Goal: Information Seeking & Learning: Learn about a topic

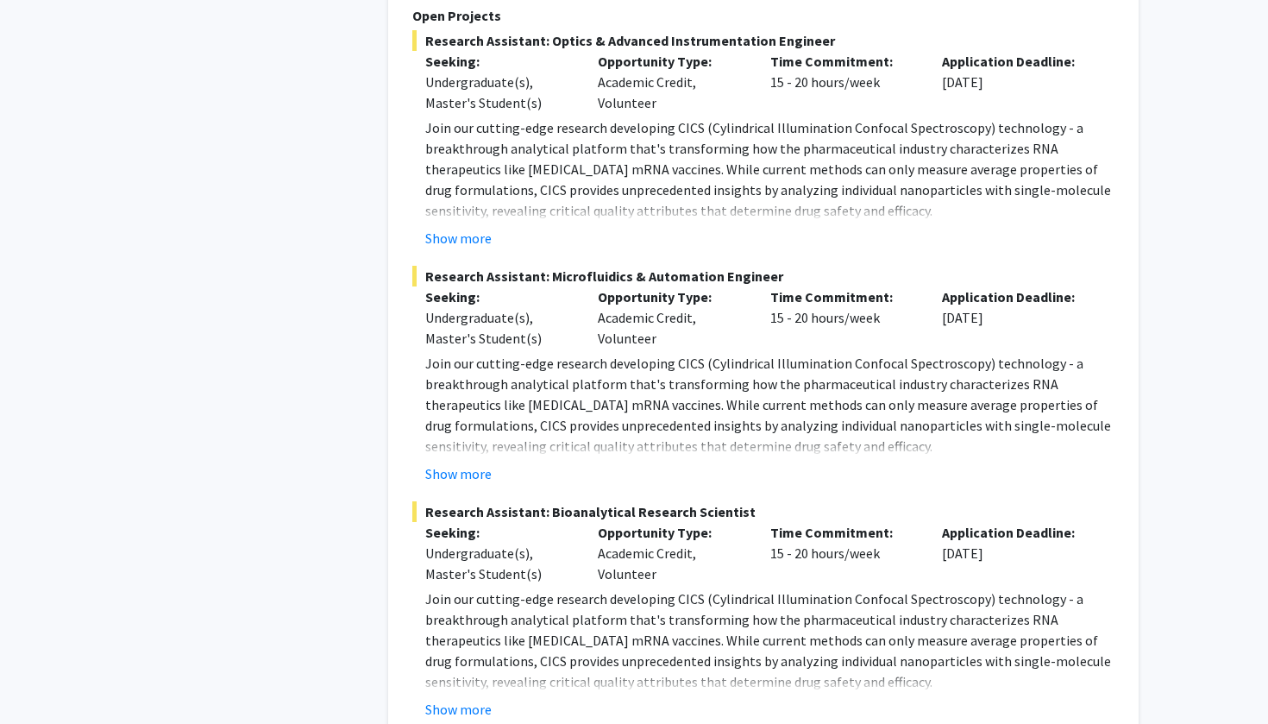
scroll to position [8235, 0]
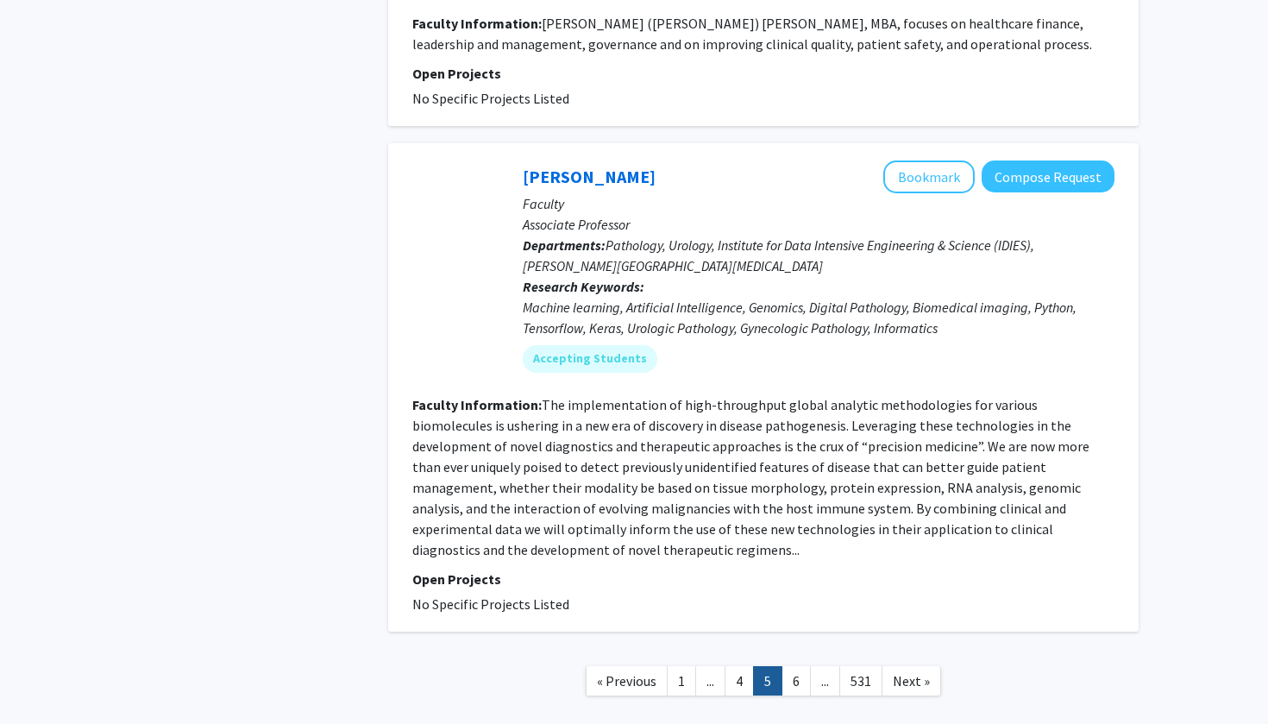
scroll to position [4205, 0]
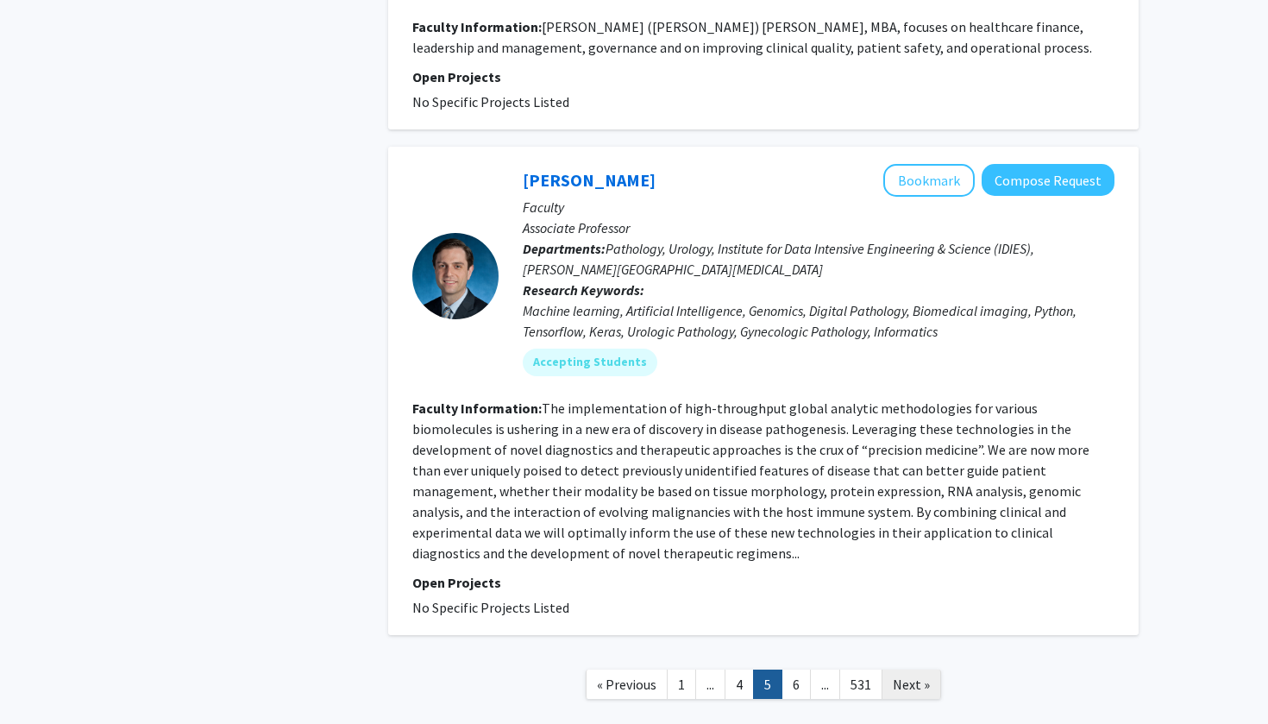
click at [624, 293] on link "Next »" at bounding box center [912, 685] width 60 height 30
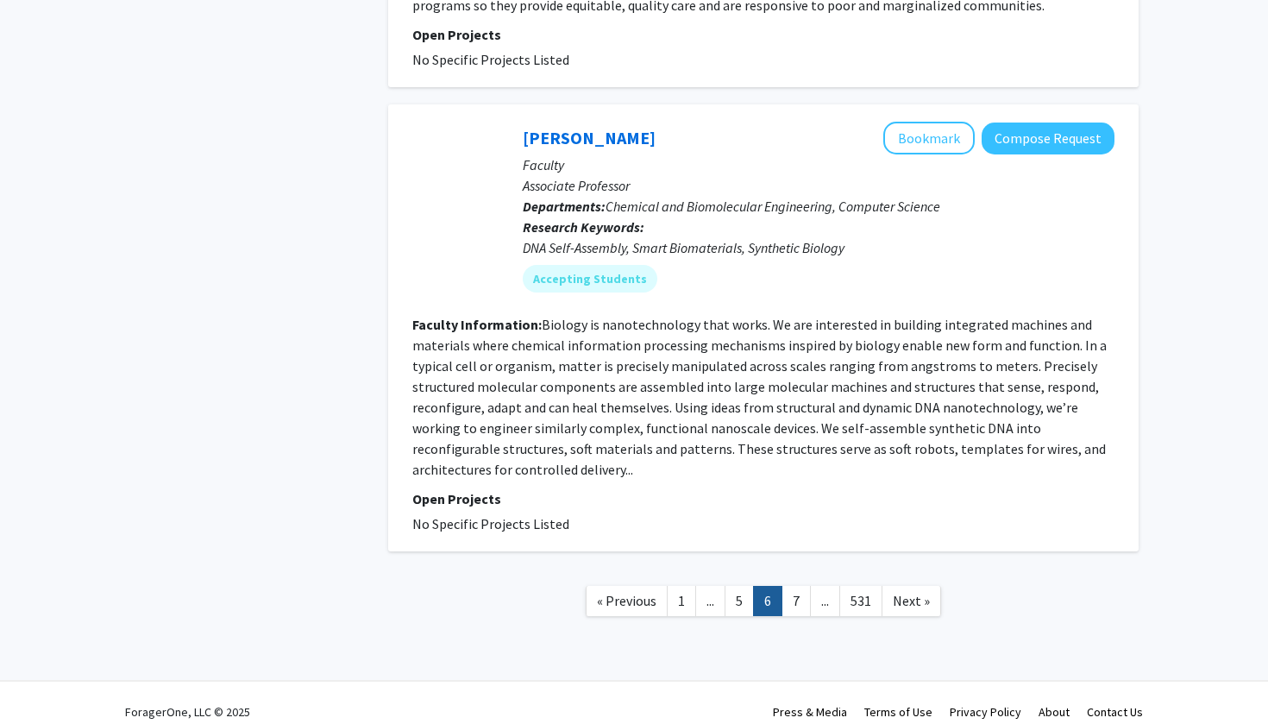
scroll to position [4088, 0]
click at [624, 293] on span "Next »" at bounding box center [911, 601] width 37 height 17
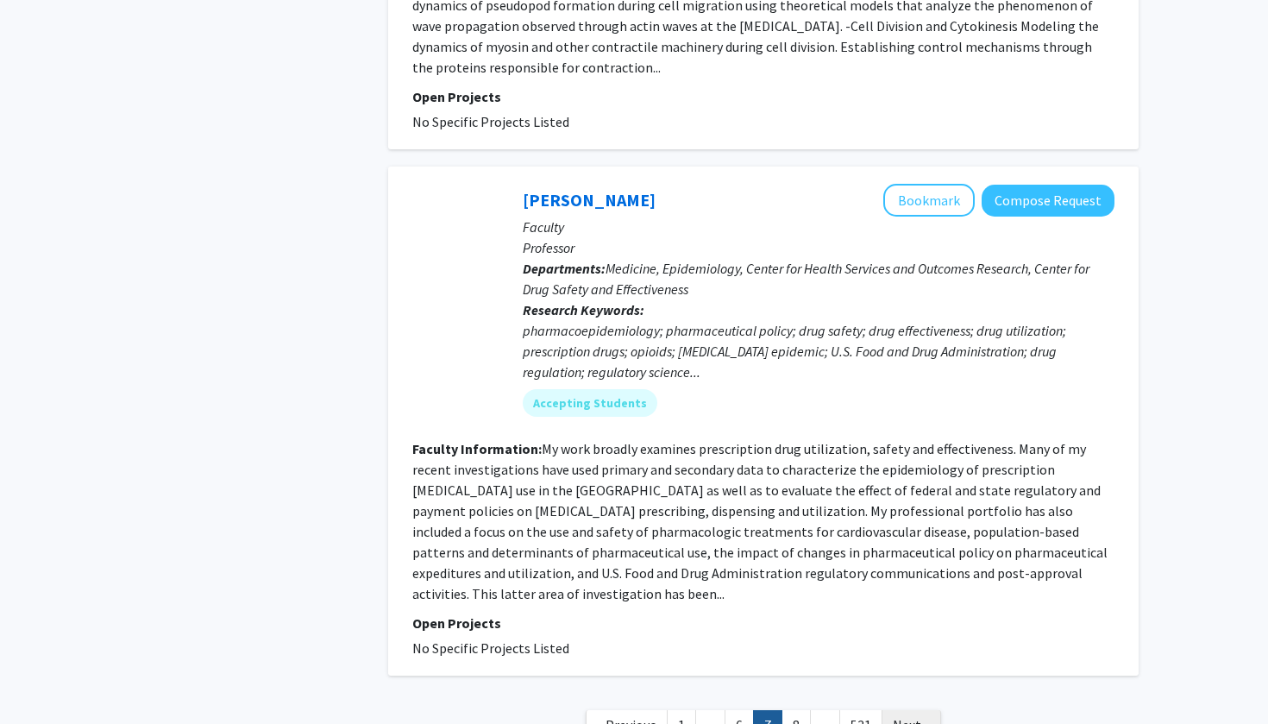
scroll to position [4295, 0]
click at [624, 293] on span "Next »" at bounding box center [911, 725] width 37 height 17
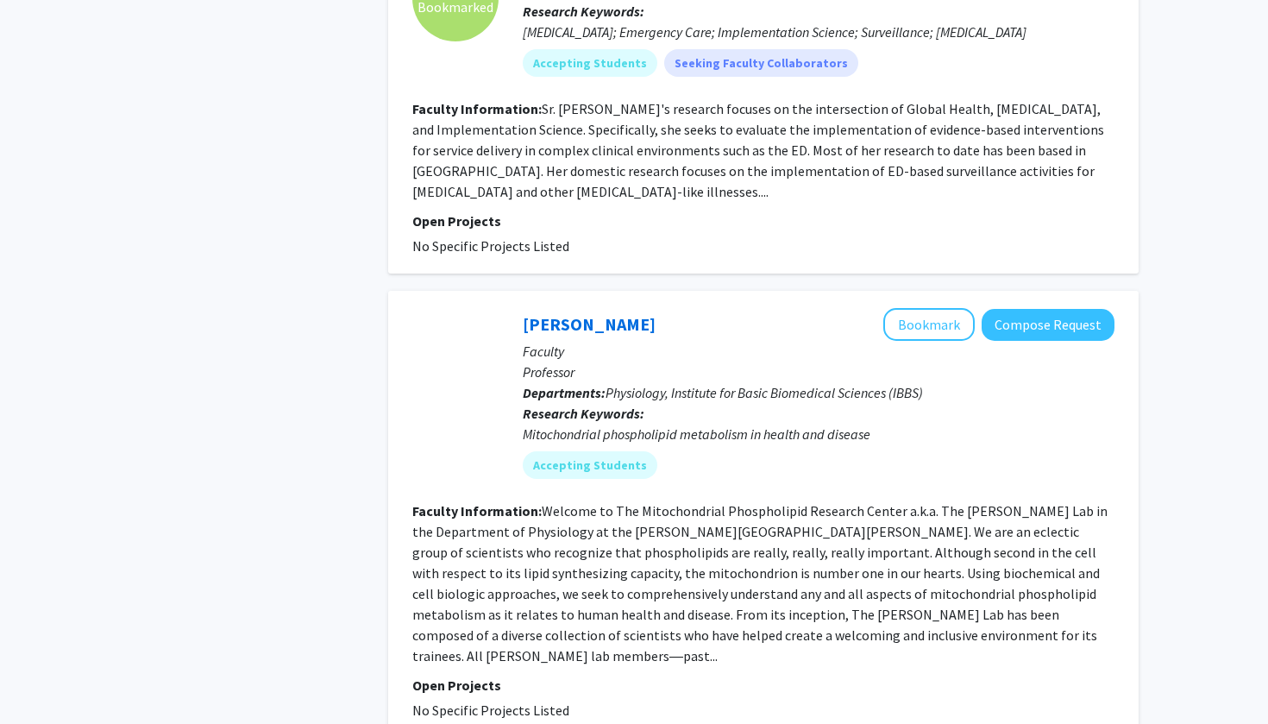
scroll to position [4192, 0]
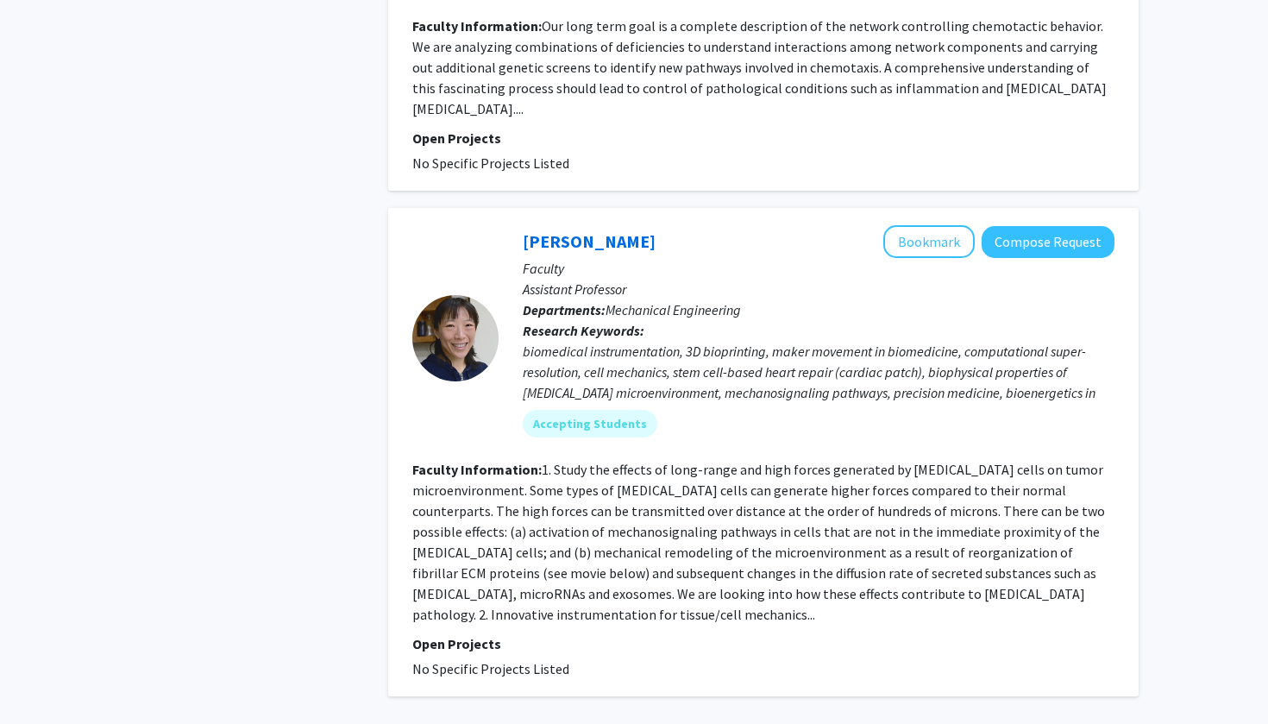
scroll to position [3895, 0]
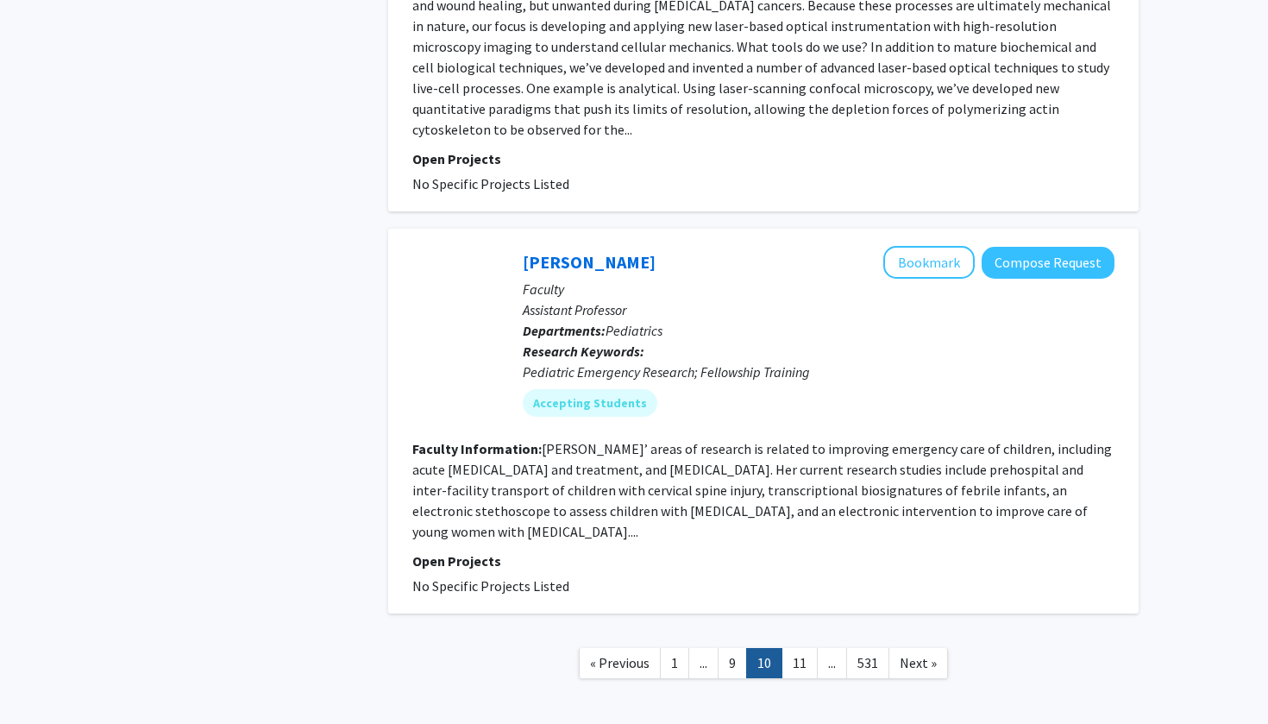
scroll to position [3998, 0]
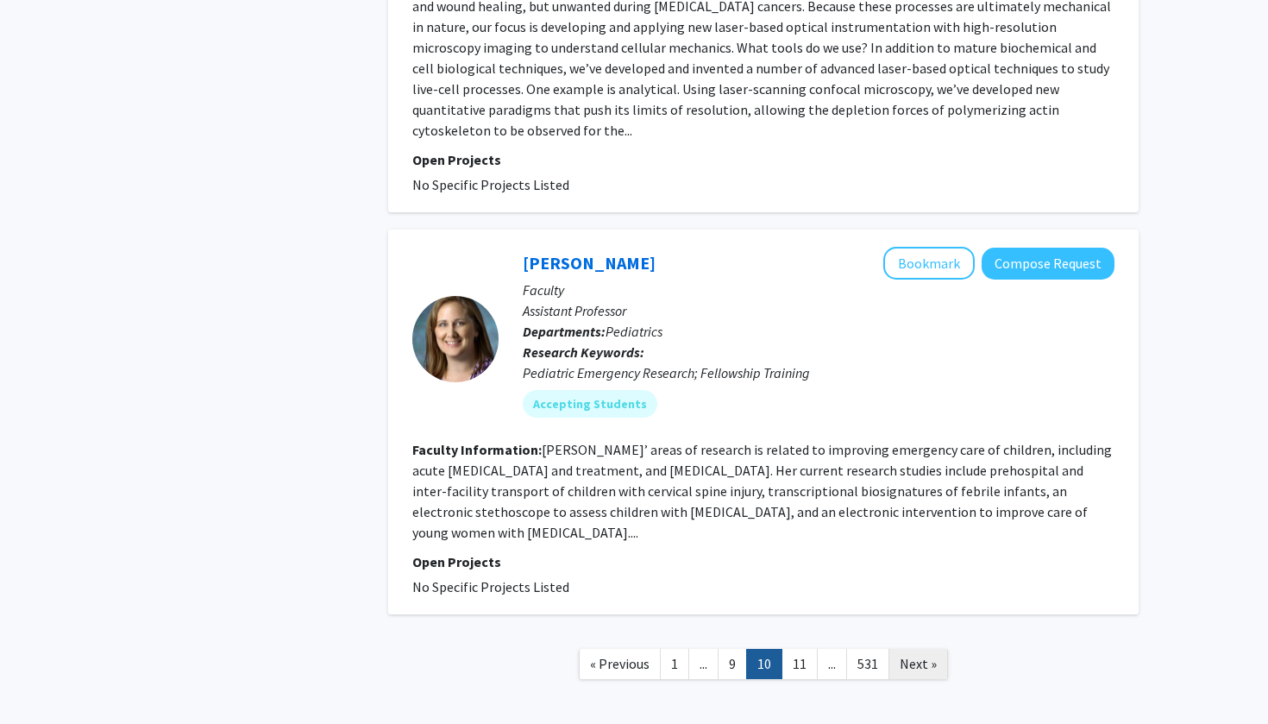
click at [624, 293] on span "Next »" at bounding box center [918, 663] width 37 height 17
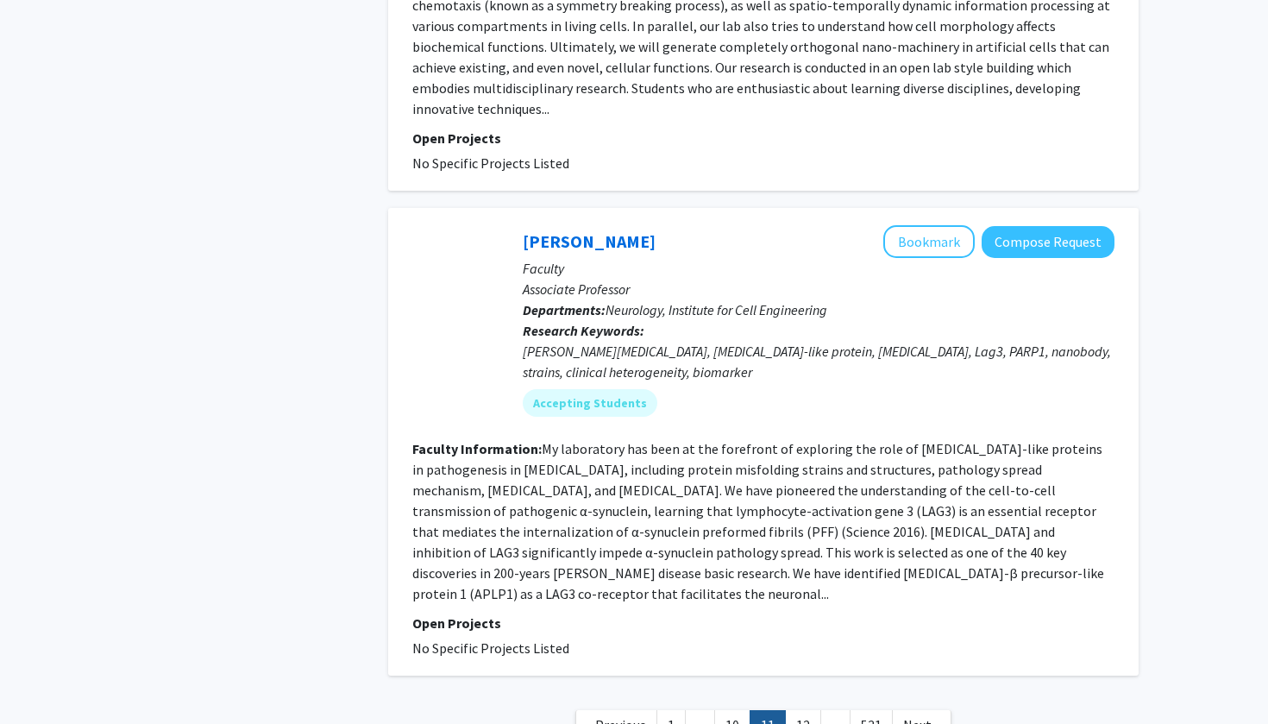
scroll to position [4288, 0]
click at [624, 293] on span "Next »" at bounding box center [921, 725] width 37 height 17
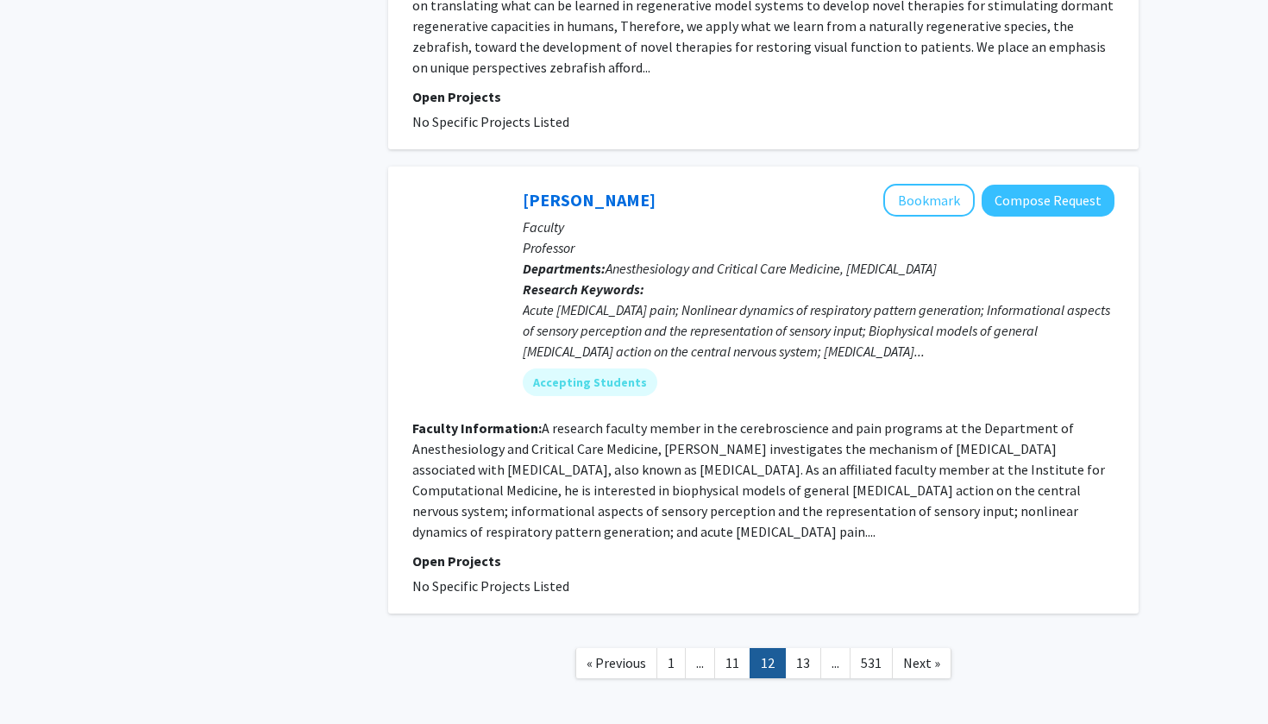
scroll to position [3964, 0]
click at [624, 293] on span "Next »" at bounding box center [921, 663] width 37 height 17
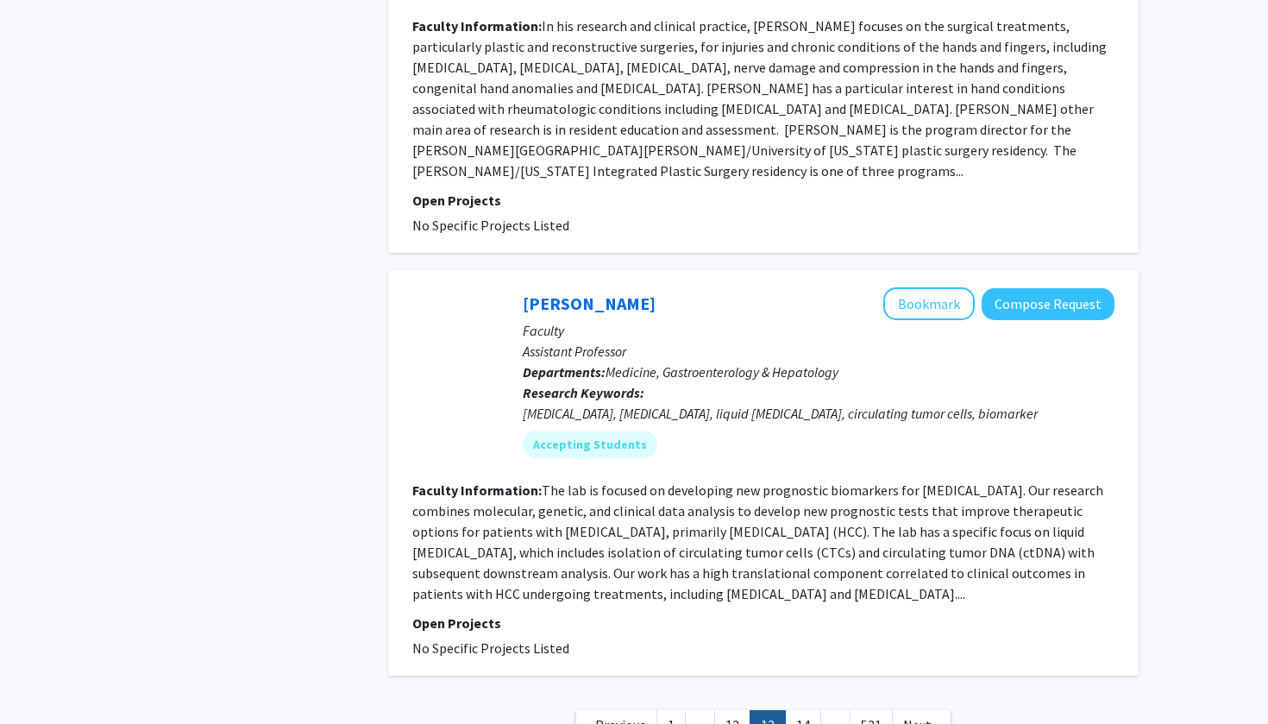
scroll to position [4130, 0]
click at [624, 293] on link "Next »" at bounding box center [922, 726] width 60 height 30
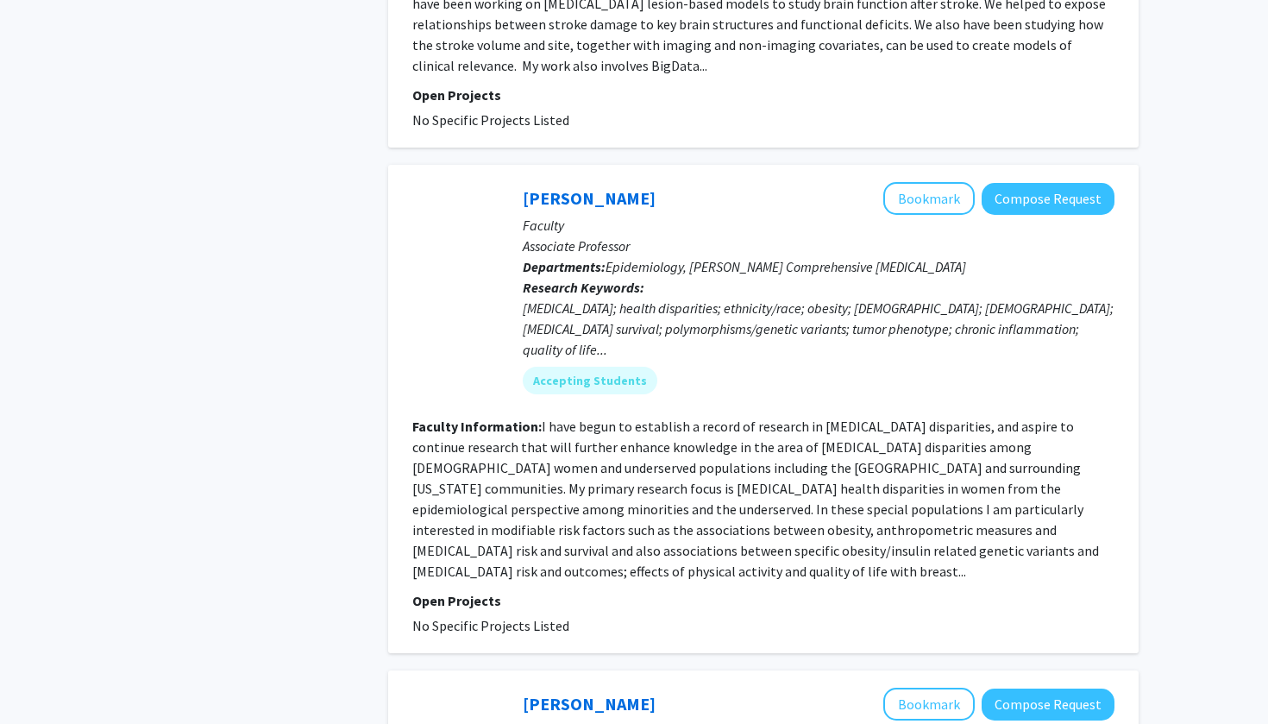
scroll to position [2196, 0]
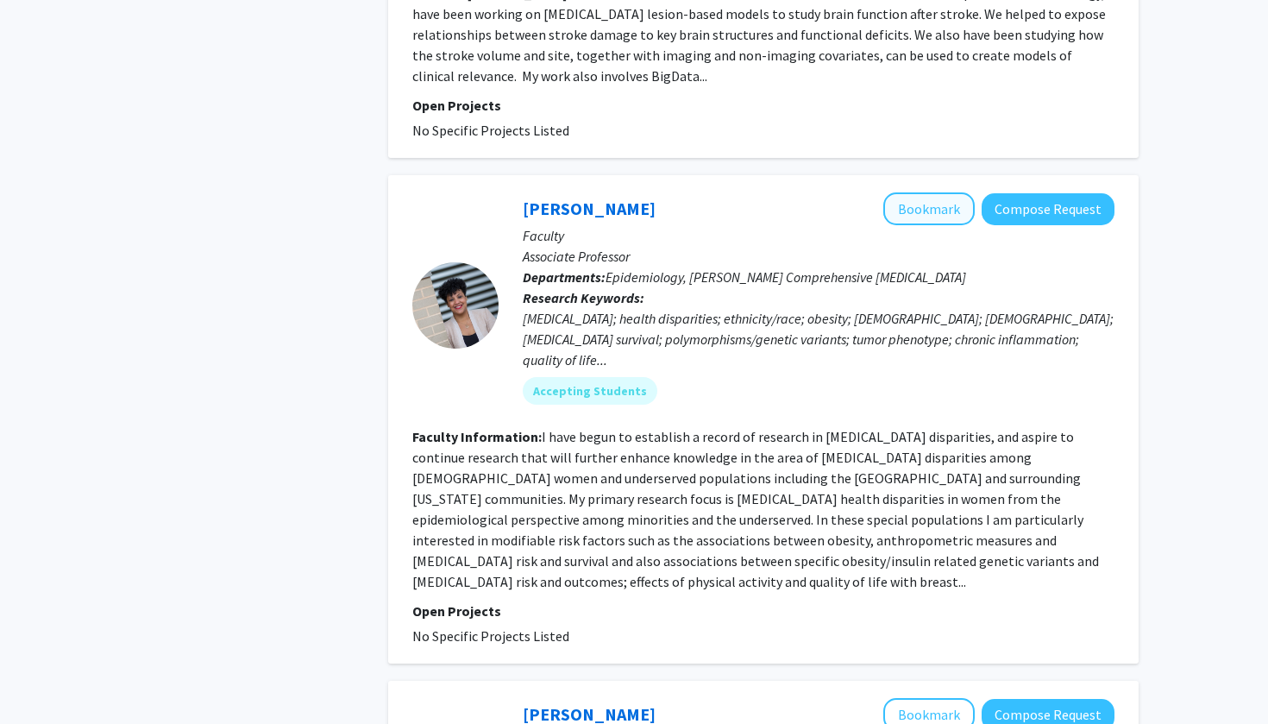
click at [624, 192] on button "Bookmark" at bounding box center [929, 208] width 91 height 33
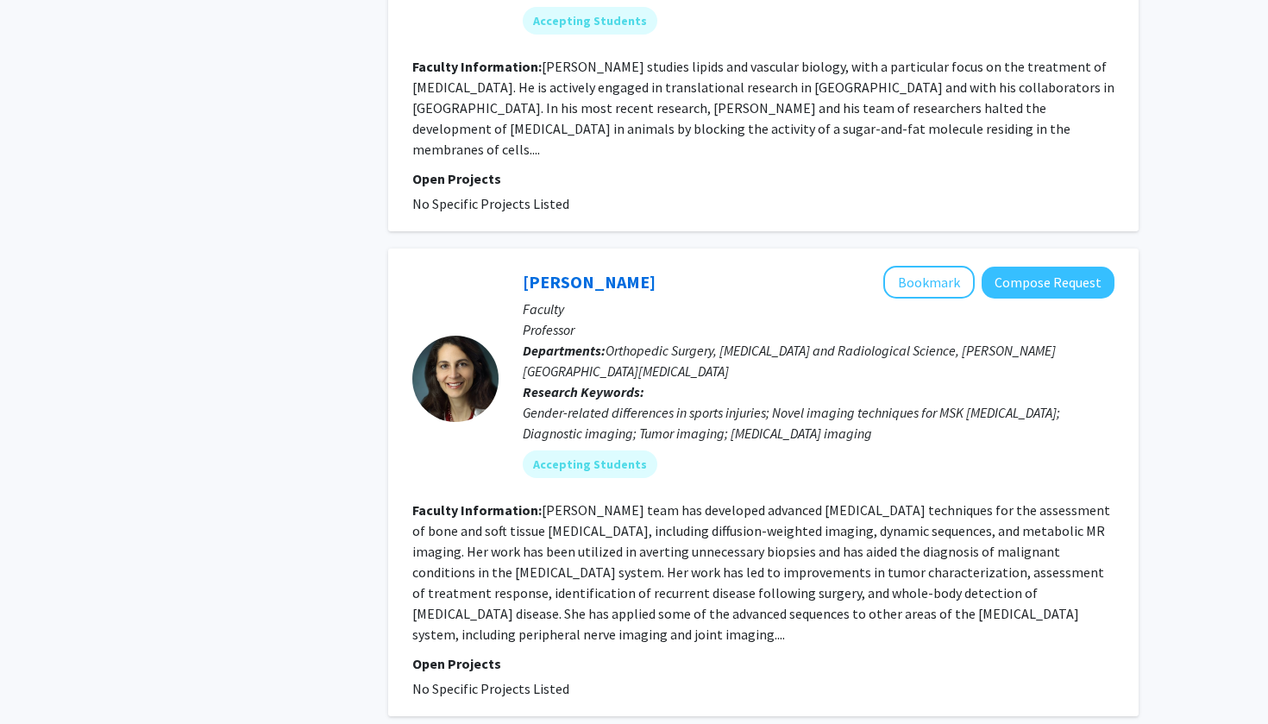
scroll to position [3916, 0]
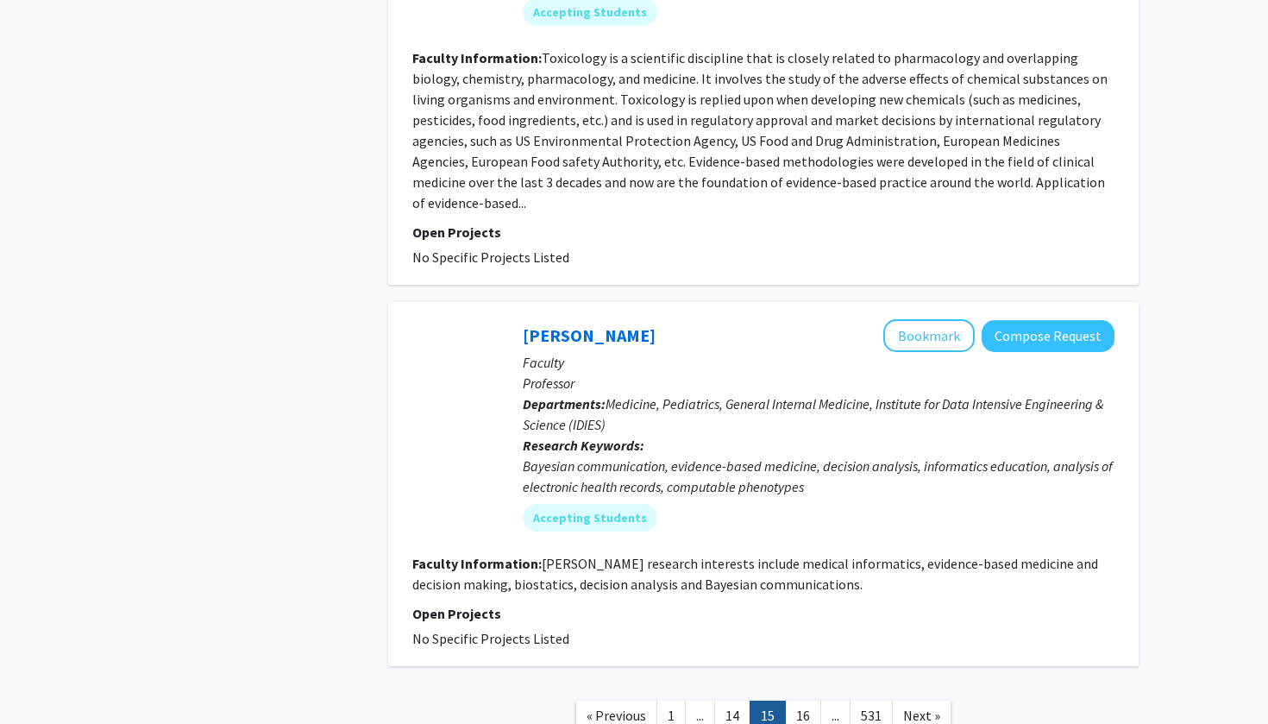
scroll to position [3891, 0]
click at [624, 293] on span "Next »" at bounding box center [921, 715] width 37 height 17
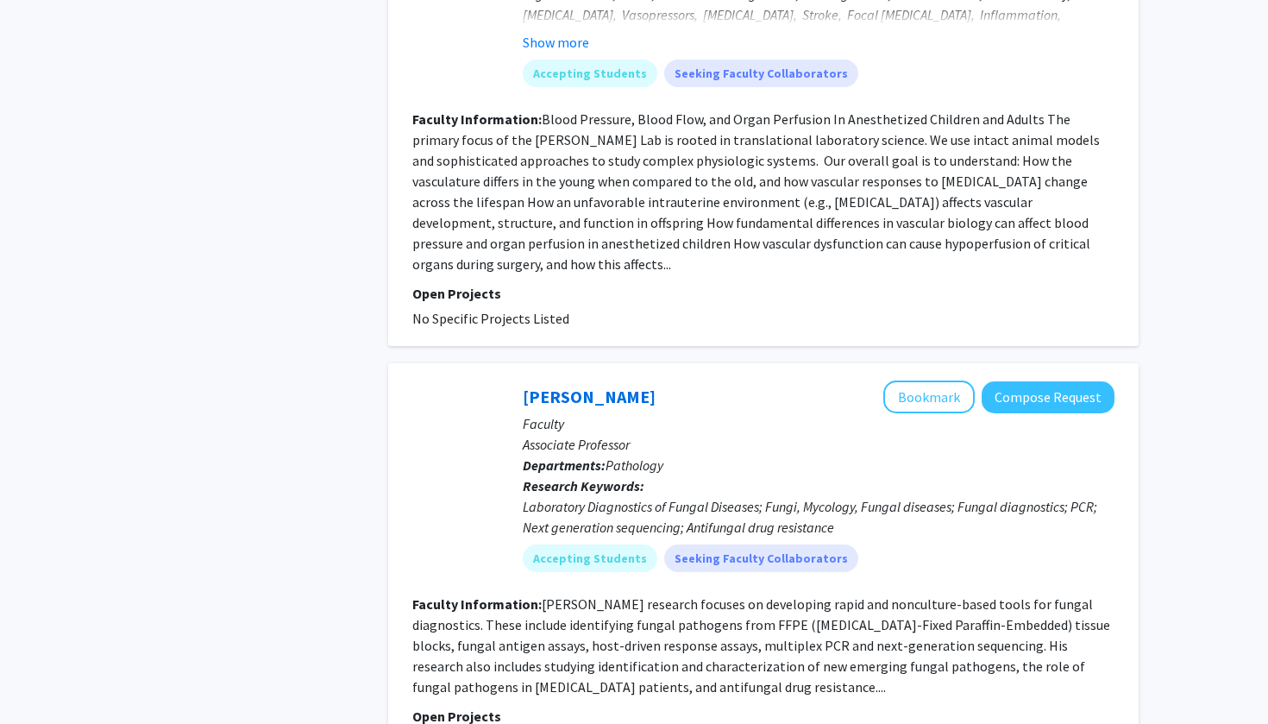
scroll to position [4151, 0]
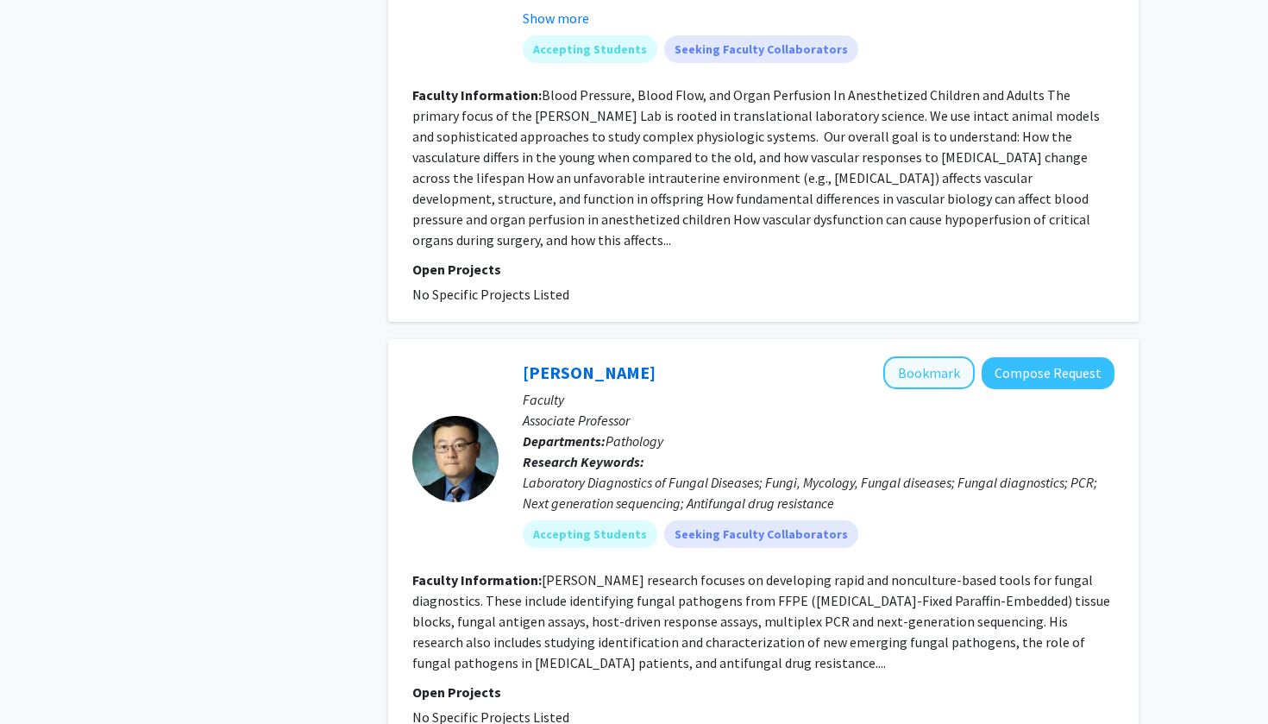
click at [624, 293] on button "Bookmark" at bounding box center [929, 372] width 91 height 33
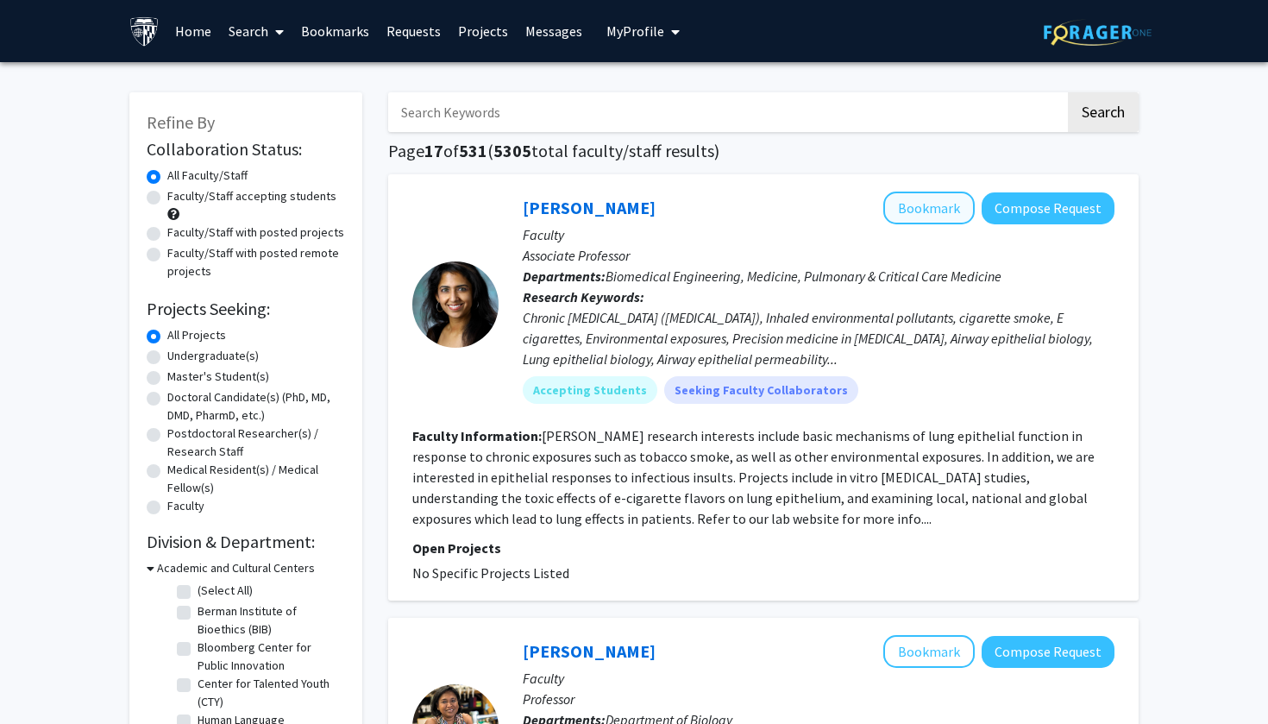
click at [624, 213] on button "Bookmark" at bounding box center [929, 208] width 91 height 33
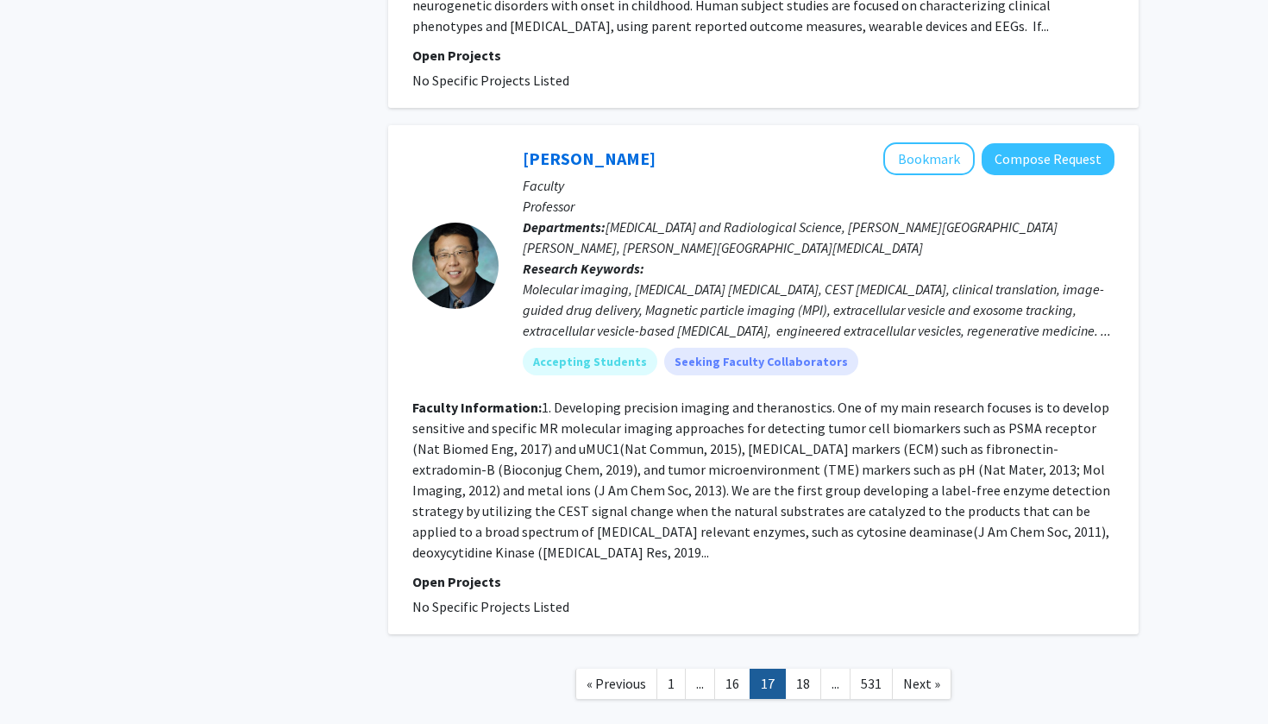
scroll to position [4295, 0]
click at [624, 293] on span "Next »" at bounding box center [921, 684] width 37 height 17
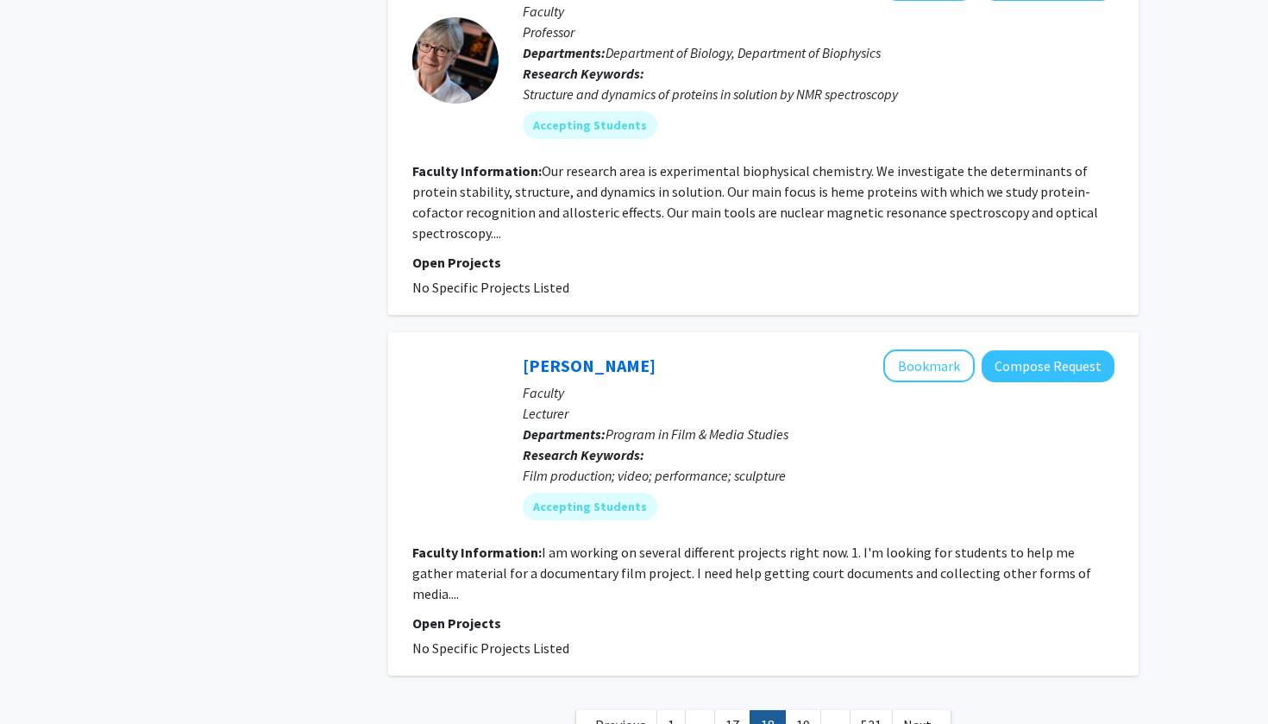
scroll to position [3978, 0]
click at [624, 293] on span "Next »" at bounding box center [921, 725] width 37 height 17
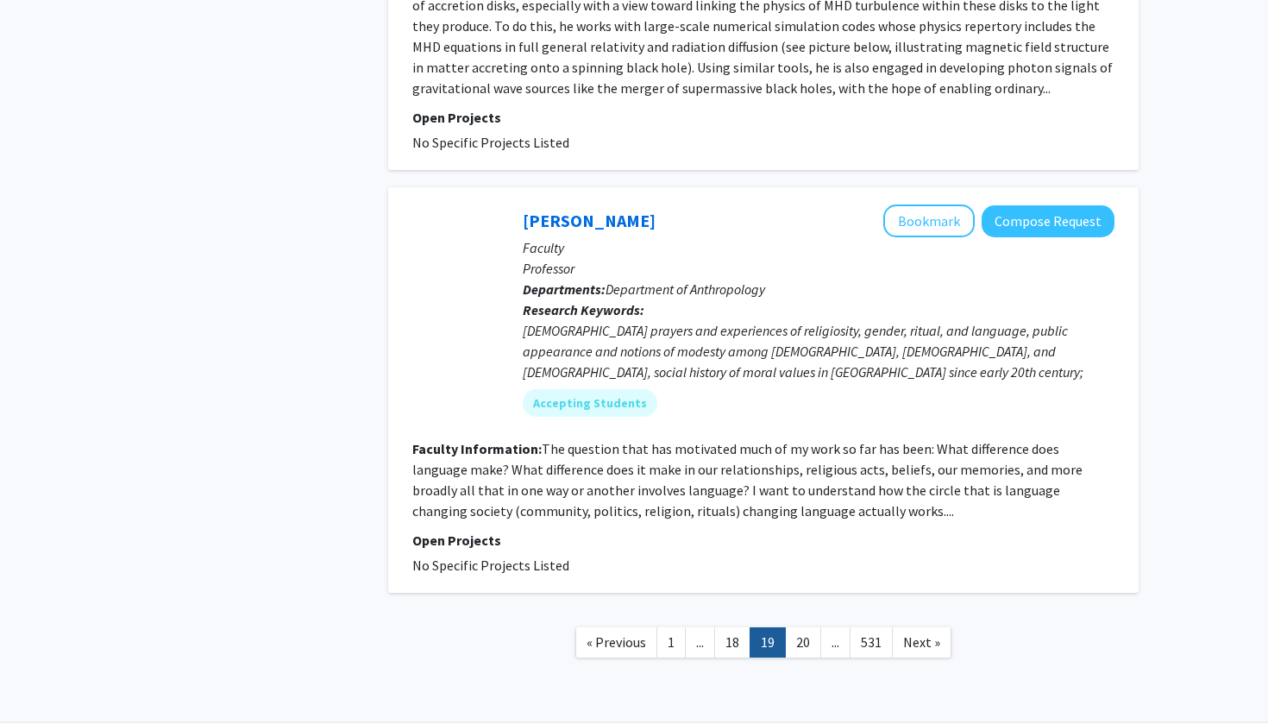
scroll to position [4040, 0]
click at [624, 293] on span "Next »" at bounding box center [921, 642] width 37 height 17
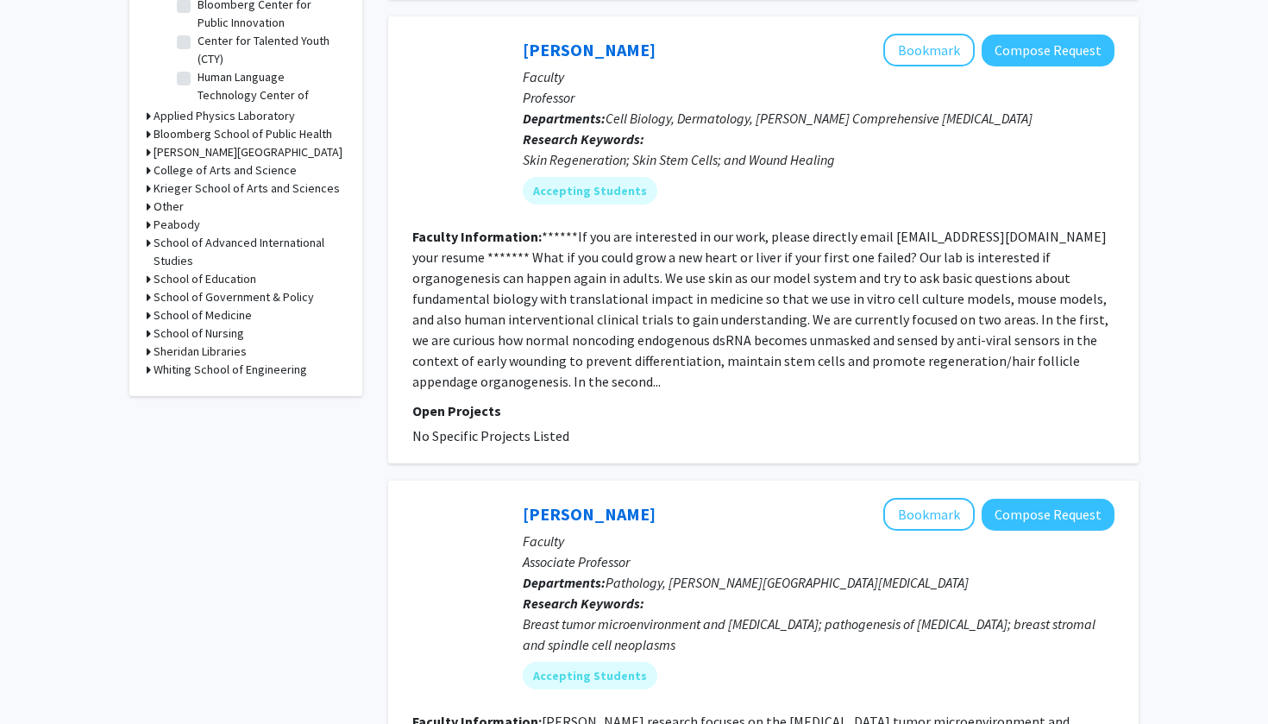
scroll to position [623, 0]
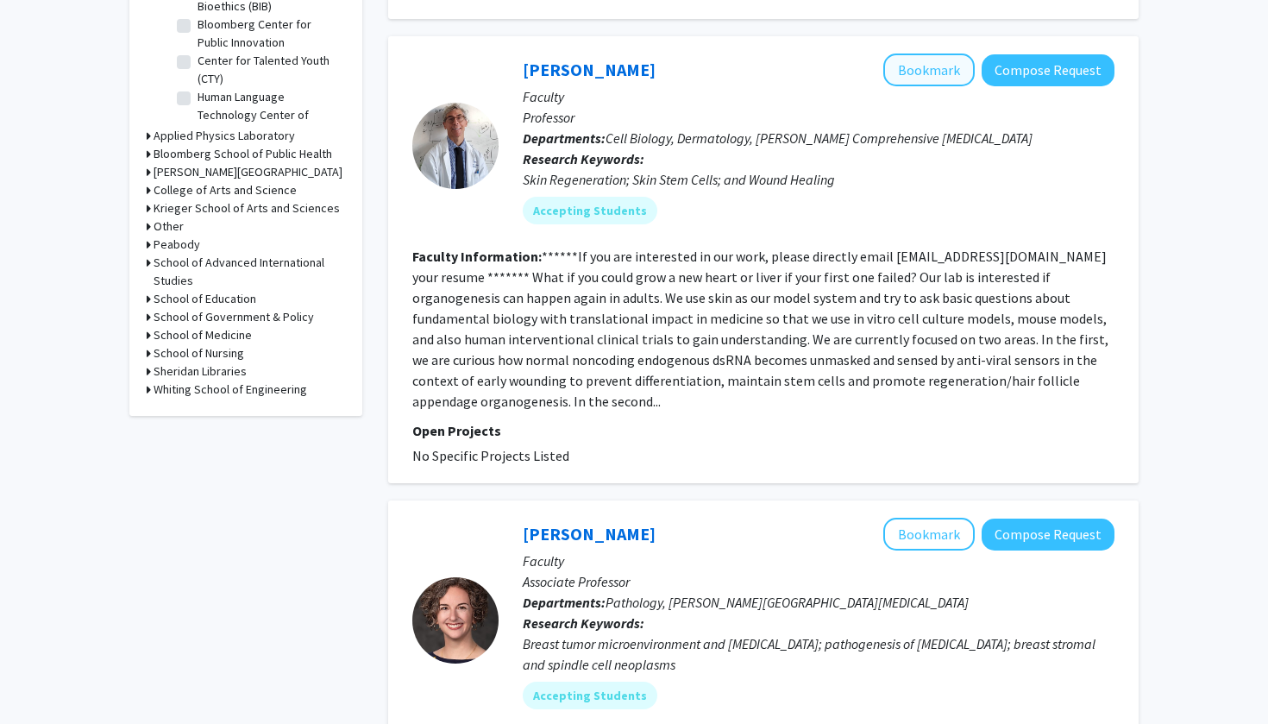
click at [624, 75] on button "Bookmark" at bounding box center [929, 69] width 91 height 33
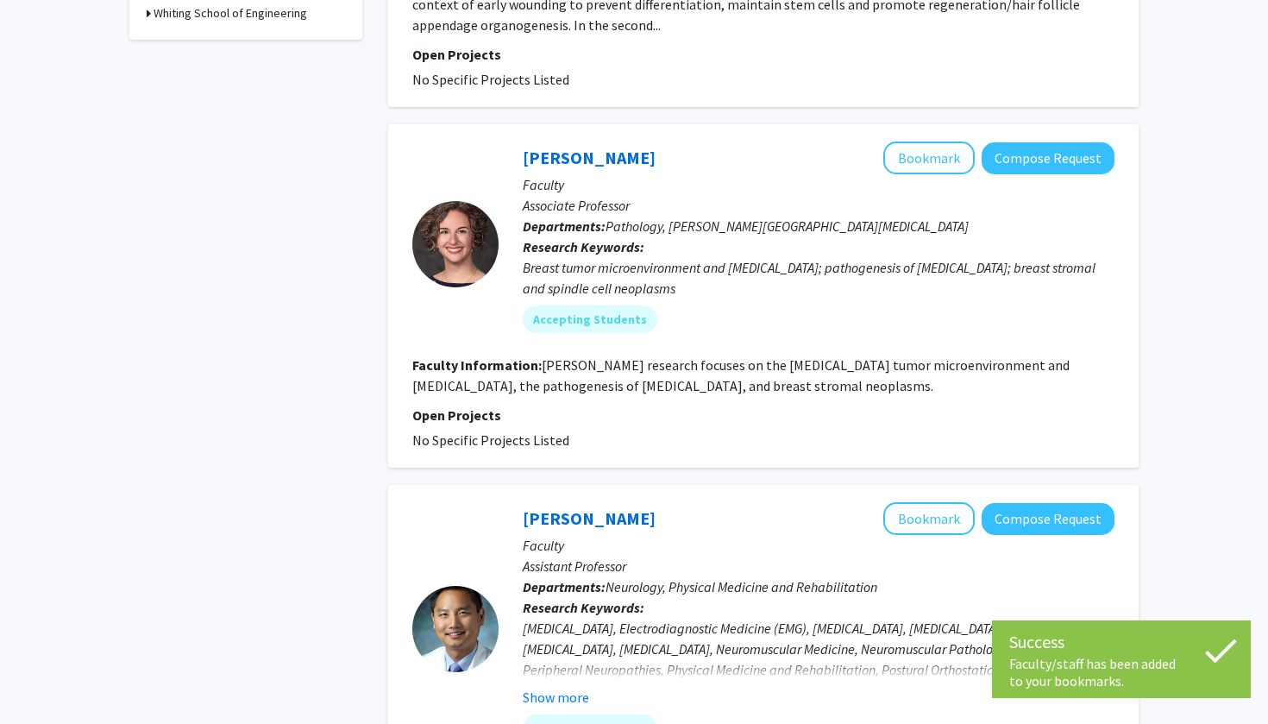
scroll to position [1003, 0]
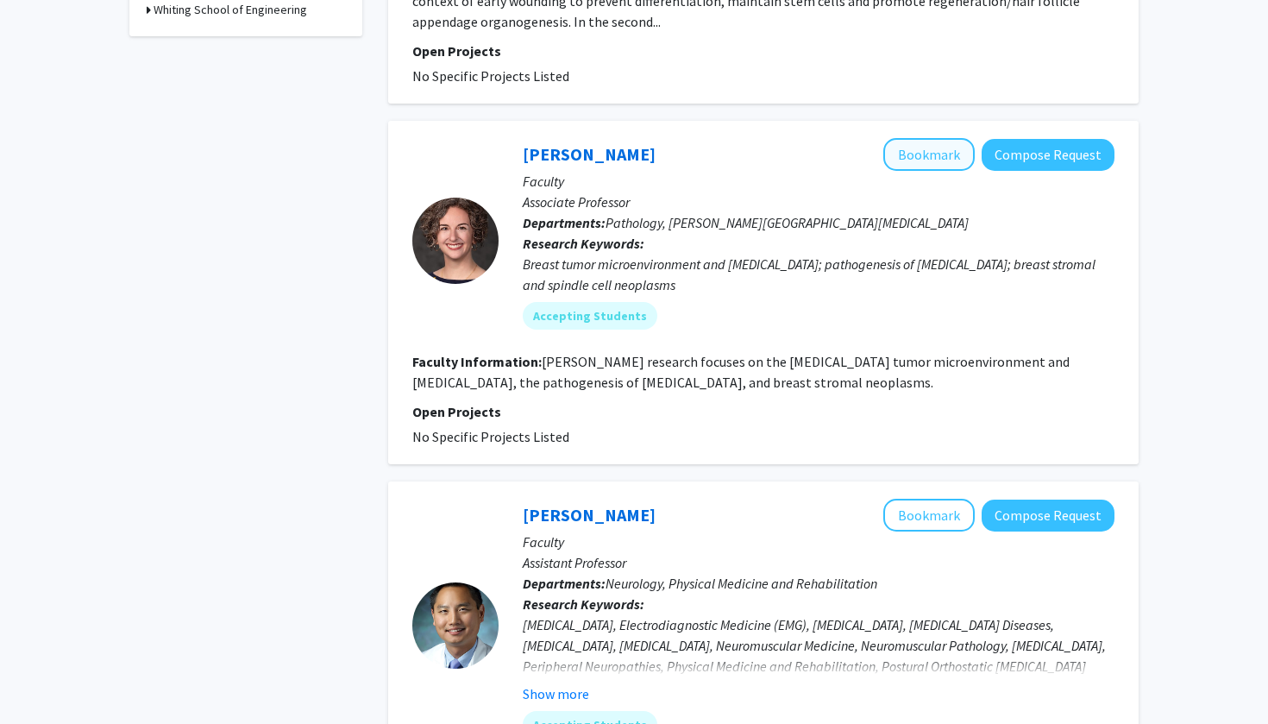
click at [624, 138] on button "Bookmark" at bounding box center [929, 154] width 91 height 33
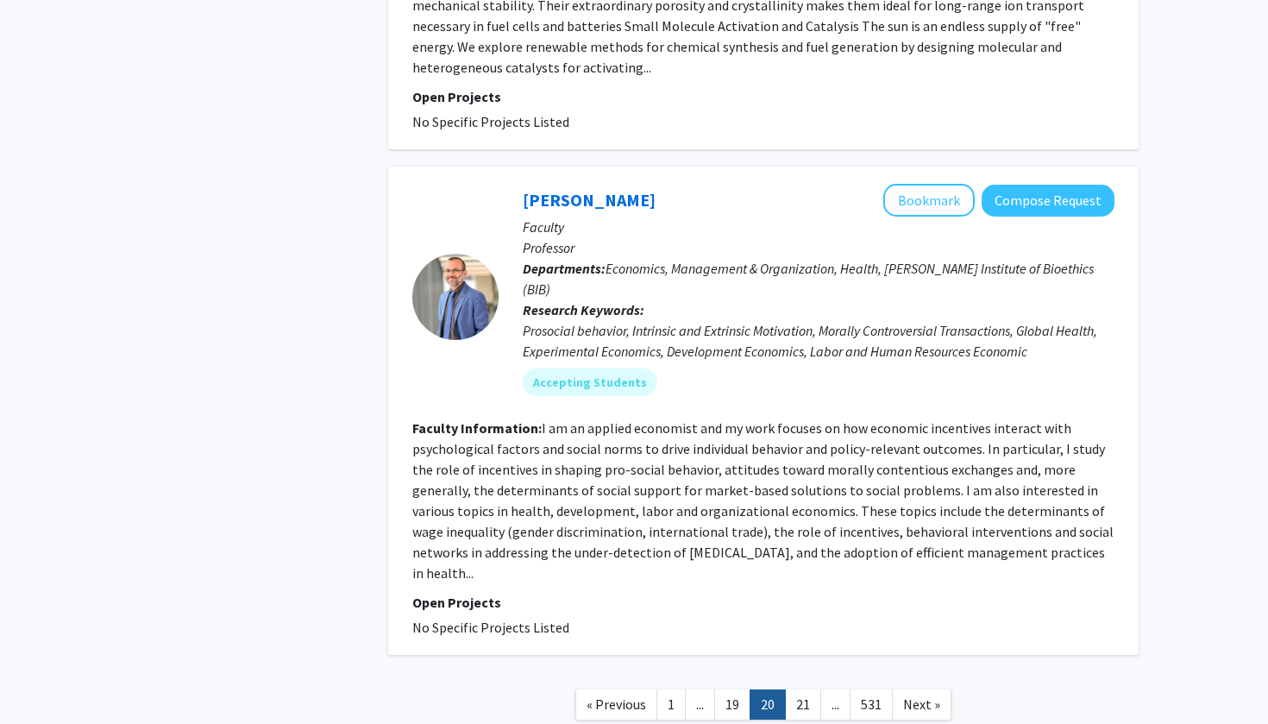
scroll to position [4026, 0]
click at [624, 293] on span "Next »" at bounding box center [921, 704] width 37 height 17
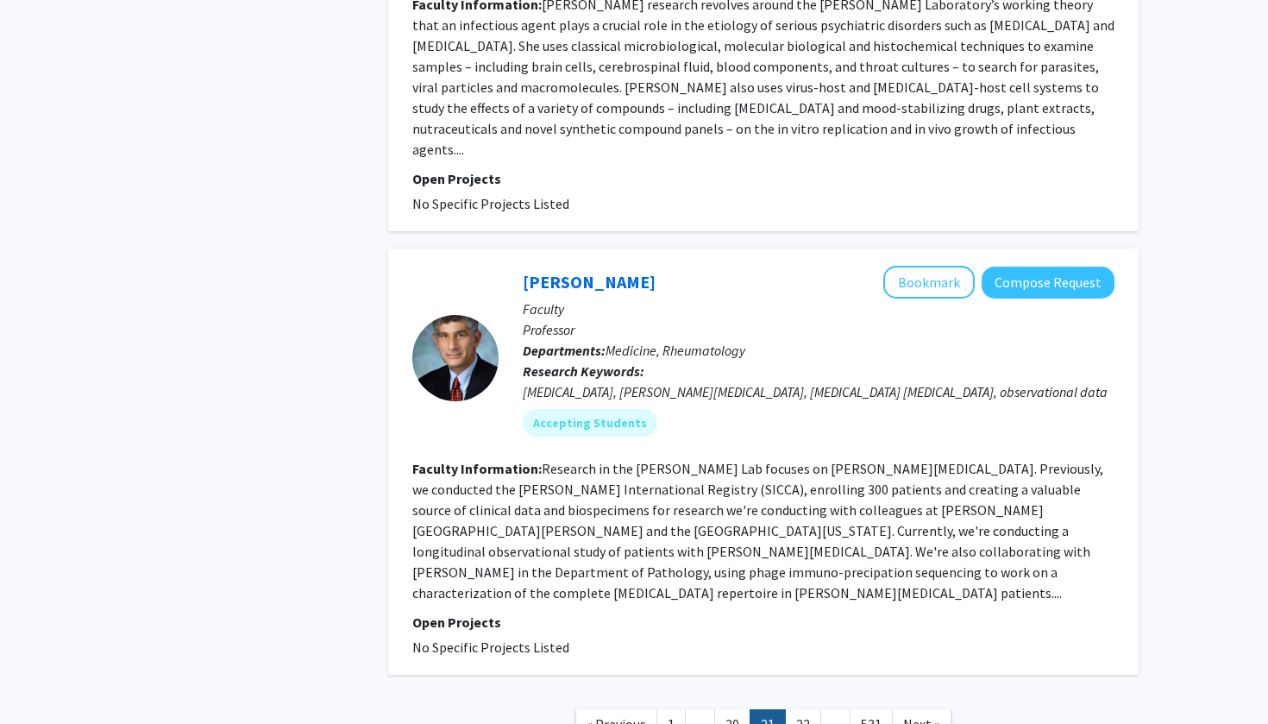
scroll to position [4123, 0]
click at [624, 293] on link "20" at bounding box center [732, 726] width 36 height 30
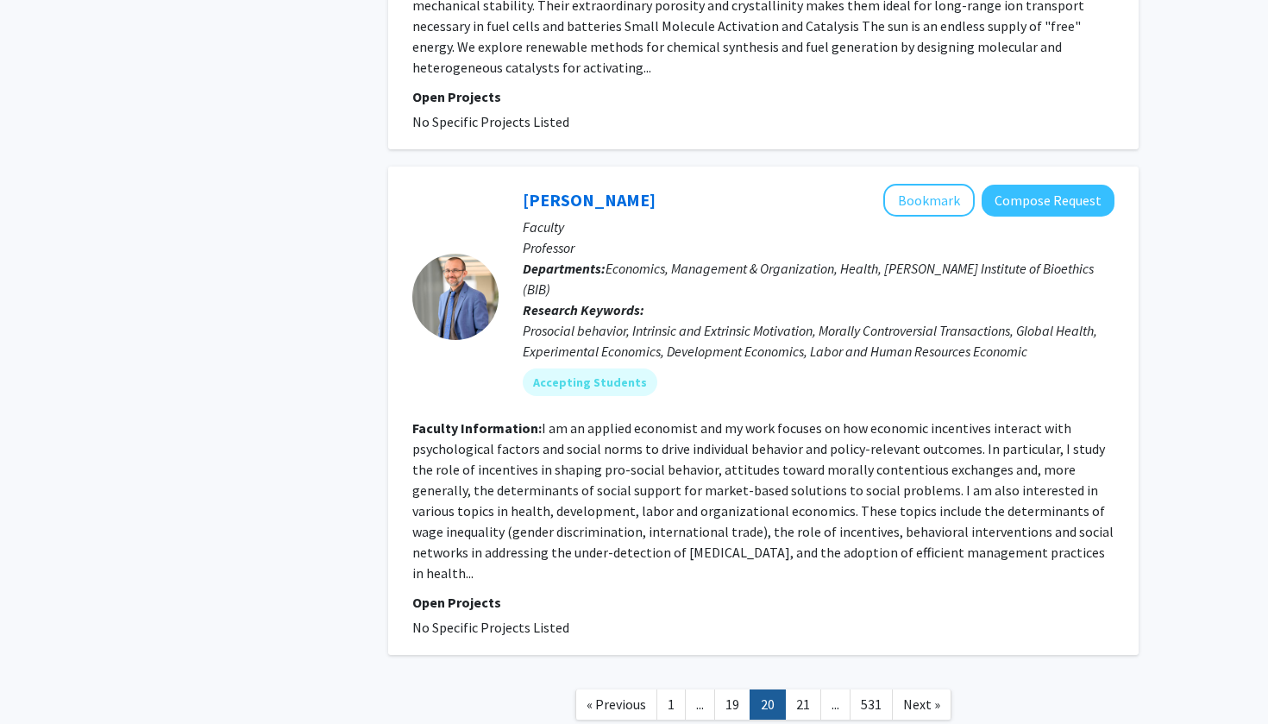
scroll to position [4026, 0]
click at [624, 293] on span "Next »" at bounding box center [921, 704] width 37 height 17
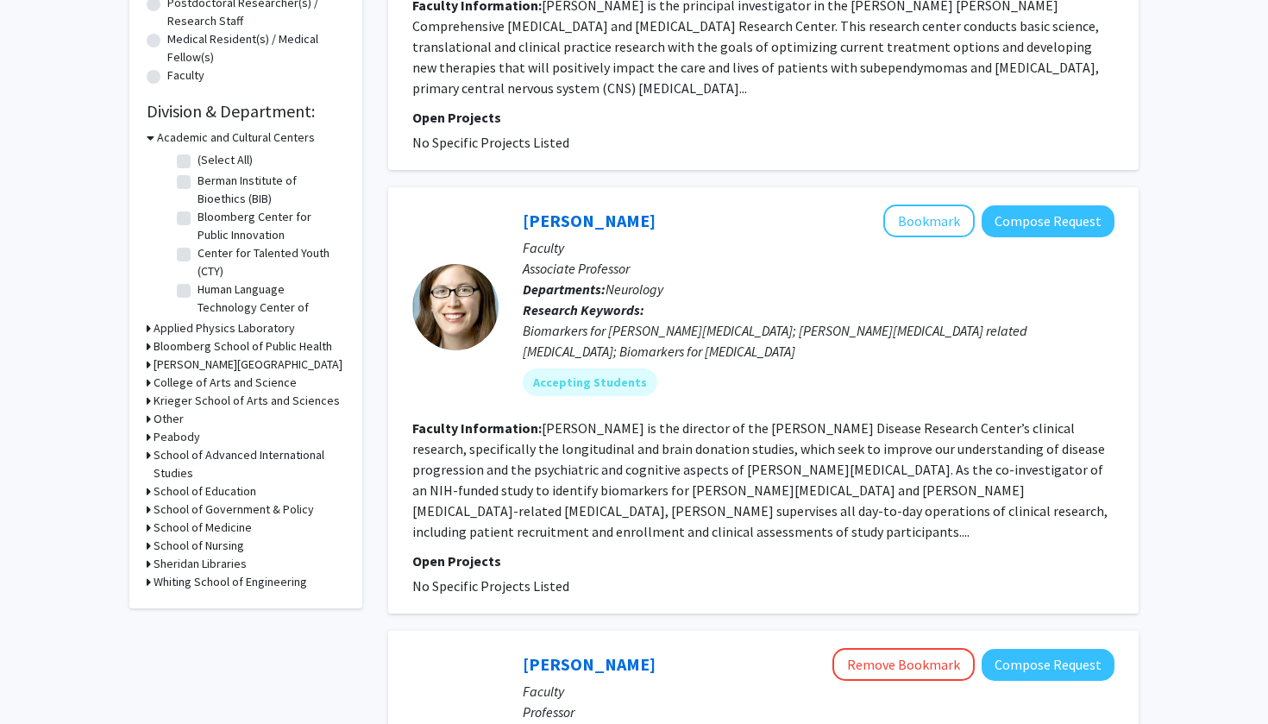
scroll to position [433, 0]
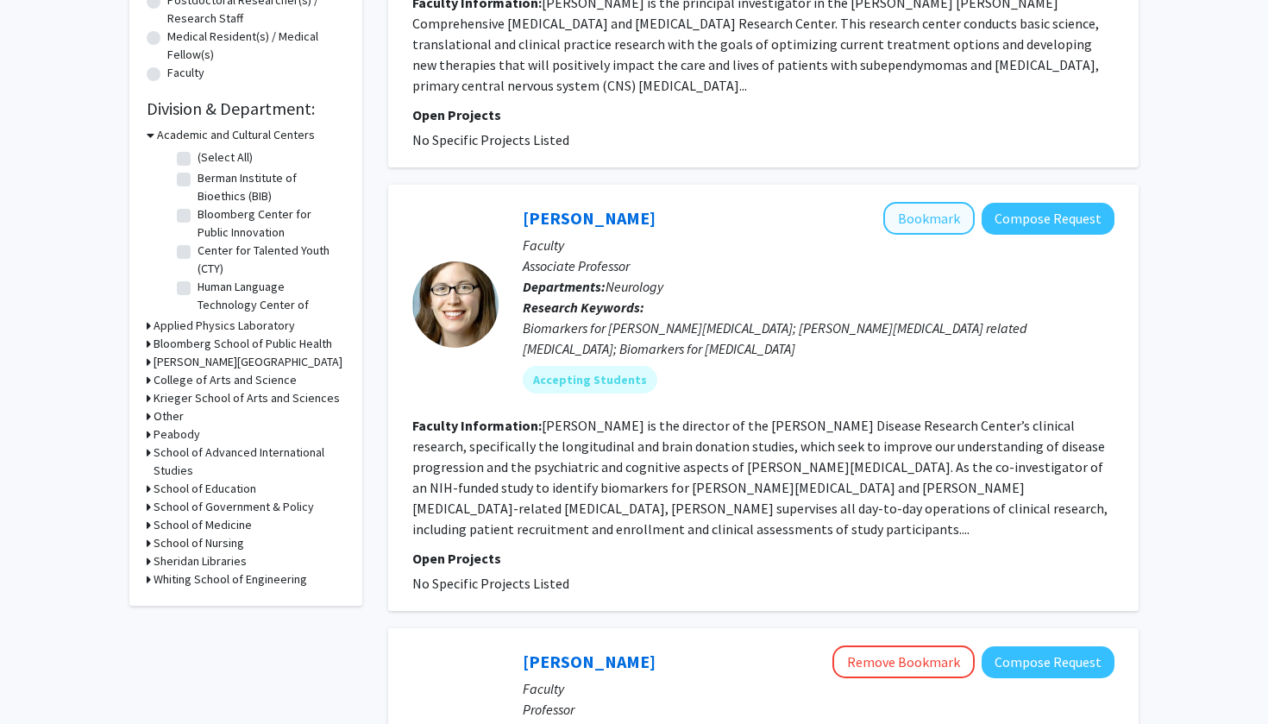
click at [624, 202] on button "Bookmark" at bounding box center [929, 218] width 91 height 33
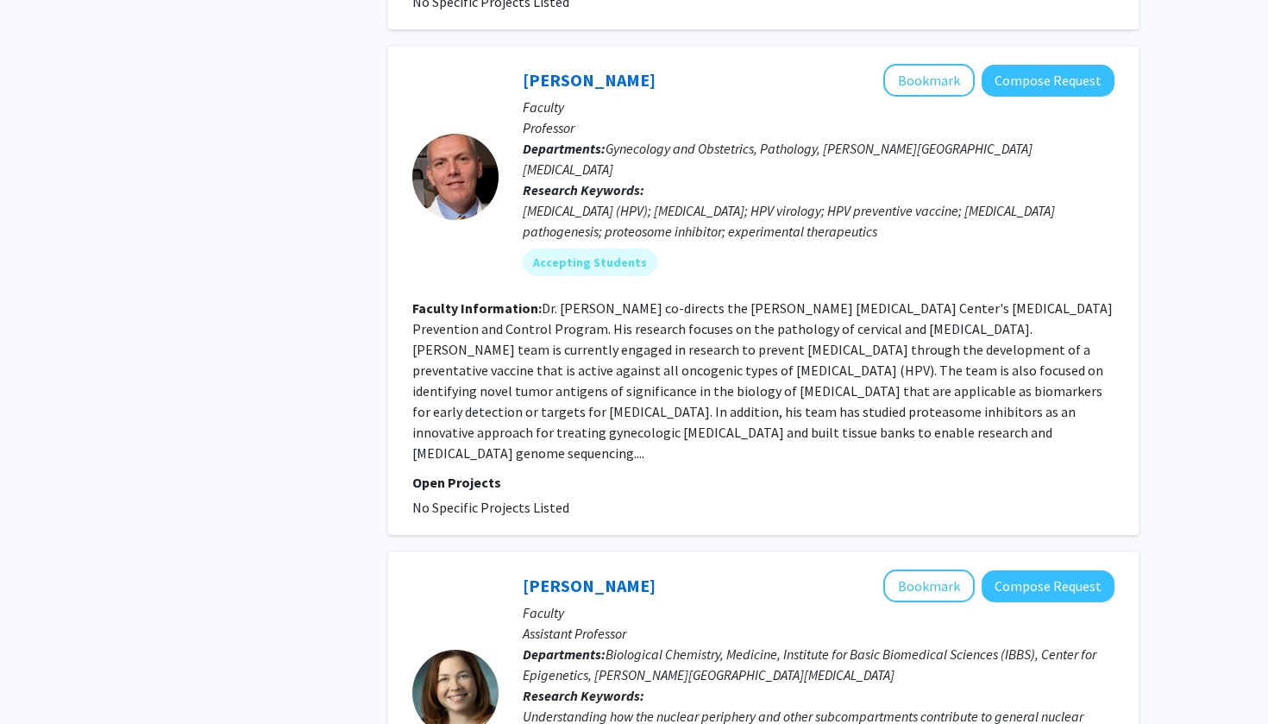
scroll to position [2486, 0]
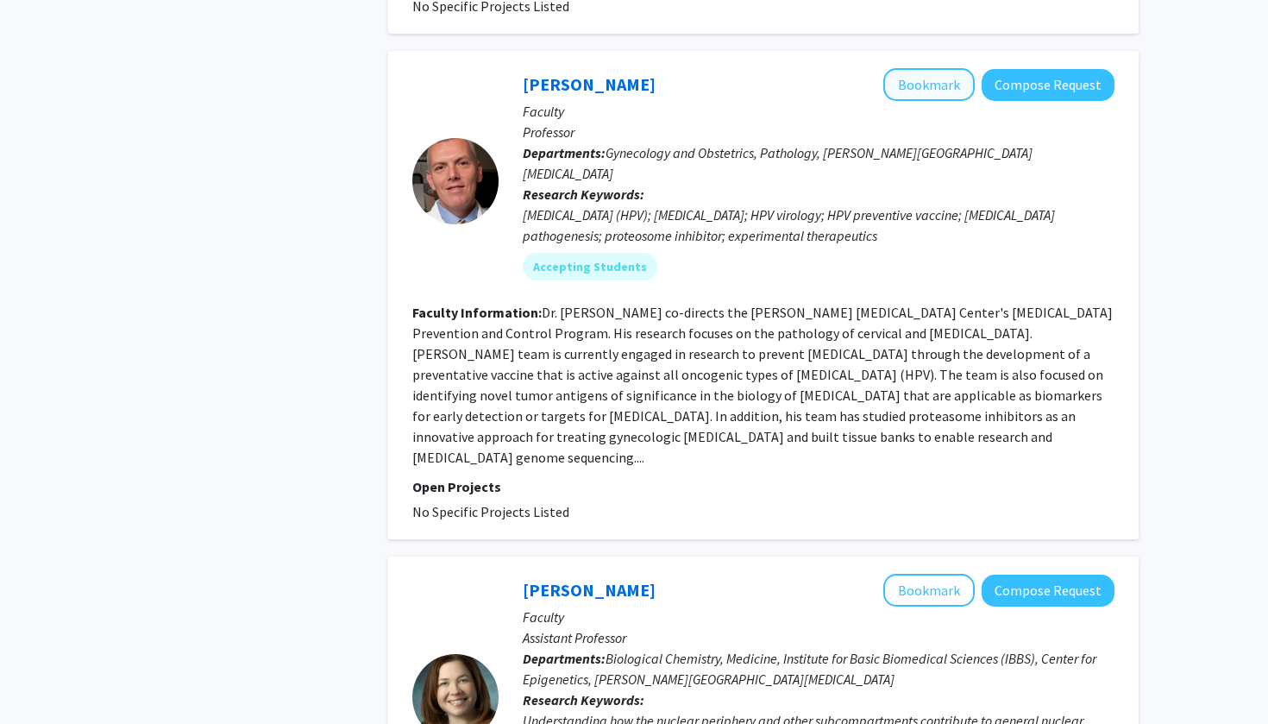
click at [624, 68] on button "Bookmark" at bounding box center [929, 84] width 91 height 33
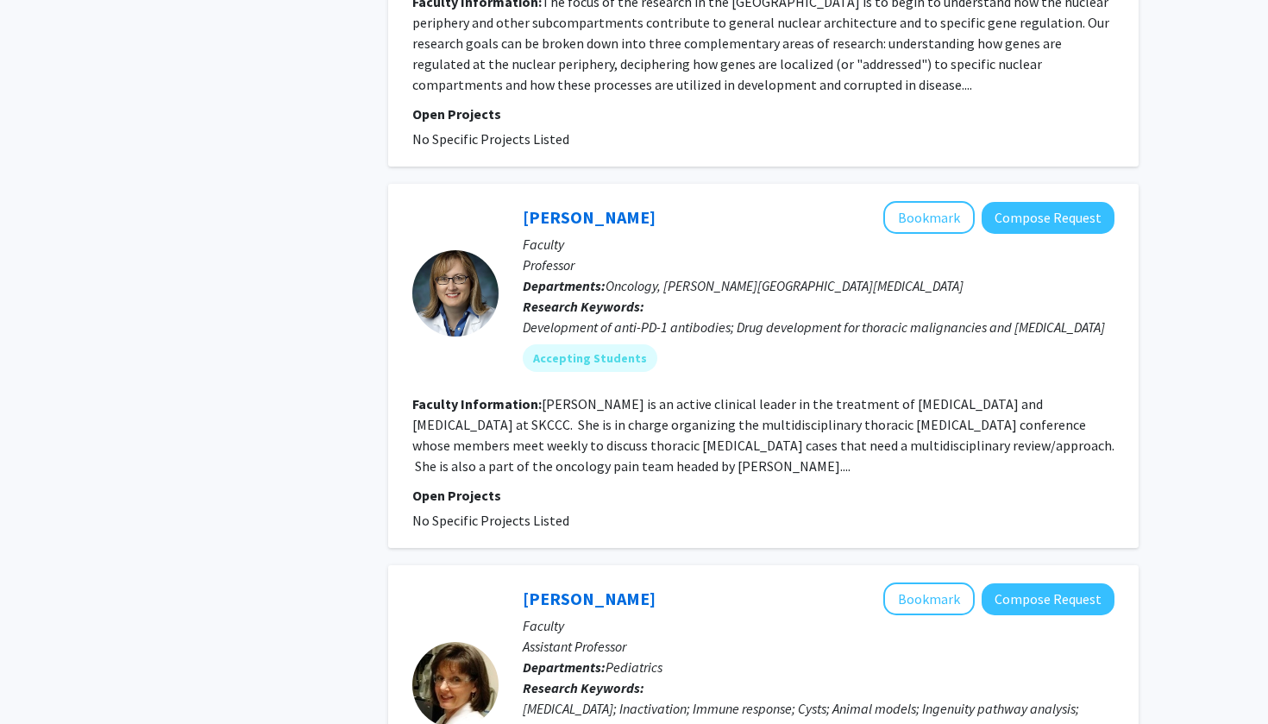
scroll to position [3324, 0]
click at [624, 200] on button "Bookmark" at bounding box center [929, 216] width 91 height 33
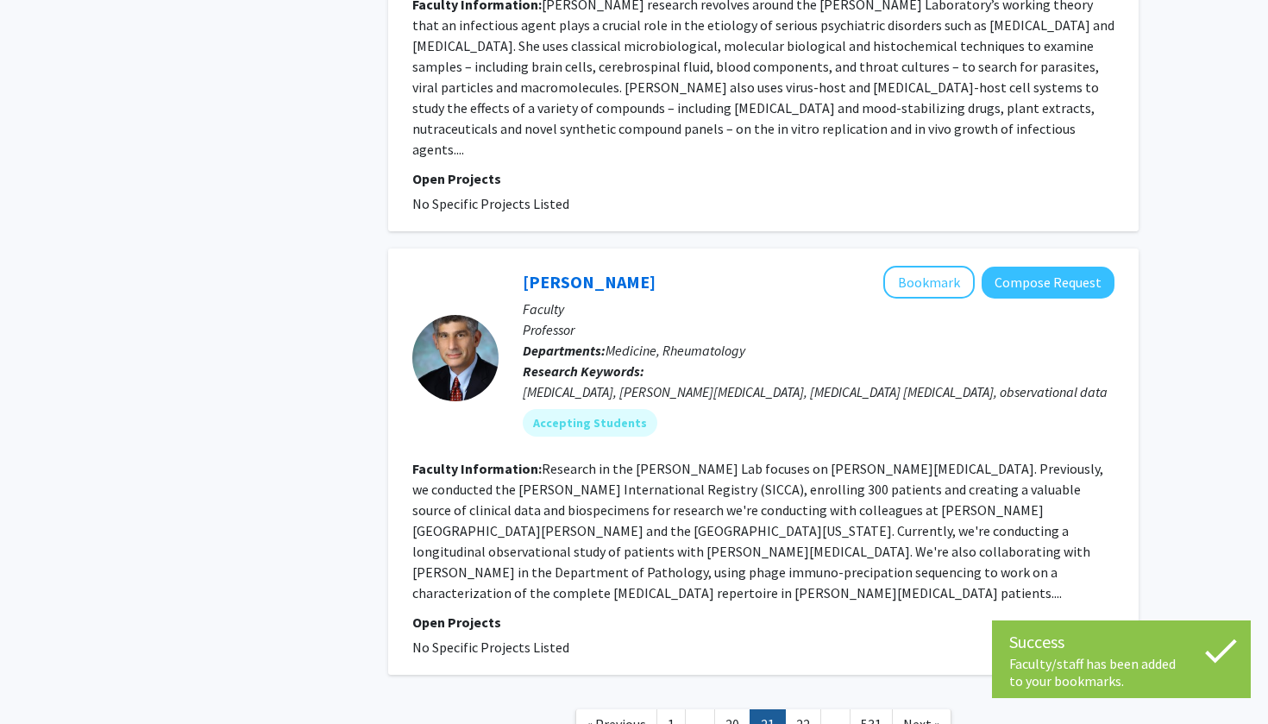
scroll to position [4123, 0]
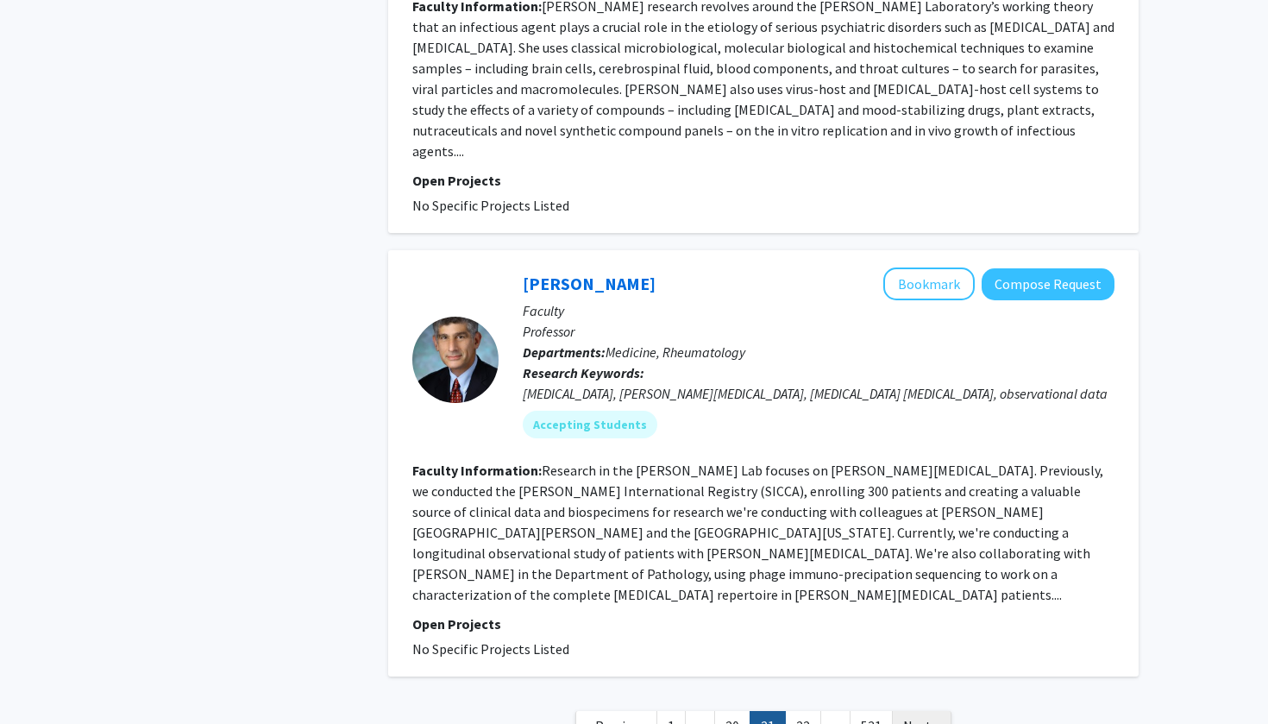
click at [624, 293] on link "Next »" at bounding box center [922, 726] width 60 height 30
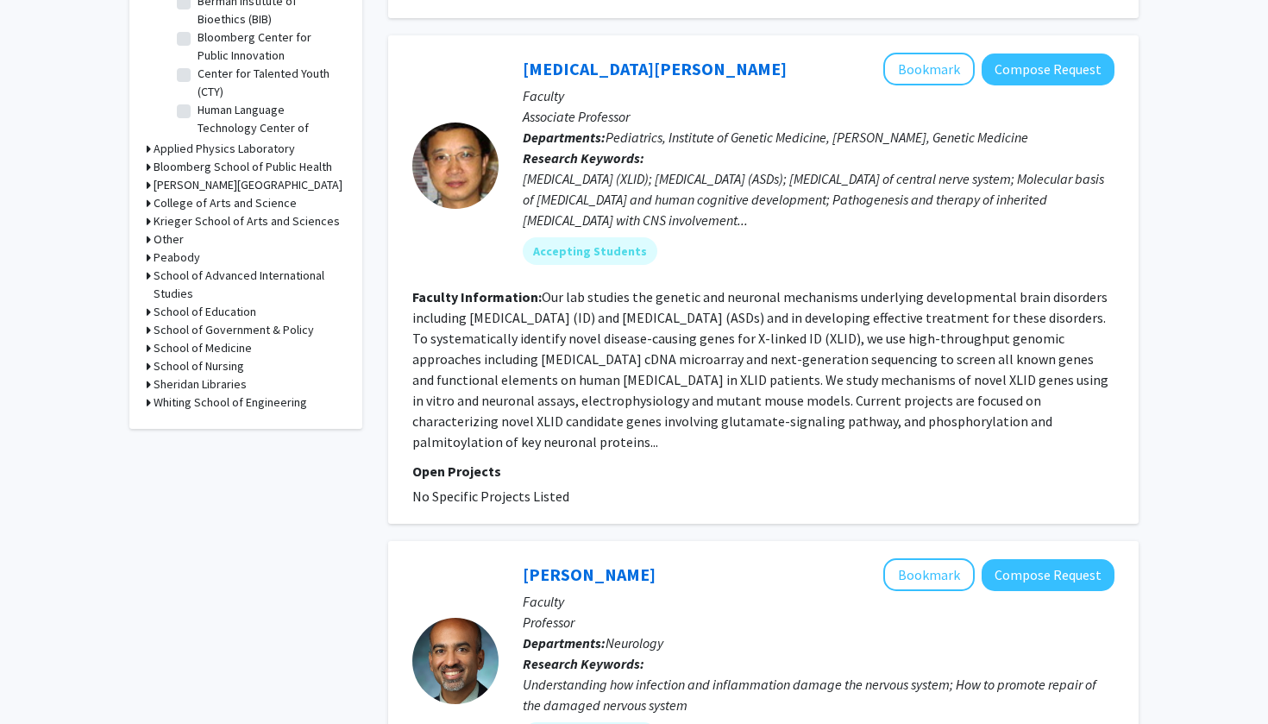
scroll to position [611, 0]
click at [624, 53] on button "Bookmark" at bounding box center [929, 68] width 91 height 33
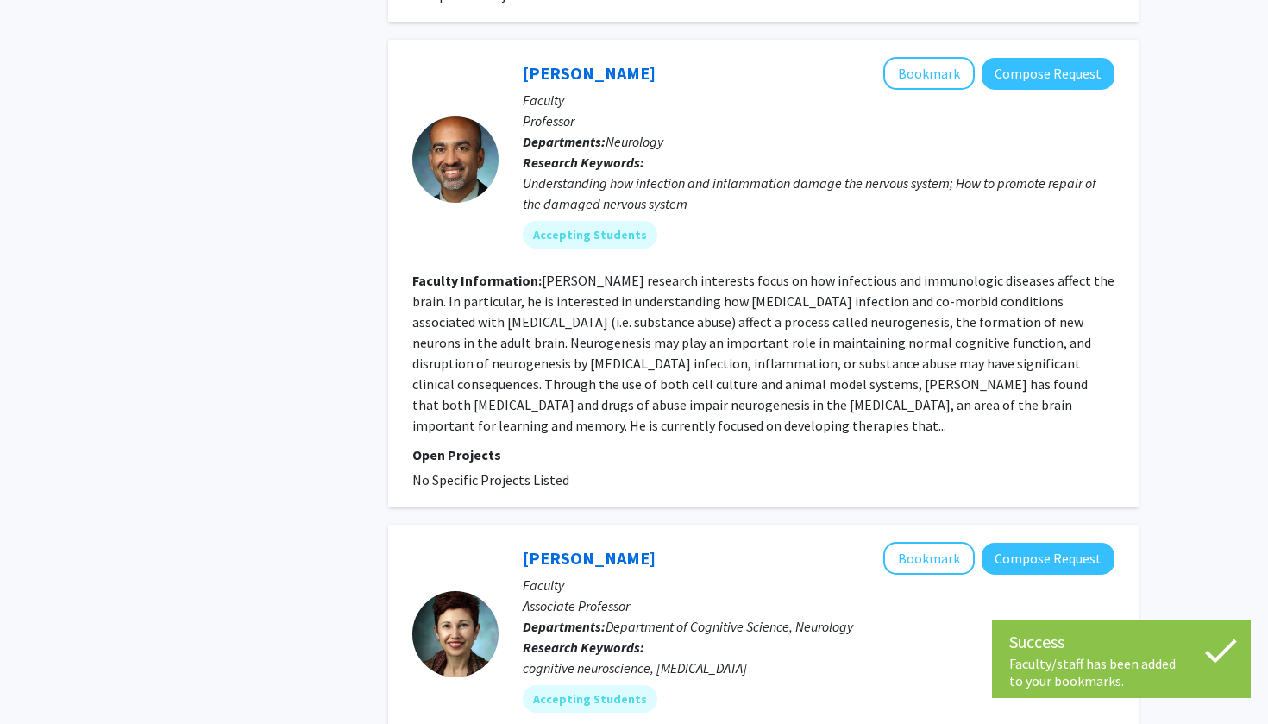
scroll to position [1113, 0]
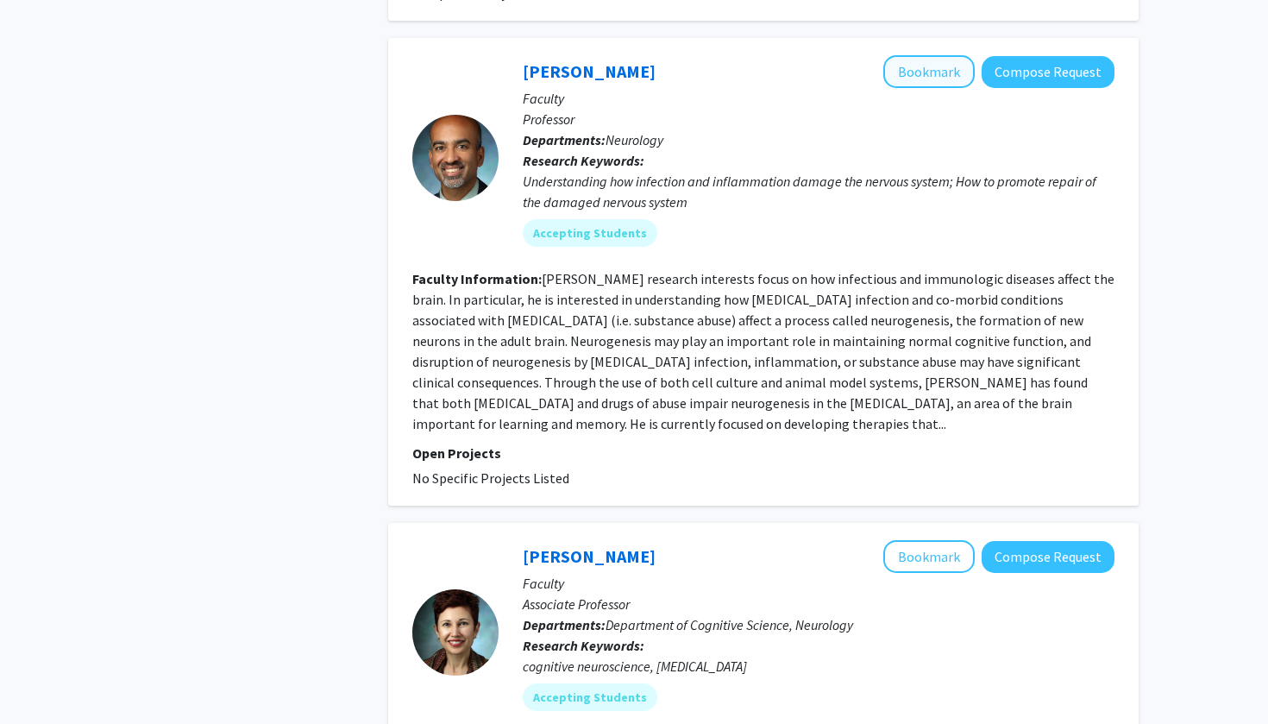
click at [624, 57] on button "Bookmark" at bounding box center [929, 71] width 91 height 33
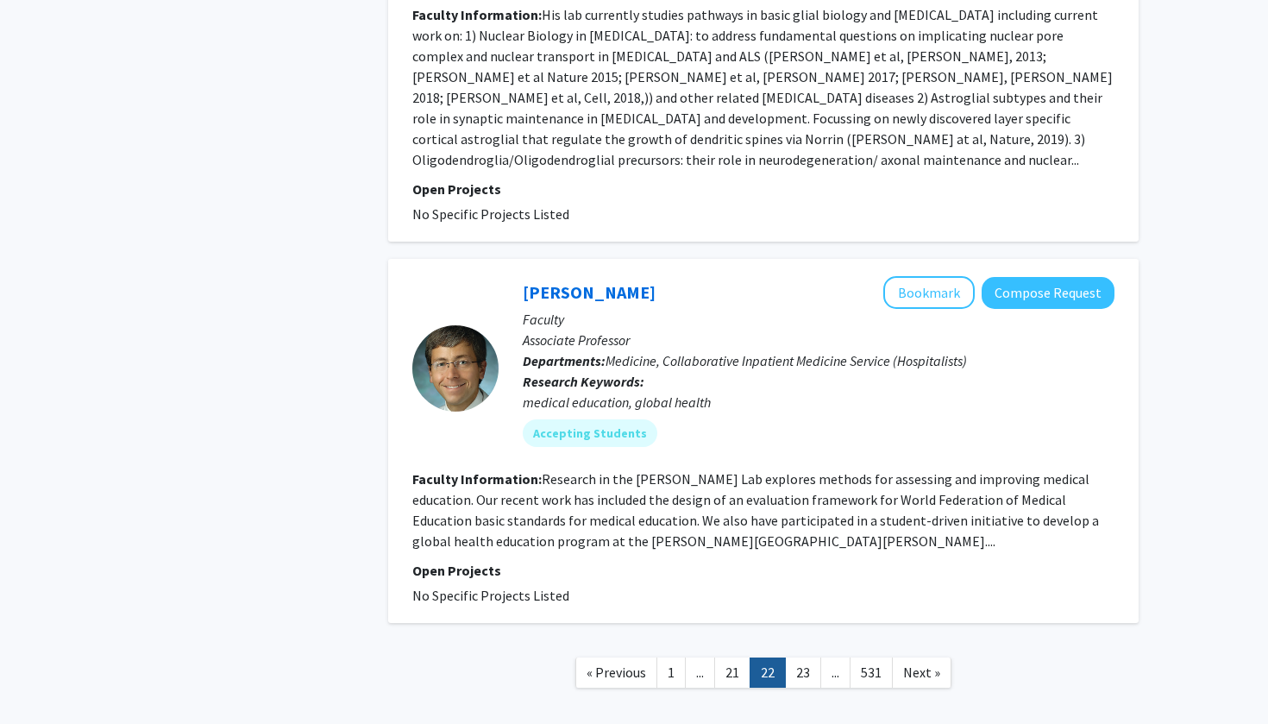
scroll to position [4109, 0]
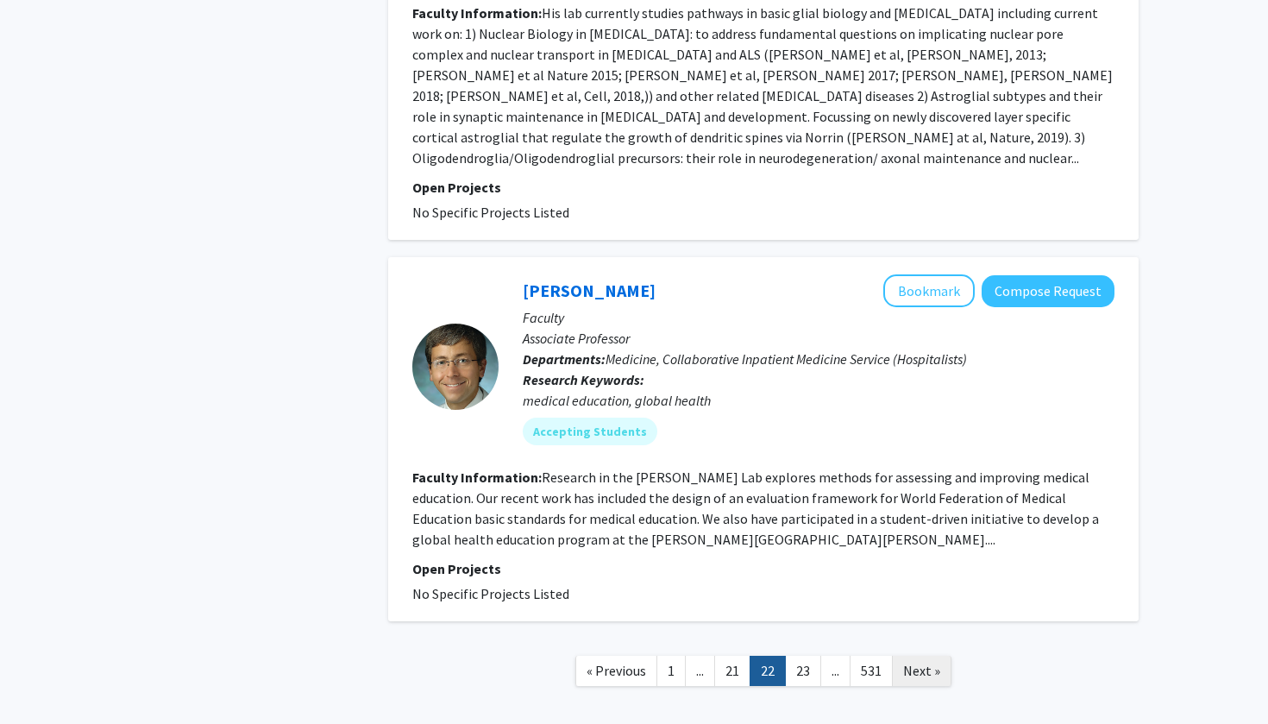
click at [624, 293] on span "Next »" at bounding box center [921, 670] width 37 height 17
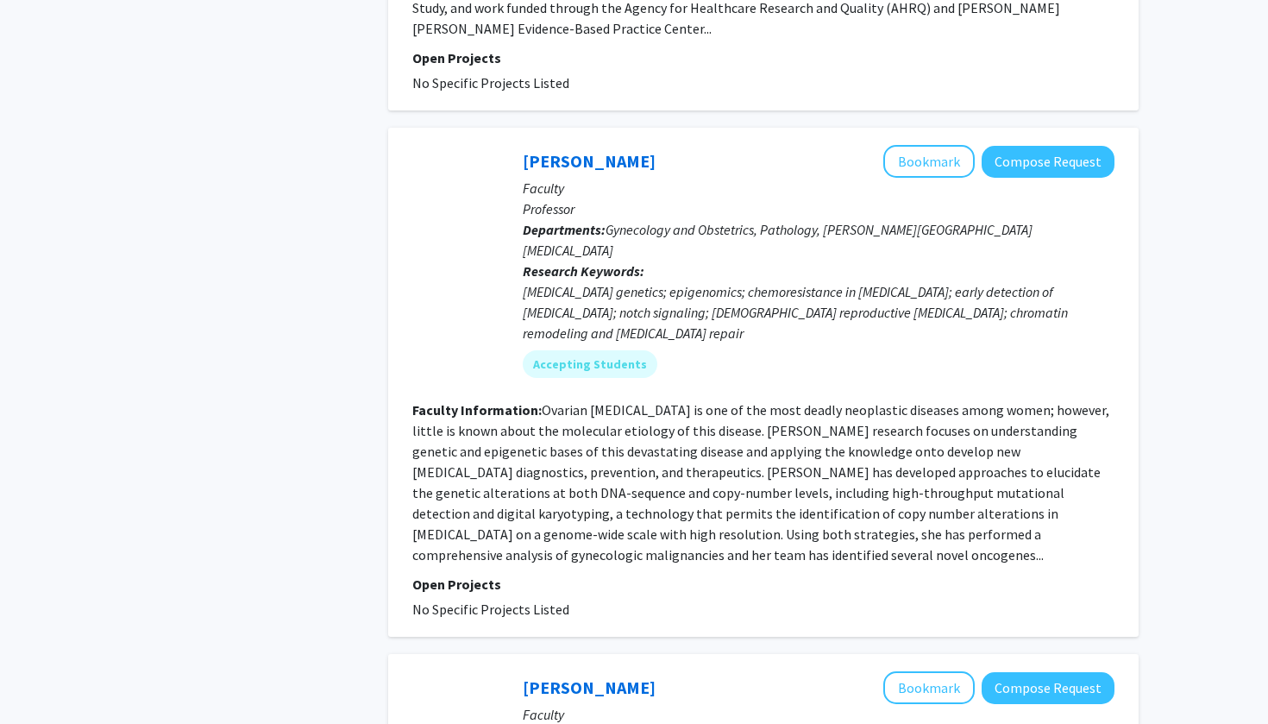
scroll to position [3720, 0]
click at [624, 144] on button "Bookmark" at bounding box center [929, 160] width 91 height 33
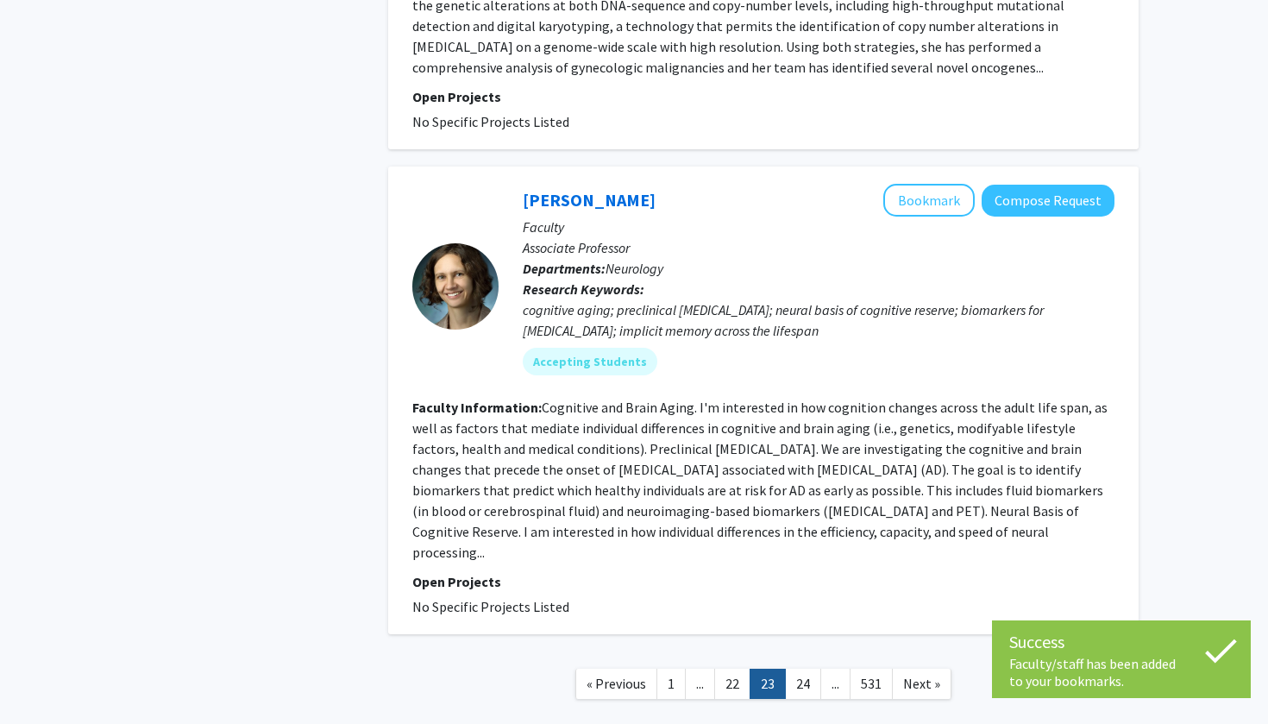
scroll to position [4206, 0]
click at [624, 293] on span "Next »" at bounding box center [921, 684] width 37 height 17
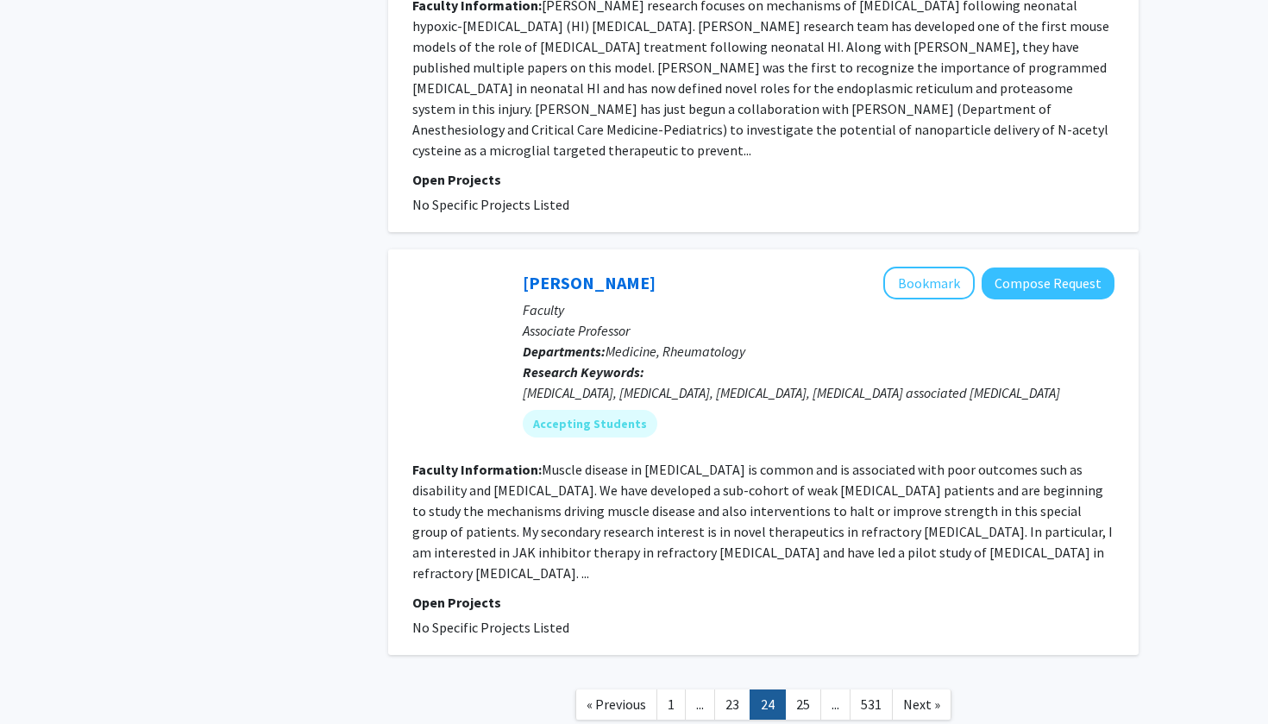
scroll to position [3943, 0]
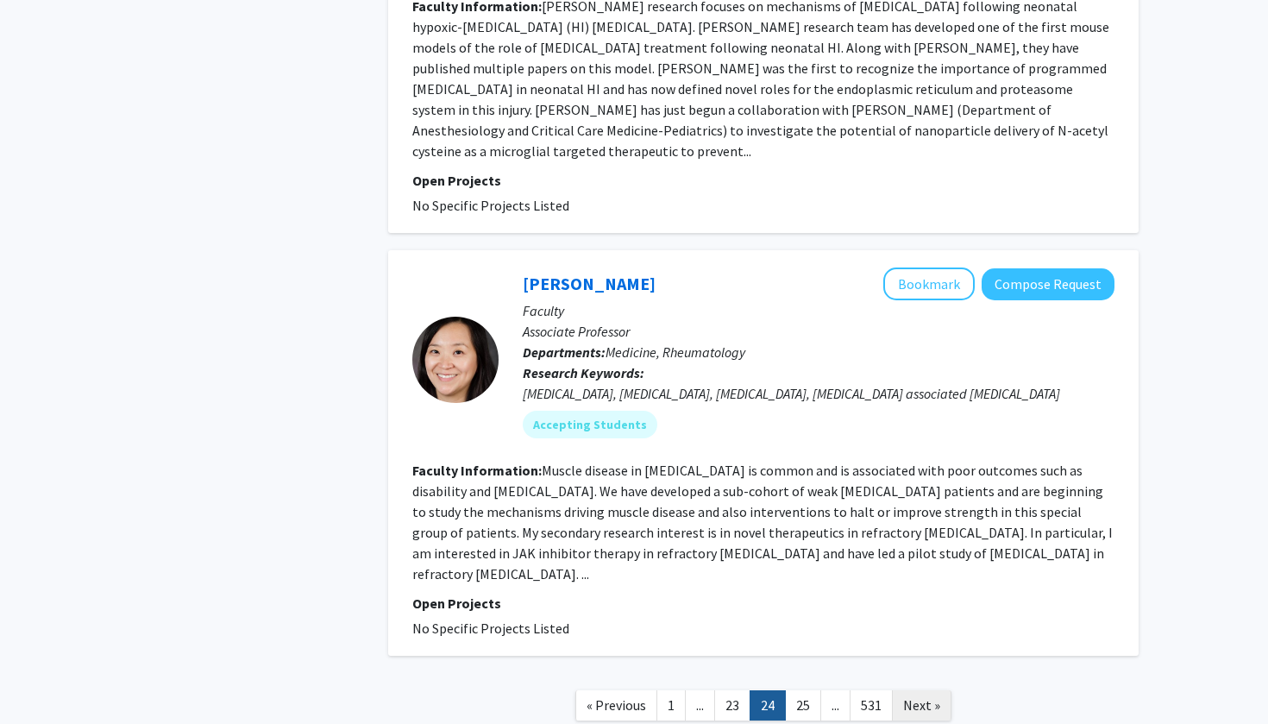
click at [624, 293] on link "Next »" at bounding box center [922, 705] width 60 height 30
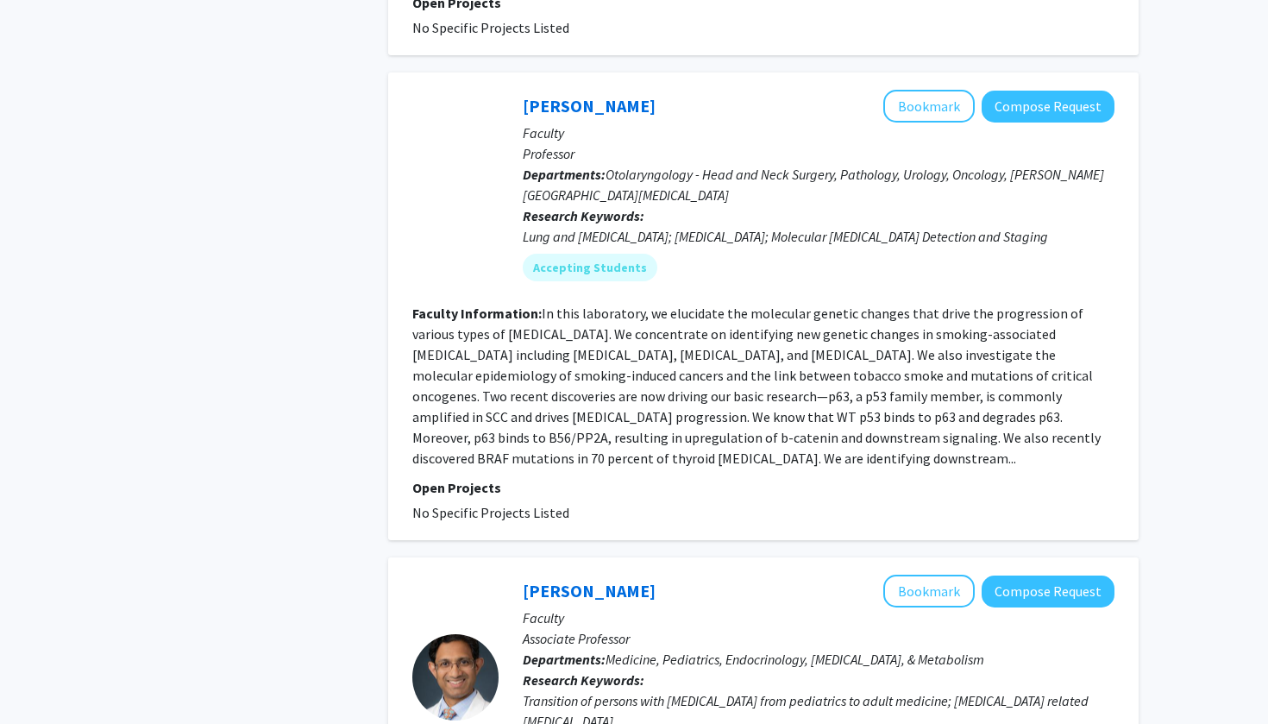
scroll to position [2764, 0]
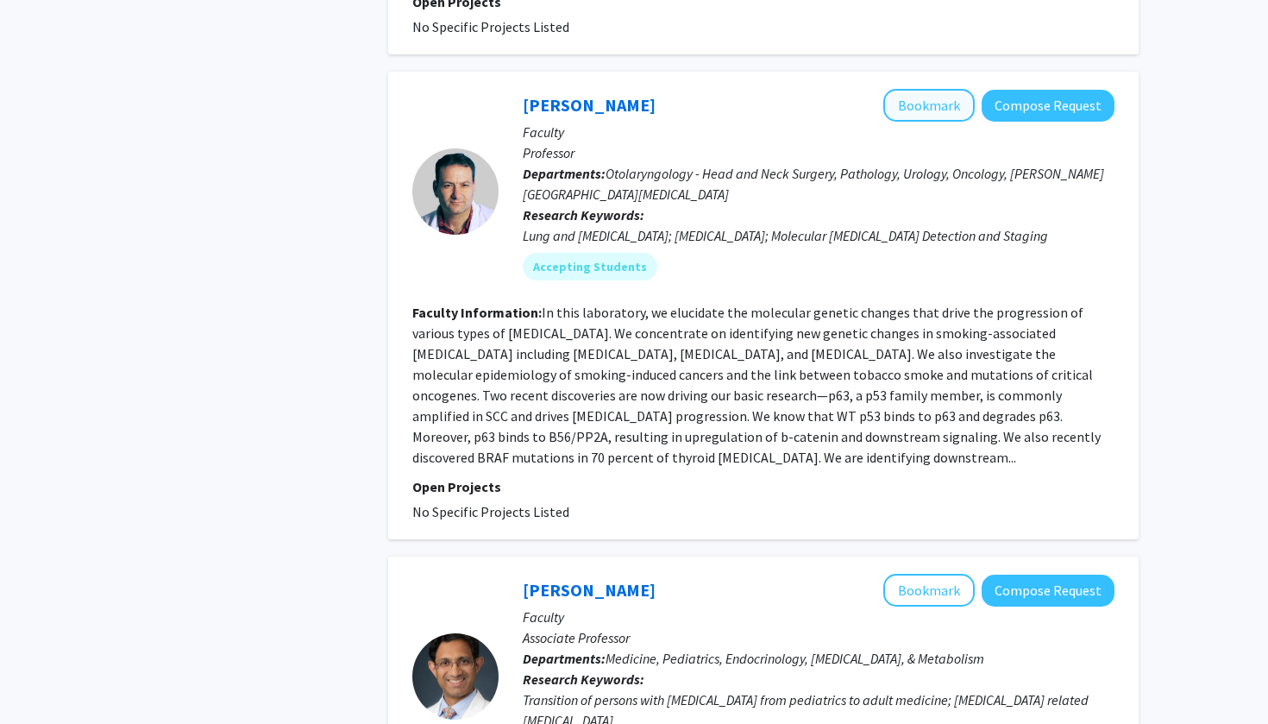
click at [624, 89] on button "Bookmark" at bounding box center [929, 105] width 91 height 33
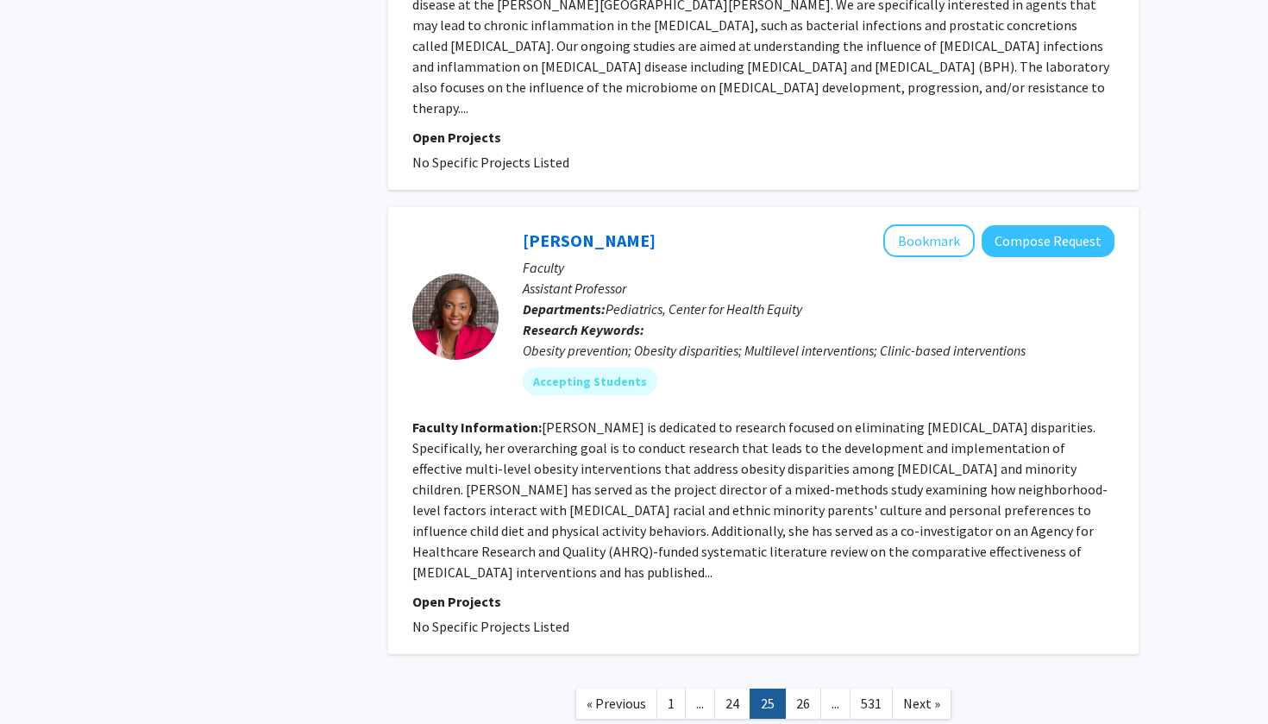
scroll to position [3957, 0]
click at [624, 293] on span "Next »" at bounding box center [921, 704] width 37 height 17
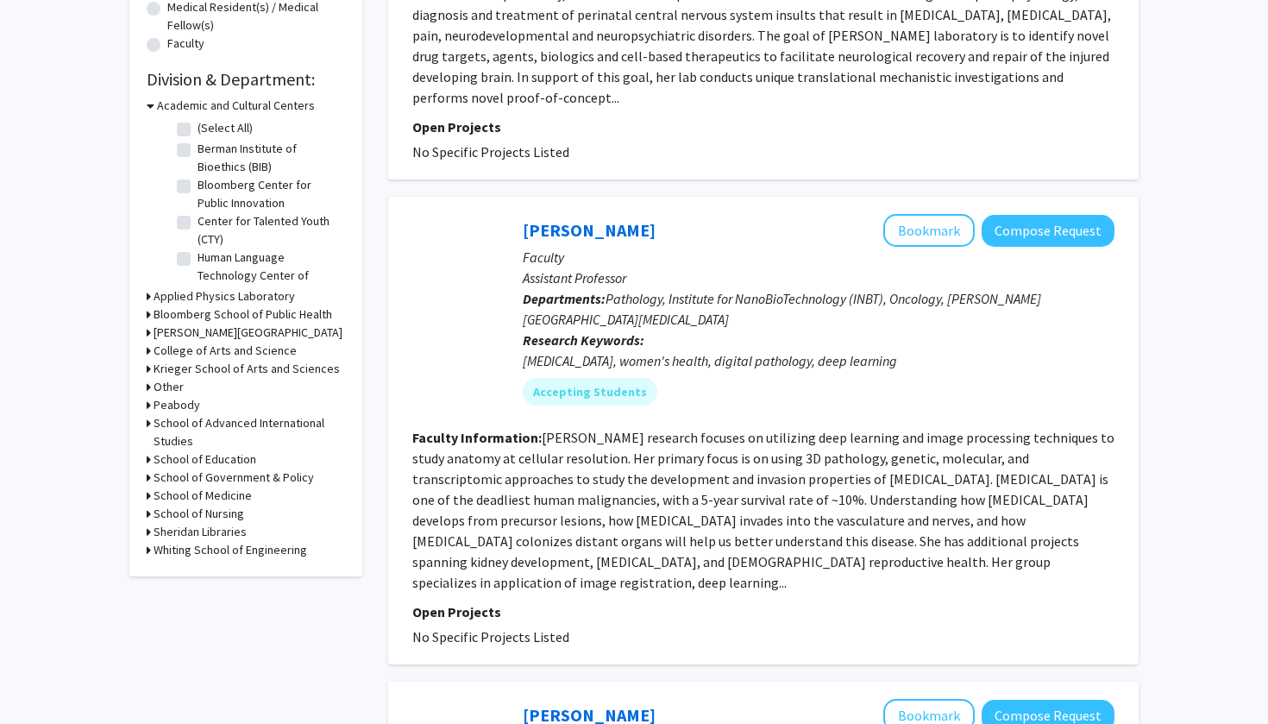
scroll to position [466, 0]
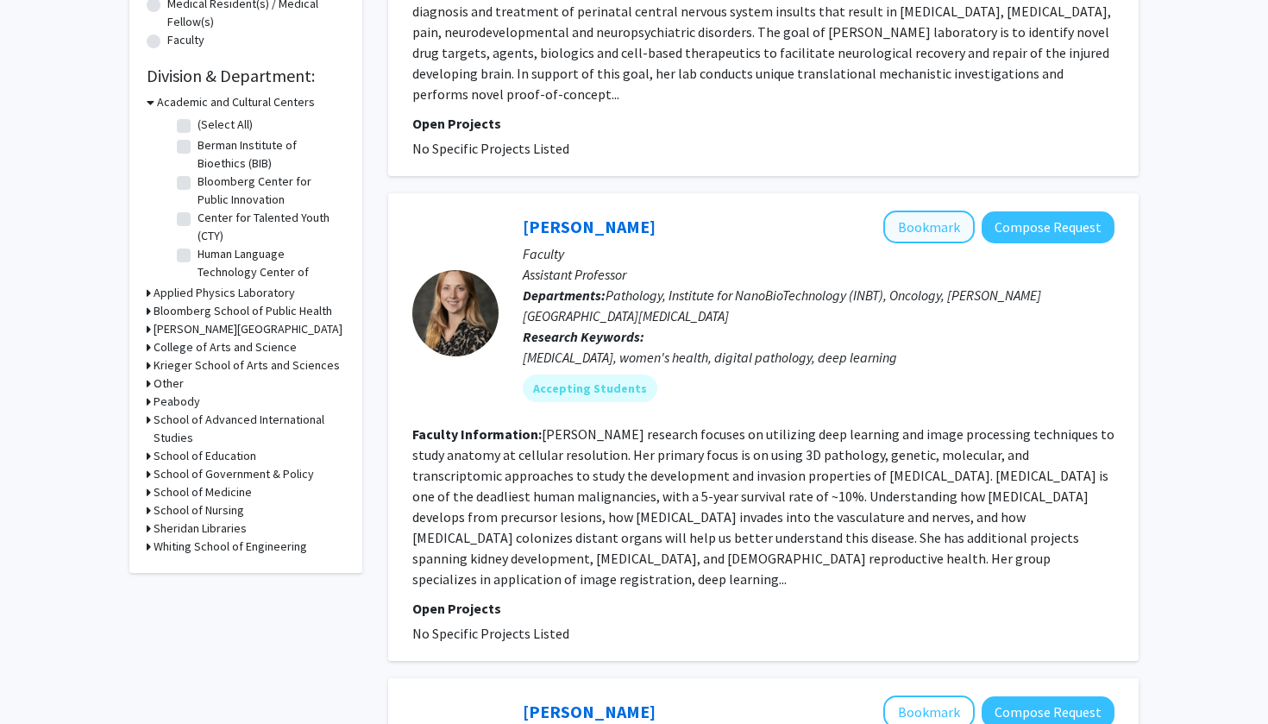
click at [624, 223] on button "Bookmark" at bounding box center [929, 227] width 91 height 33
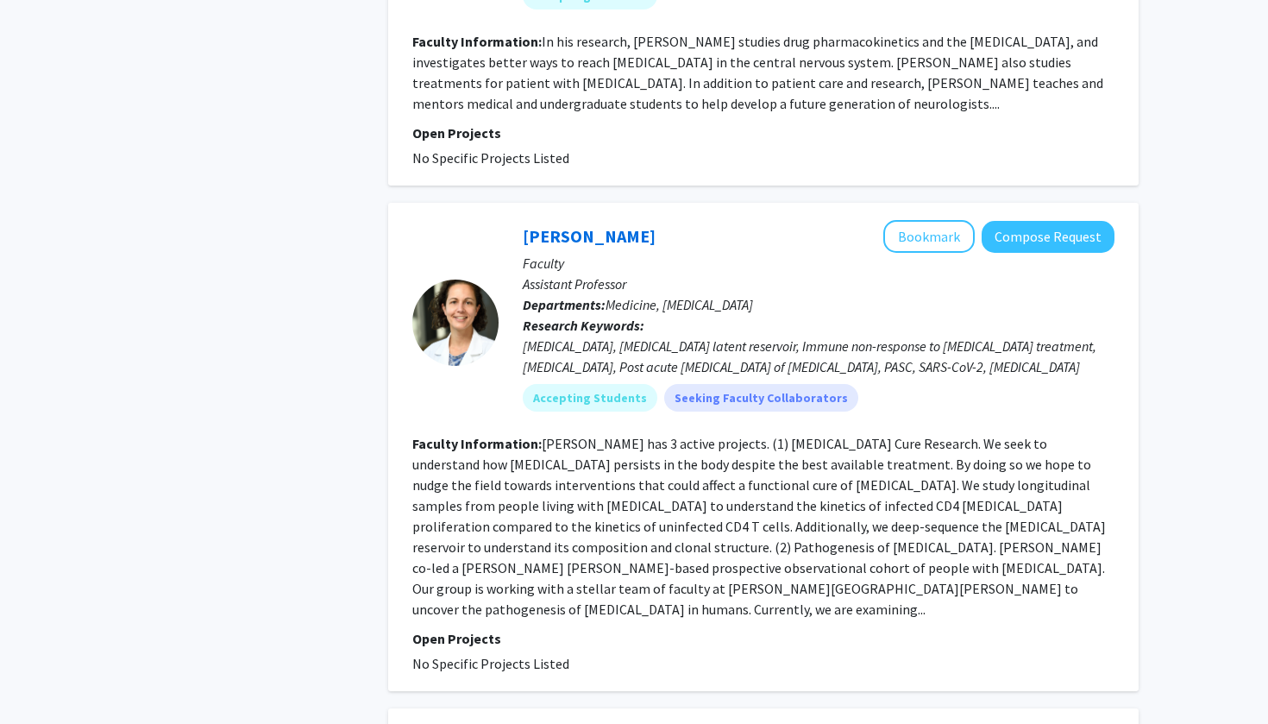
scroll to position [1366, 0]
click at [624, 227] on button "Bookmark" at bounding box center [929, 234] width 91 height 33
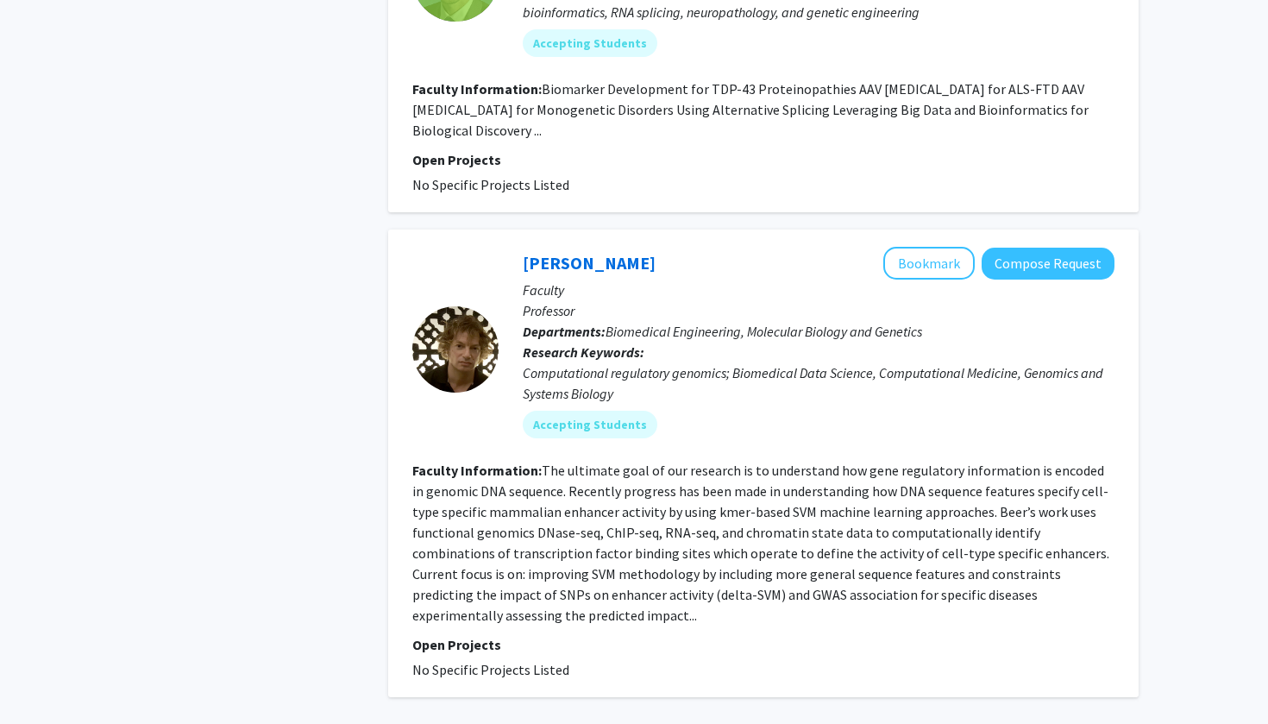
scroll to position [4149, 0]
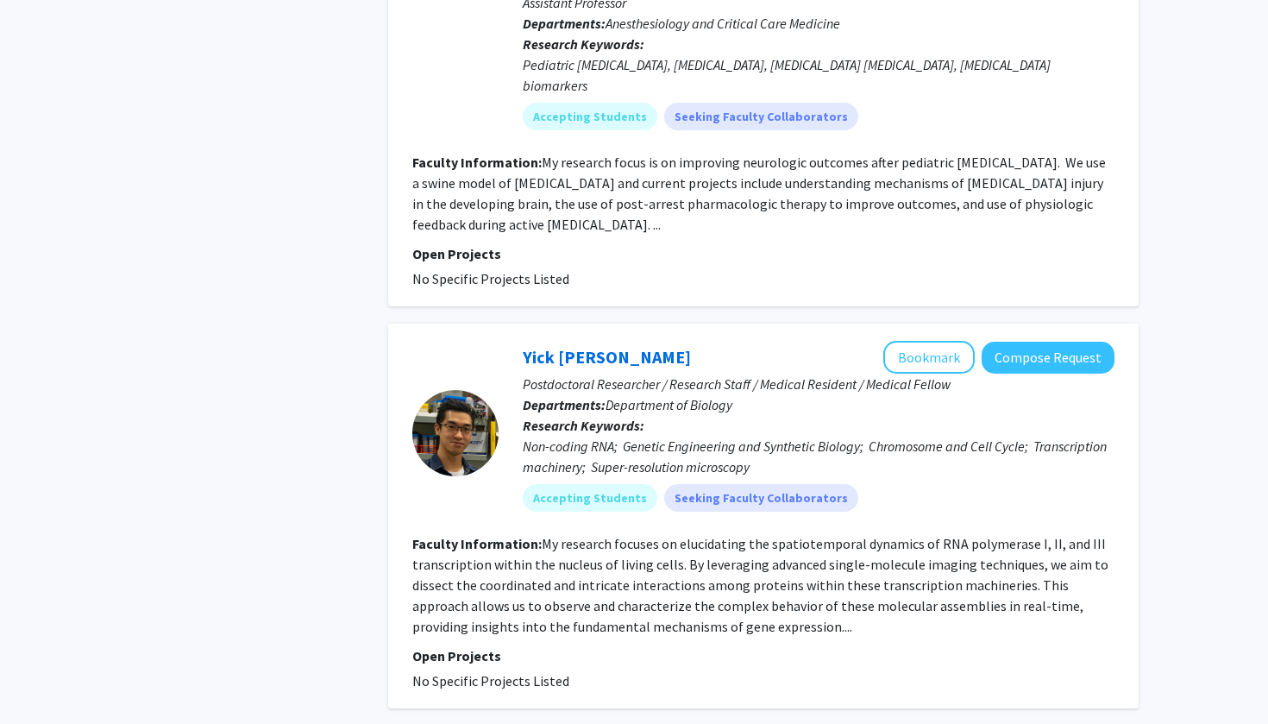
scroll to position [3677, 0]
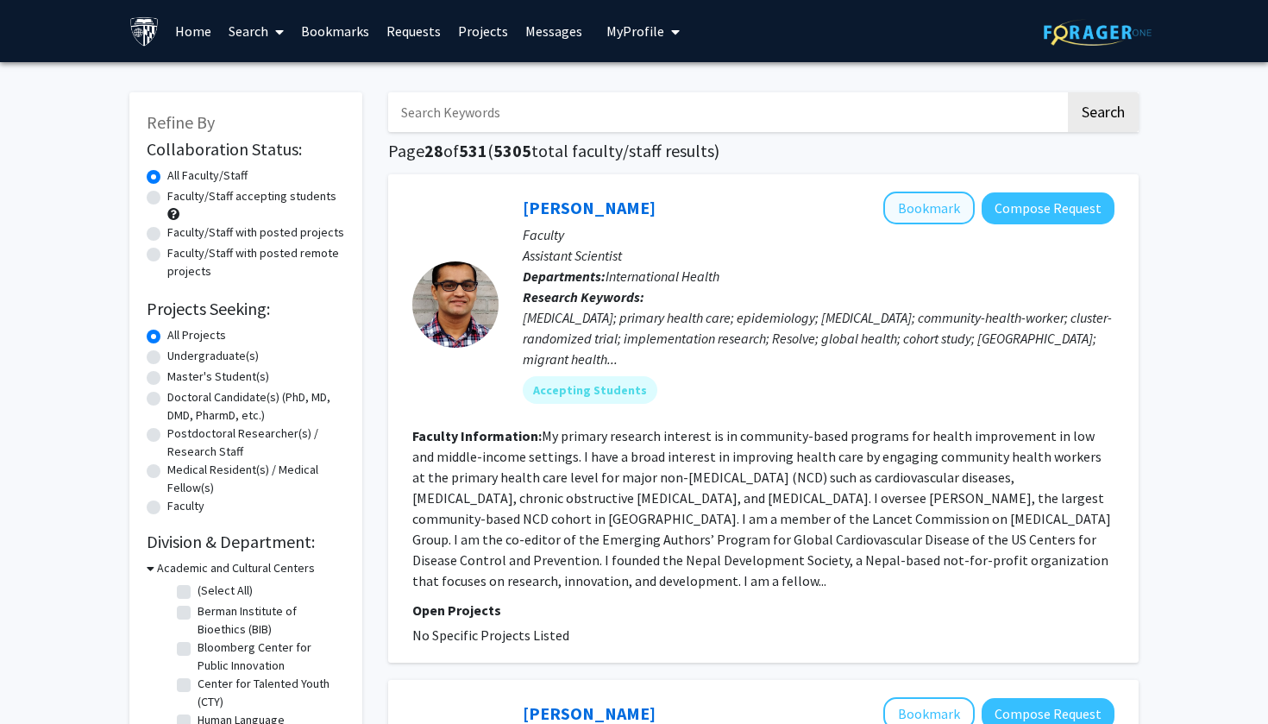
click at [624, 204] on button "Bookmark" at bounding box center [929, 208] width 91 height 33
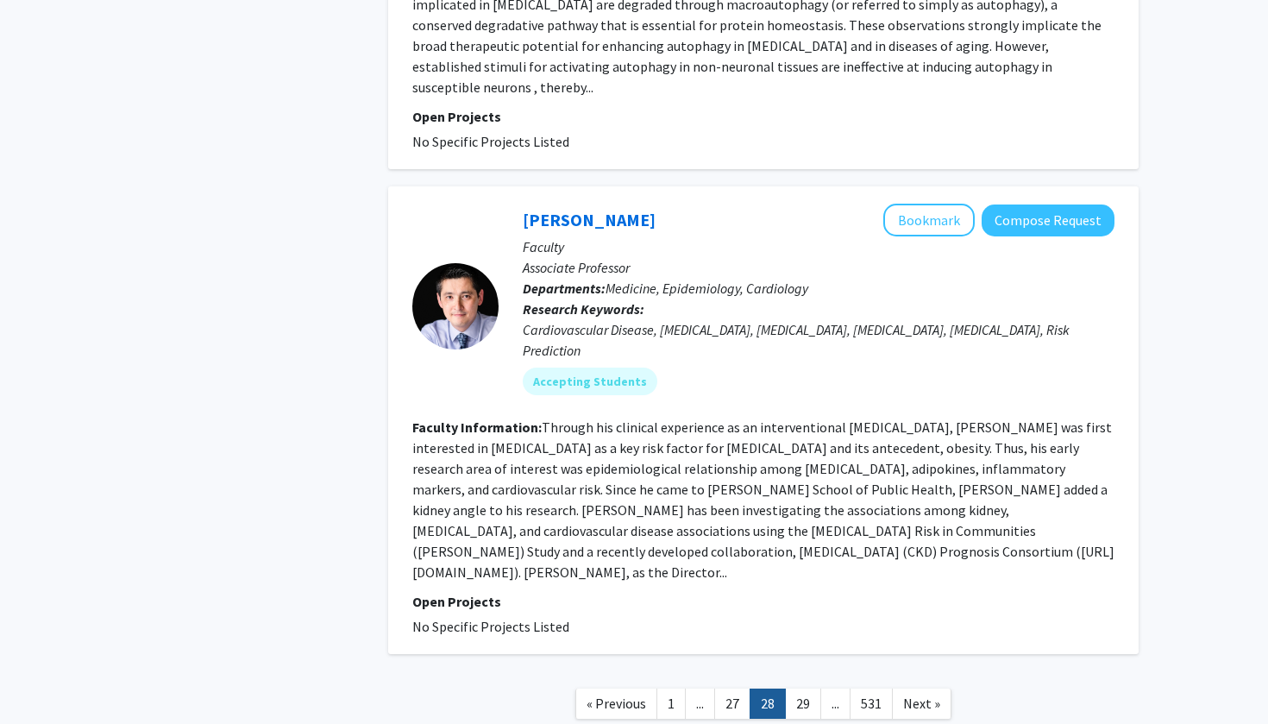
scroll to position [4088, 0]
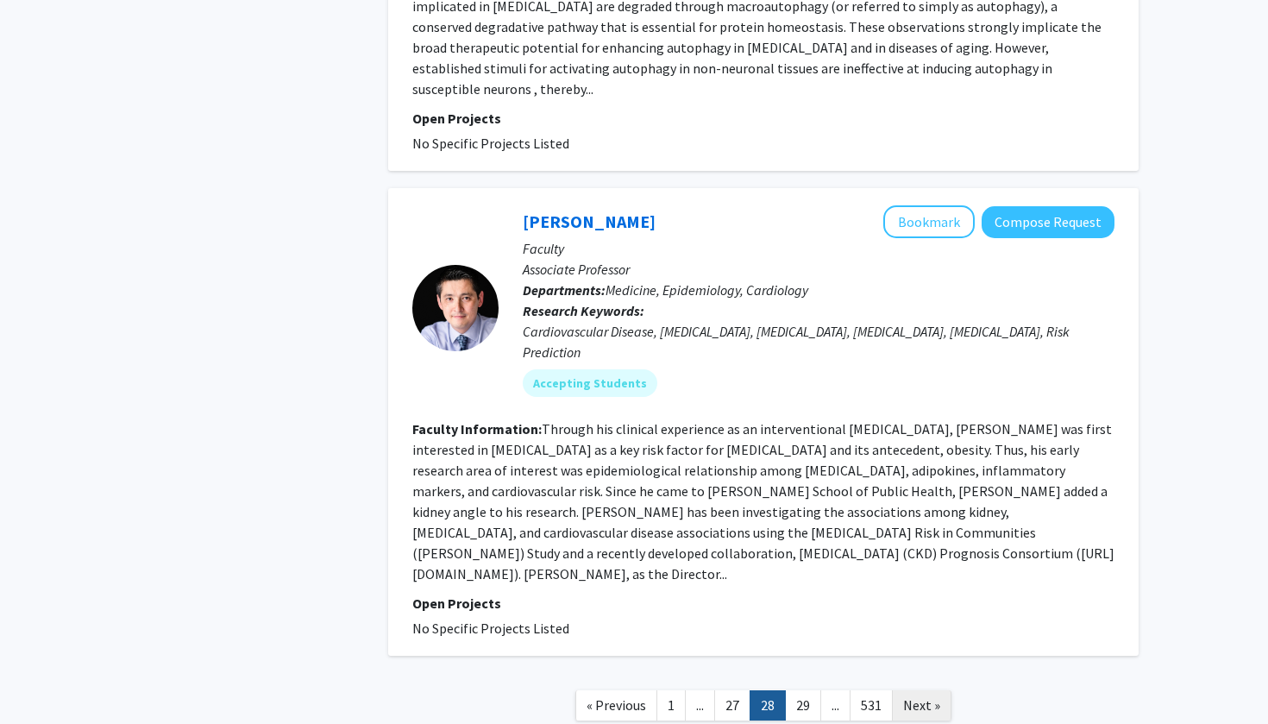
click at [624, 293] on span "Next »" at bounding box center [921, 704] width 37 height 17
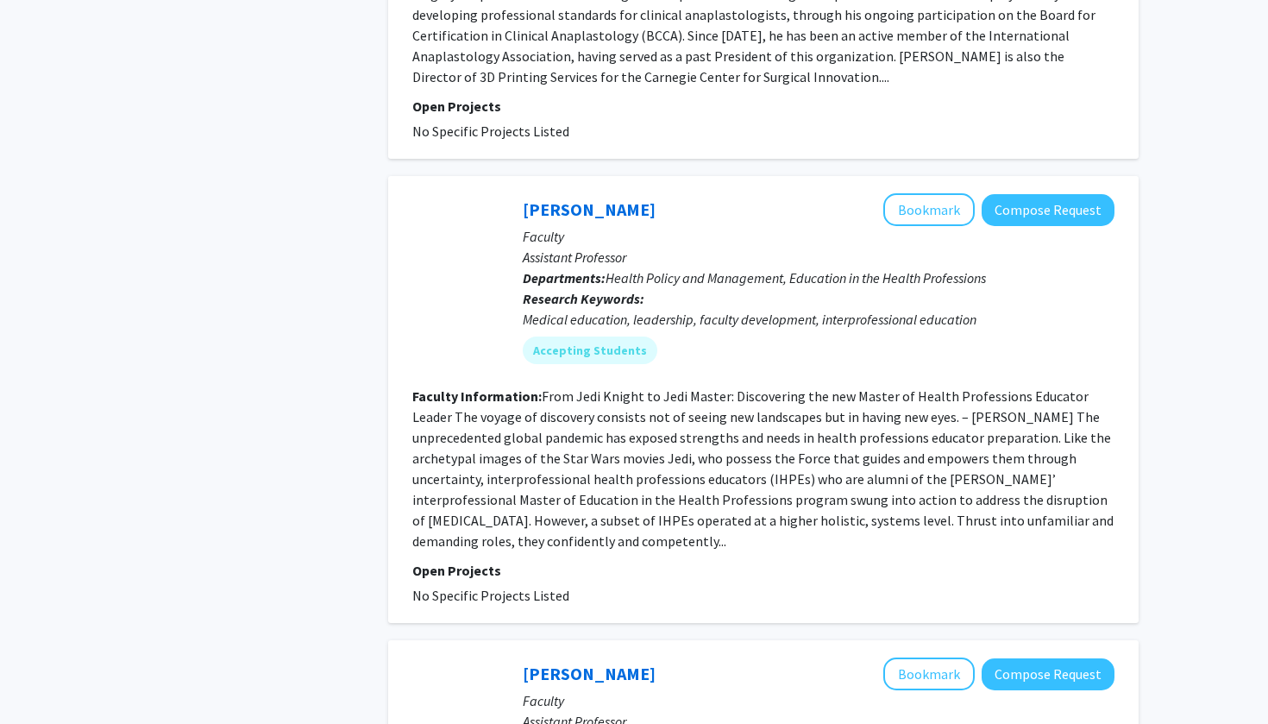
scroll to position [1366, 0]
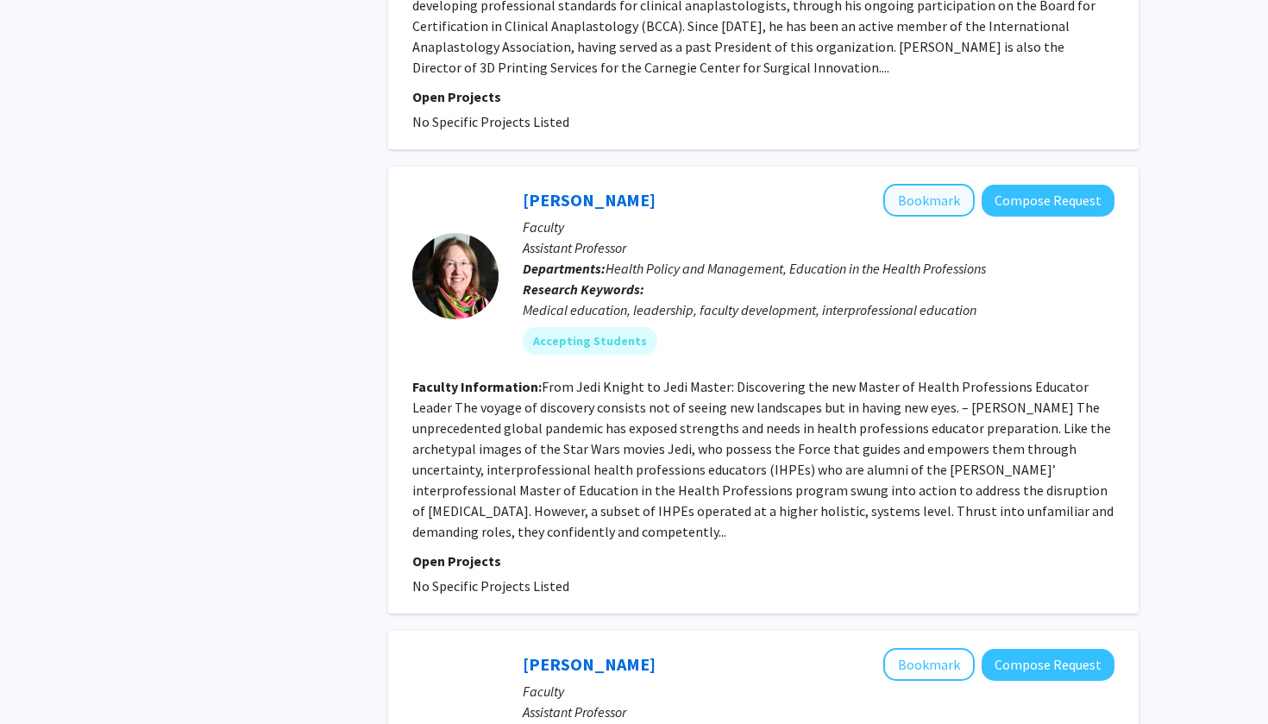
click at [624, 185] on button "Bookmark" at bounding box center [929, 200] width 91 height 33
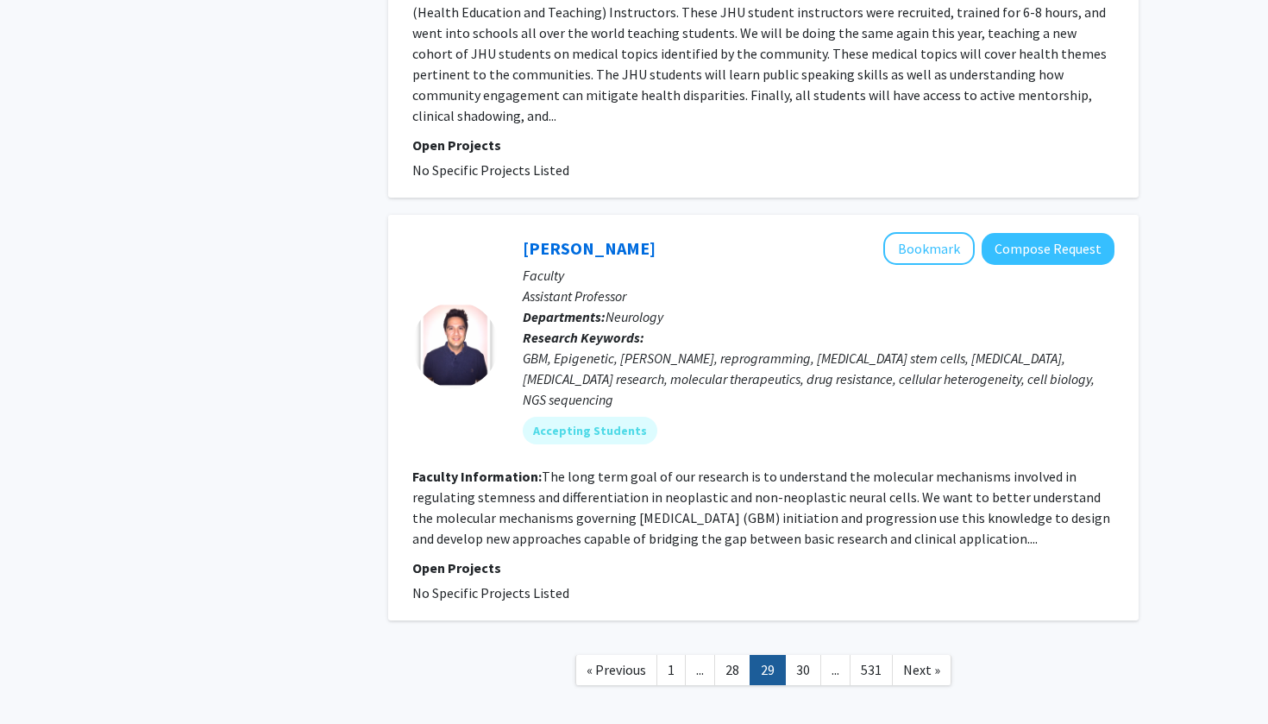
scroll to position [4083, 0]
click at [624, 293] on span "Next »" at bounding box center [921, 668] width 37 height 17
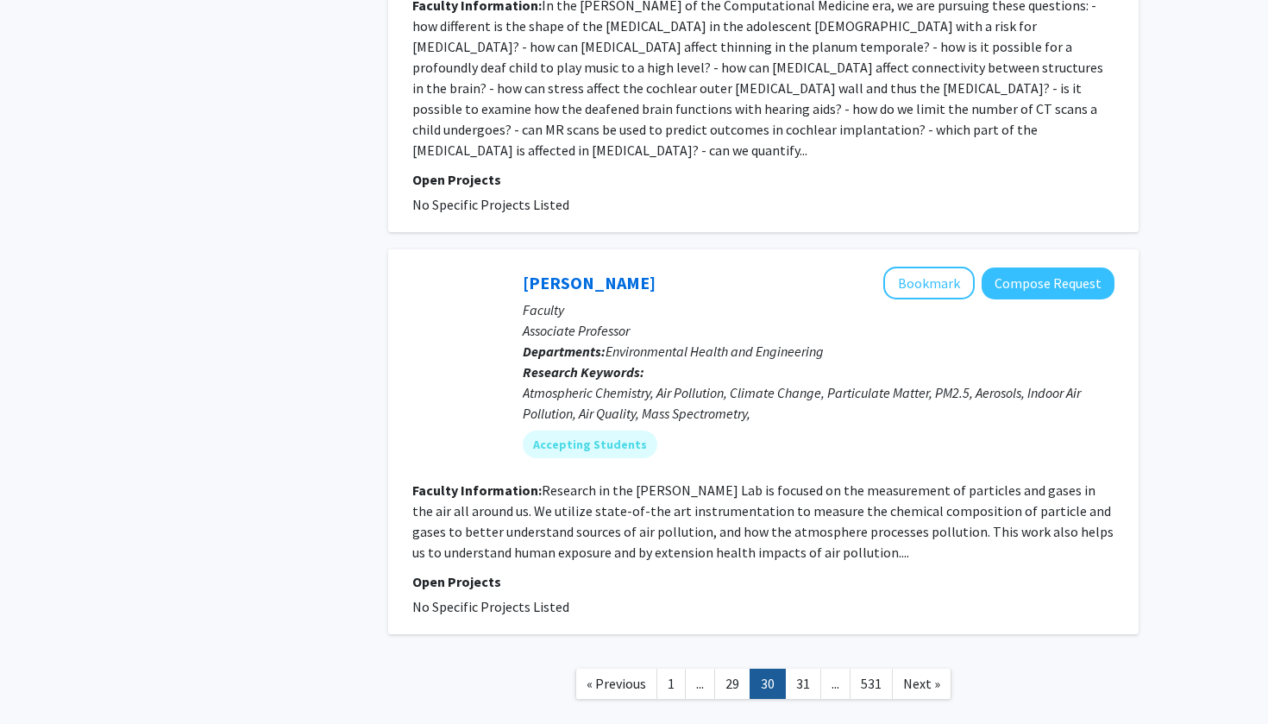
scroll to position [4143, 0]
click at [624, 293] on span "Next »" at bounding box center [921, 684] width 37 height 17
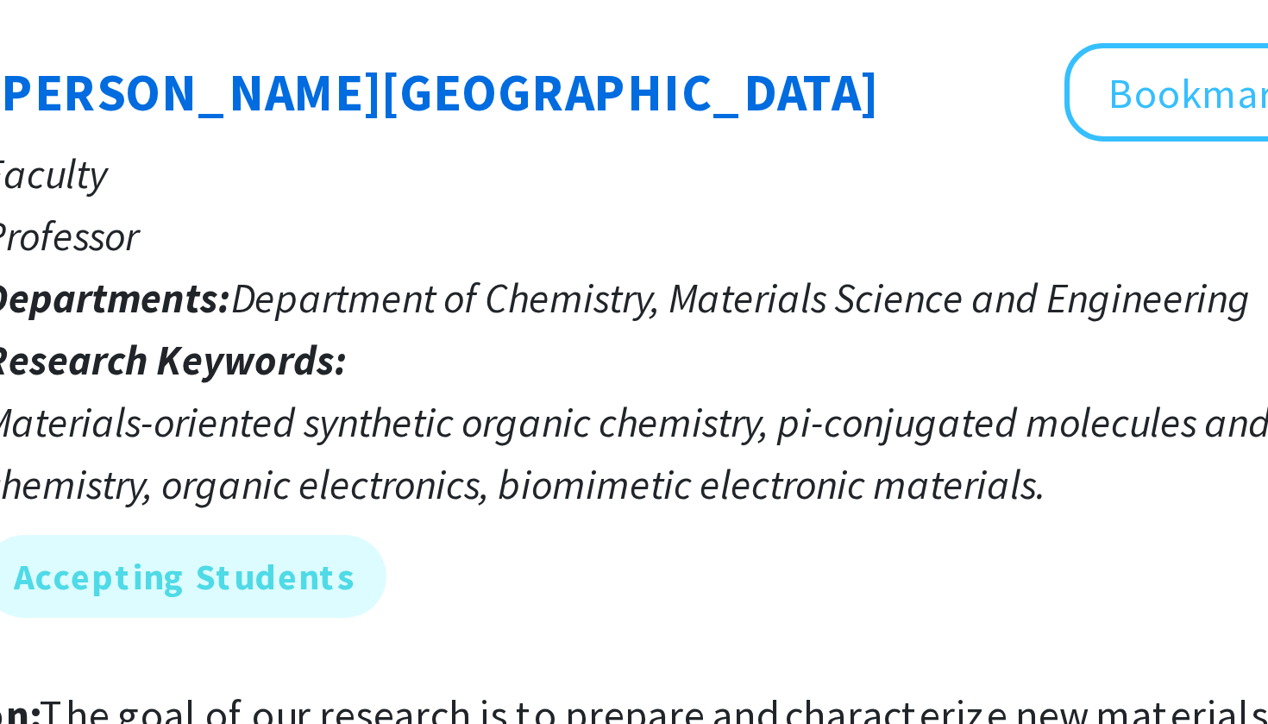
scroll to position [3287, 0]
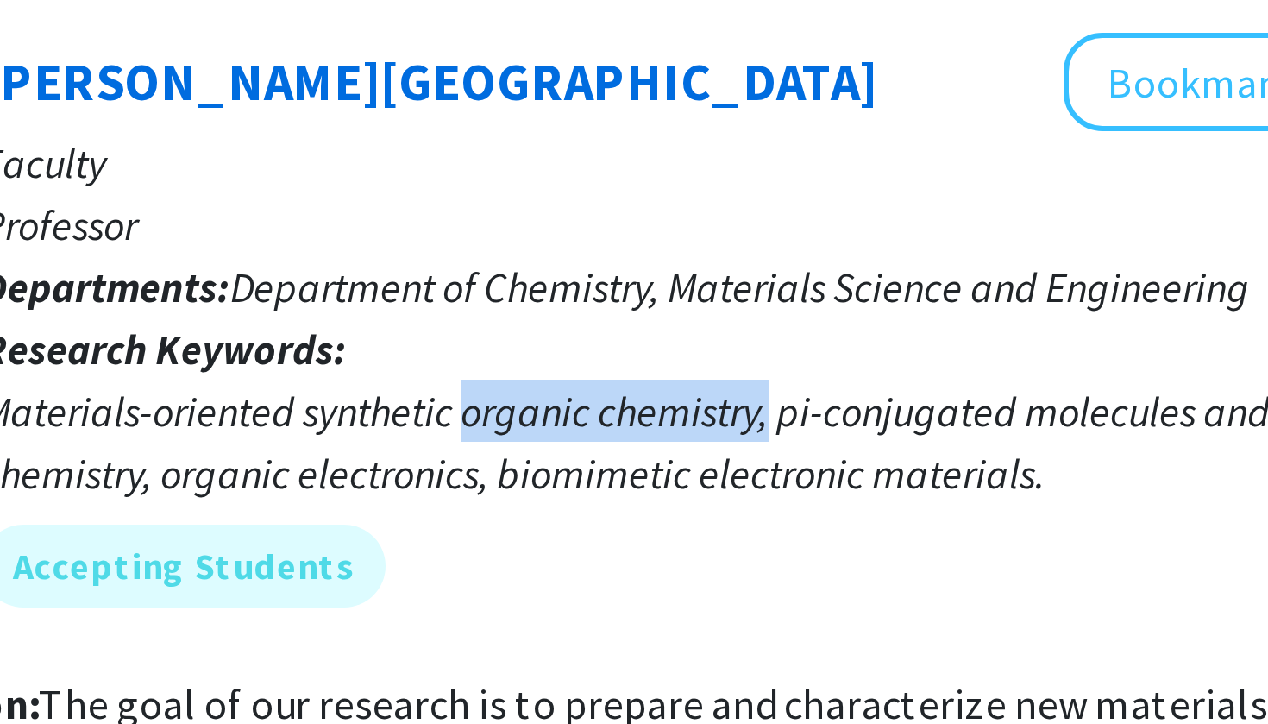
drag, startPoint x: 156, startPoint y: 100, endPoint x: 256, endPoint y: 98, distance: 100.1
click at [523, 293] on div "Materials-oriented synthetic organic chemistry, pi-conjugated molecules and pol…" at bounding box center [819, 629] width 592 height 41
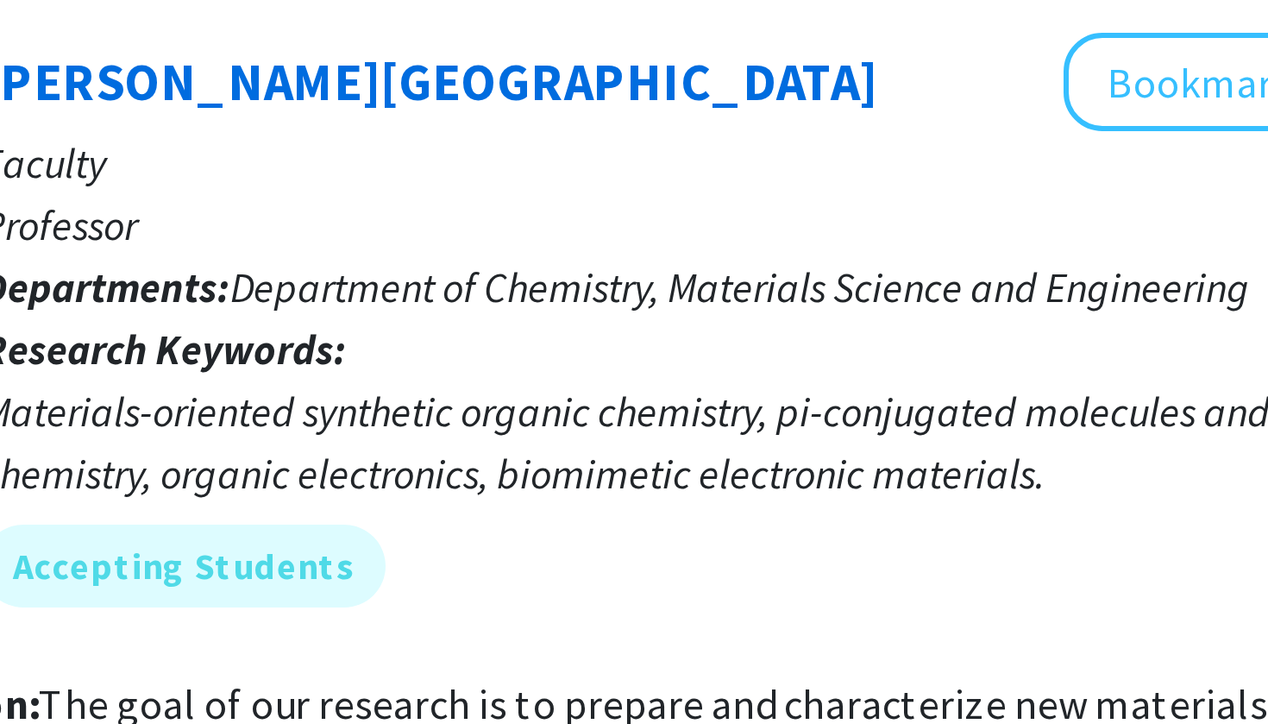
click at [523, 293] on div "Materials-oriented synthetic organic chemistry, pi-conjugated molecules and pol…" at bounding box center [819, 629] width 592 height 41
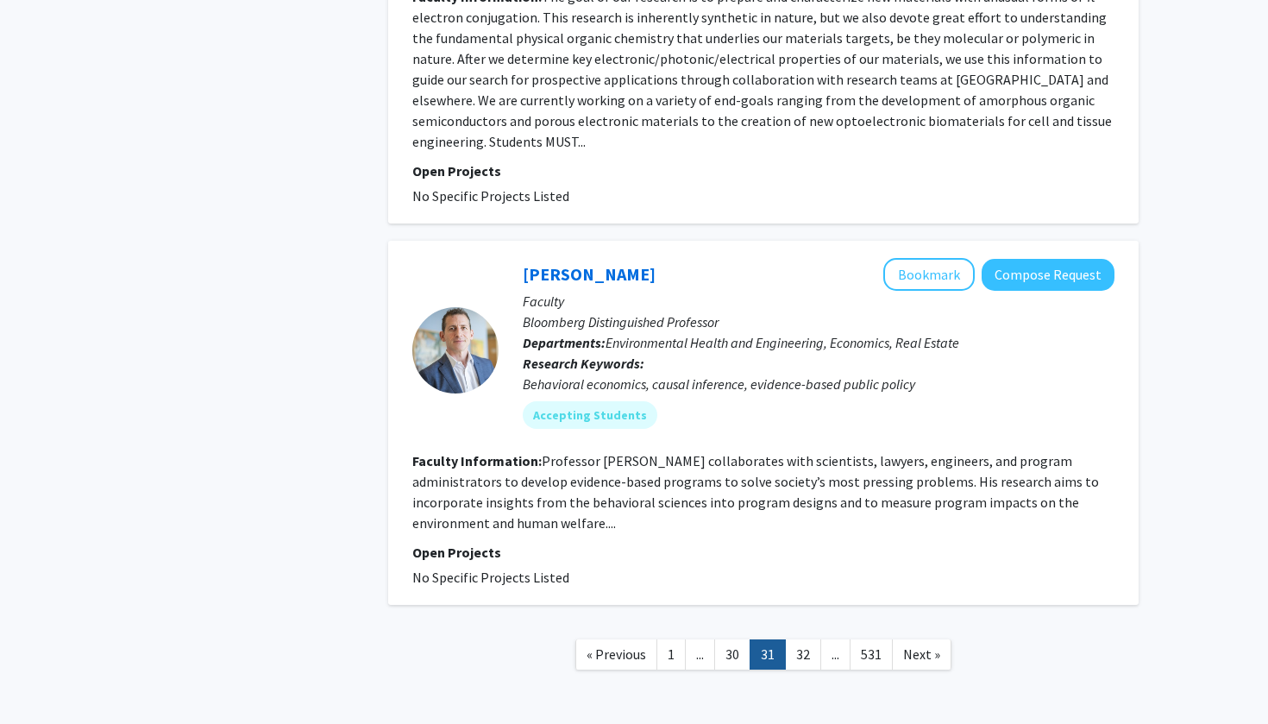
scroll to position [4009, 0]
click at [624, 293] on link "Next »" at bounding box center [922, 654] width 60 height 30
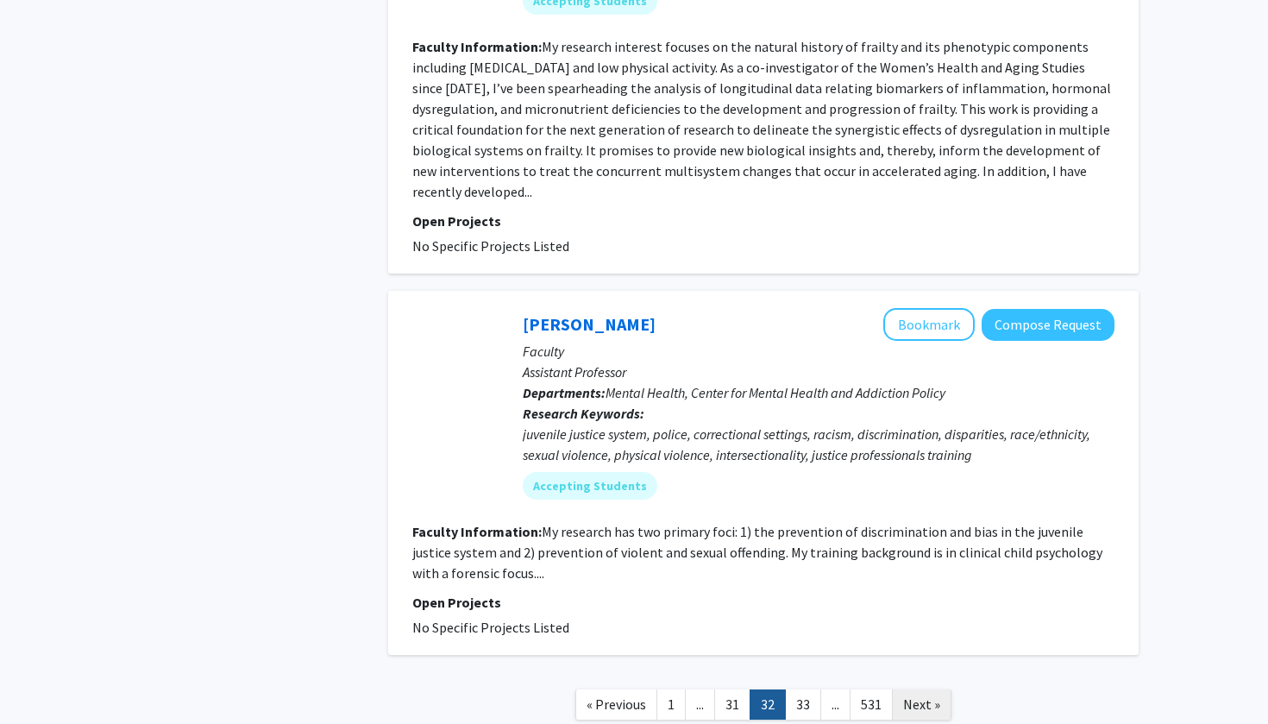
scroll to position [4102, 0]
click at [624, 293] on link "Next »" at bounding box center [922, 705] width 60 height 30
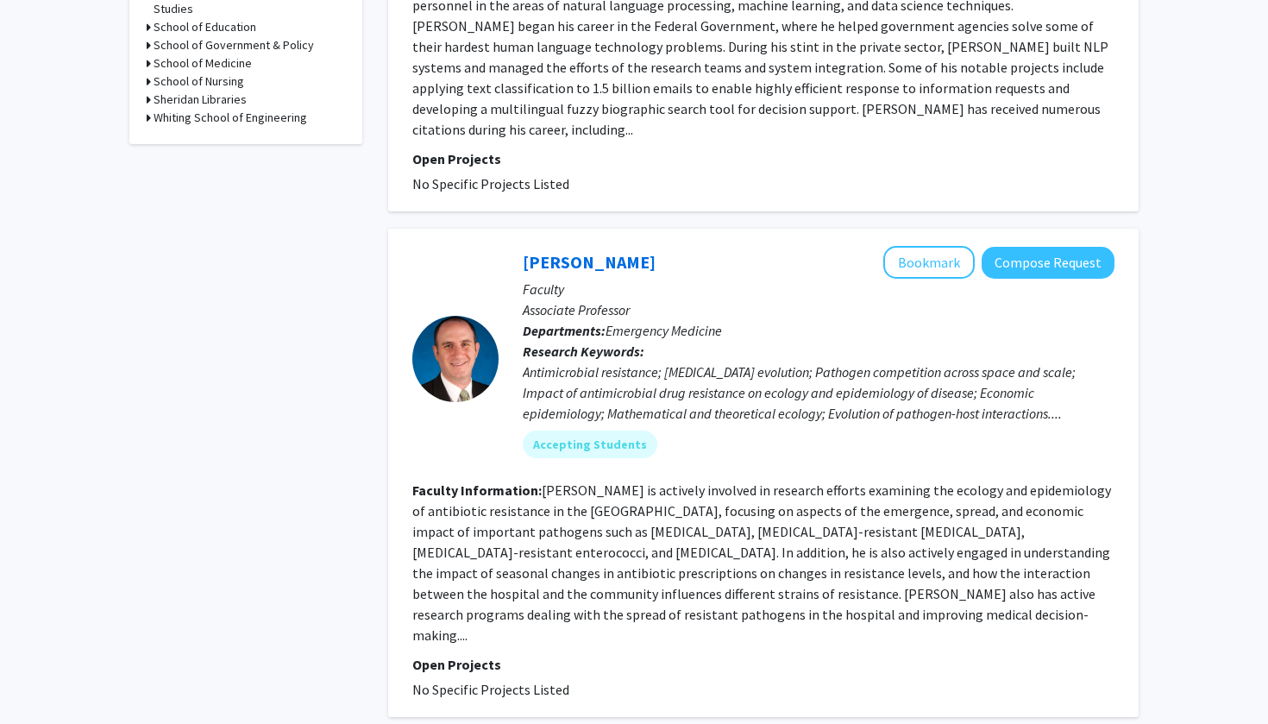
scroll to position [899, 0]
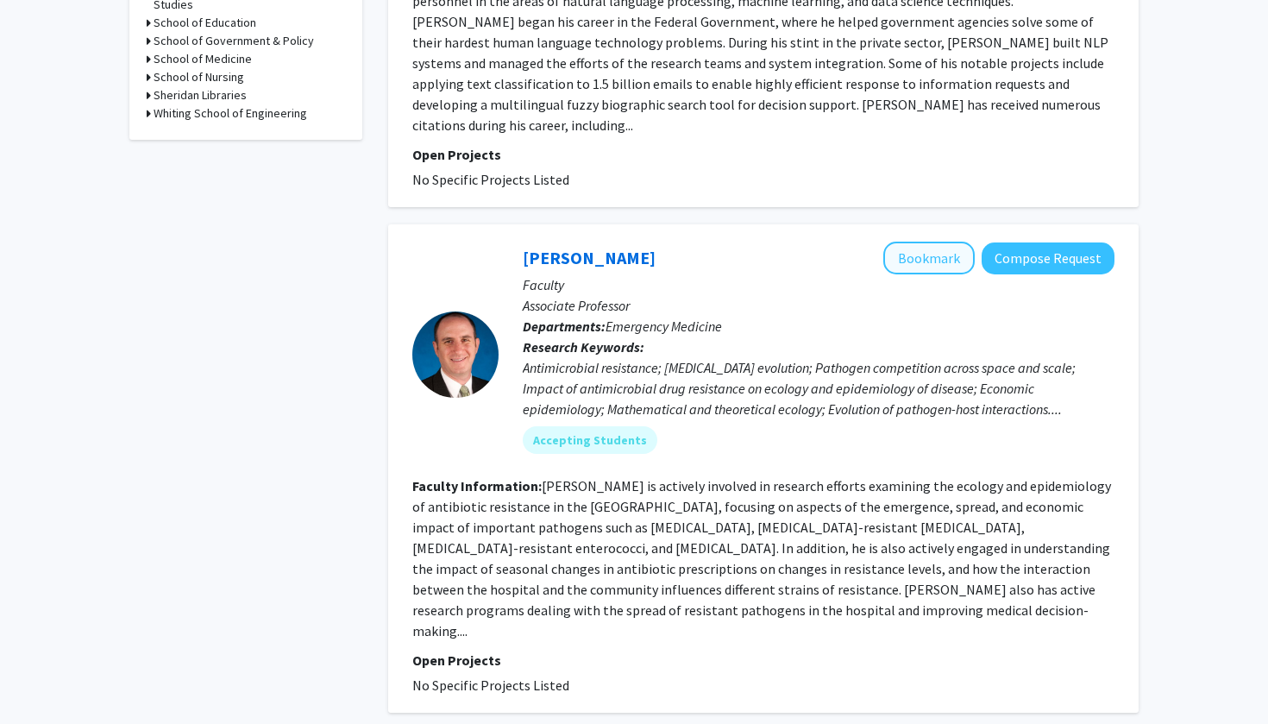
click at [624, 242] on button "Bookmark" at bounding box center [929, 258] width 91 height 33
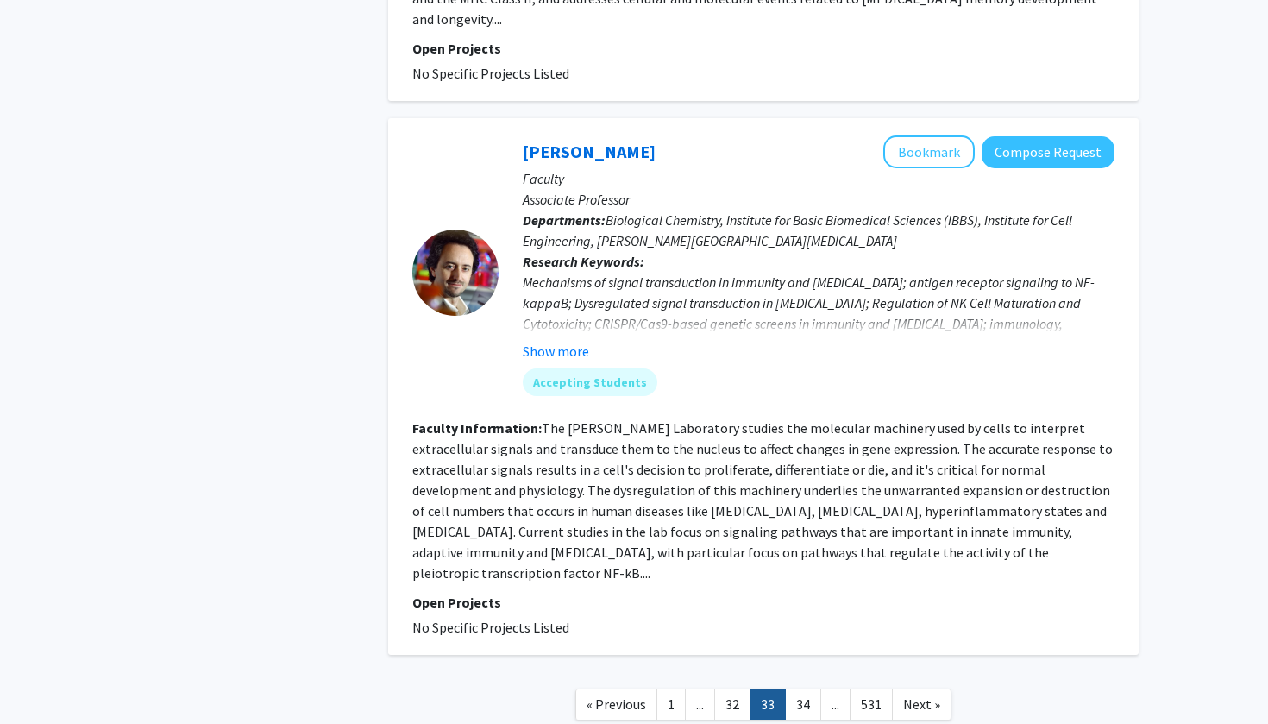
scroll to position [4130, 0]
click at [624, 293] on span "Next »" at bounding box center [921, 704] width 37 height 17
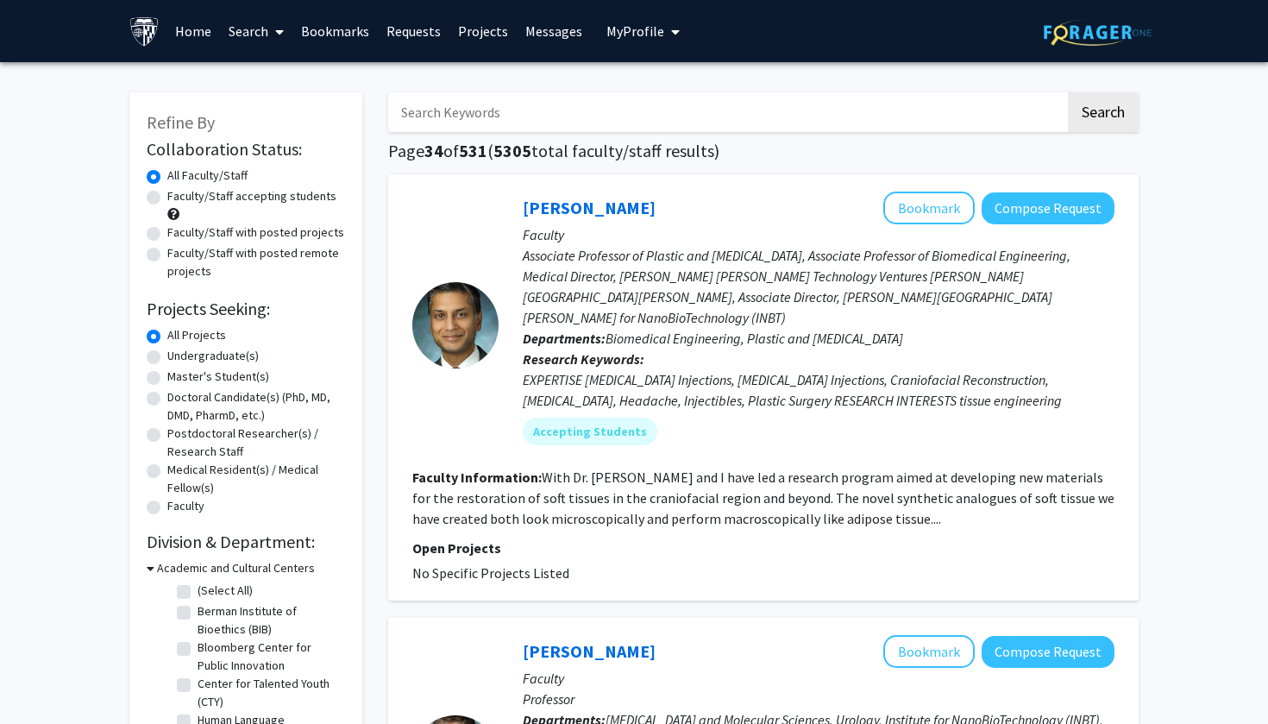
click at [340, 44] on link "Bookmarks" at bounding box center [335, 31] width 85 height 60
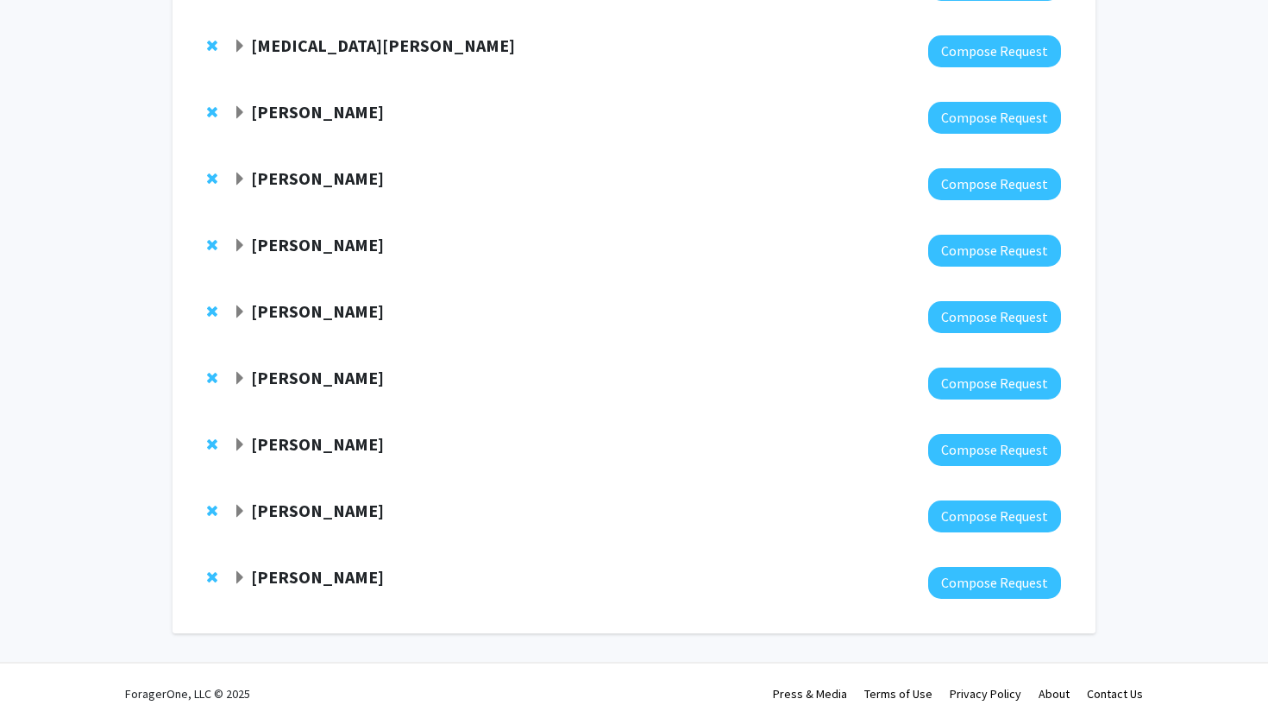
scroll to position [2965, 0]
click at [290, 293] on strong "Eili Klein" at bounding box center [317, 577] width 133 height 22
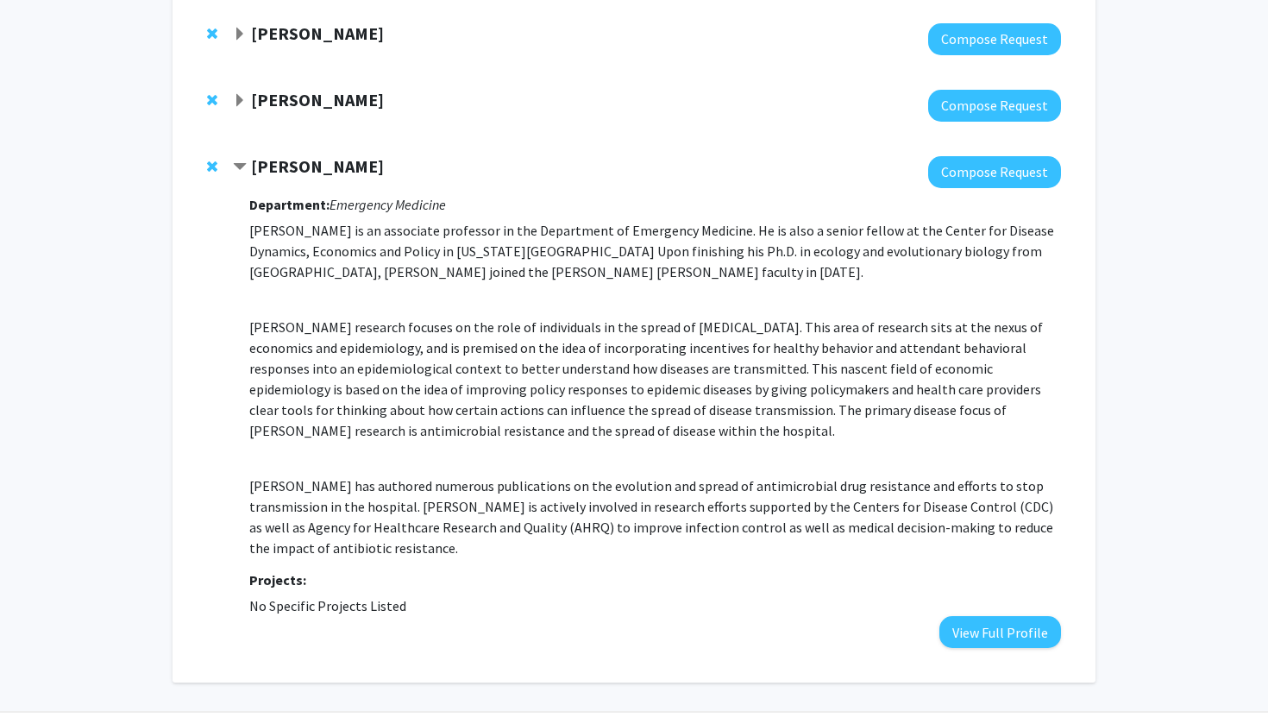
scroll to position [3375, 0]
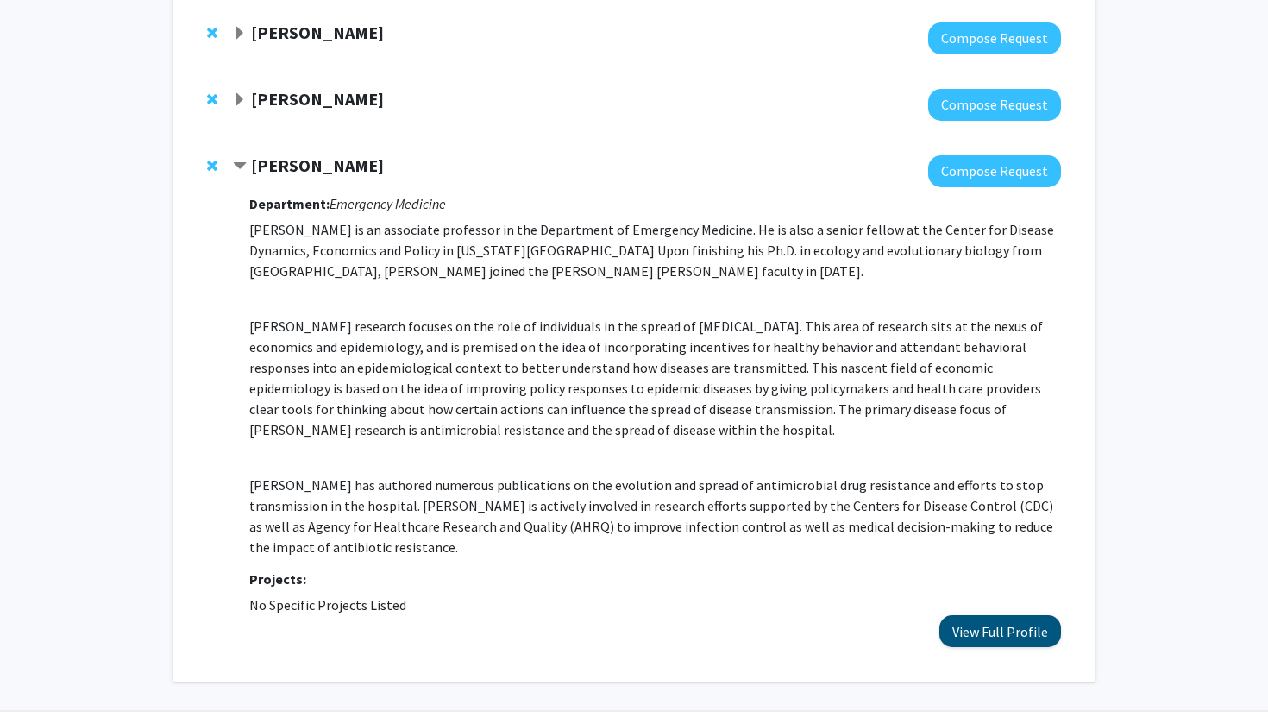
click at [624, 293] on button "View Full Profile" at bounding box center [1001, 631] width 122 height 32
click at [257, 155] on div "Eili Klein Compose Request Department: Emergency Medicine Dr. Klein is an assoc…" at bounding box center [634, 401] width 889 height 526
click at [247, 165] on div "Eili Klein" at bounding box center [419, 166] width 373 height 22
click at [236, 168] on span "Contract Eili Klein Bookmark" at bounding box center [240, 167] width 14 height 14
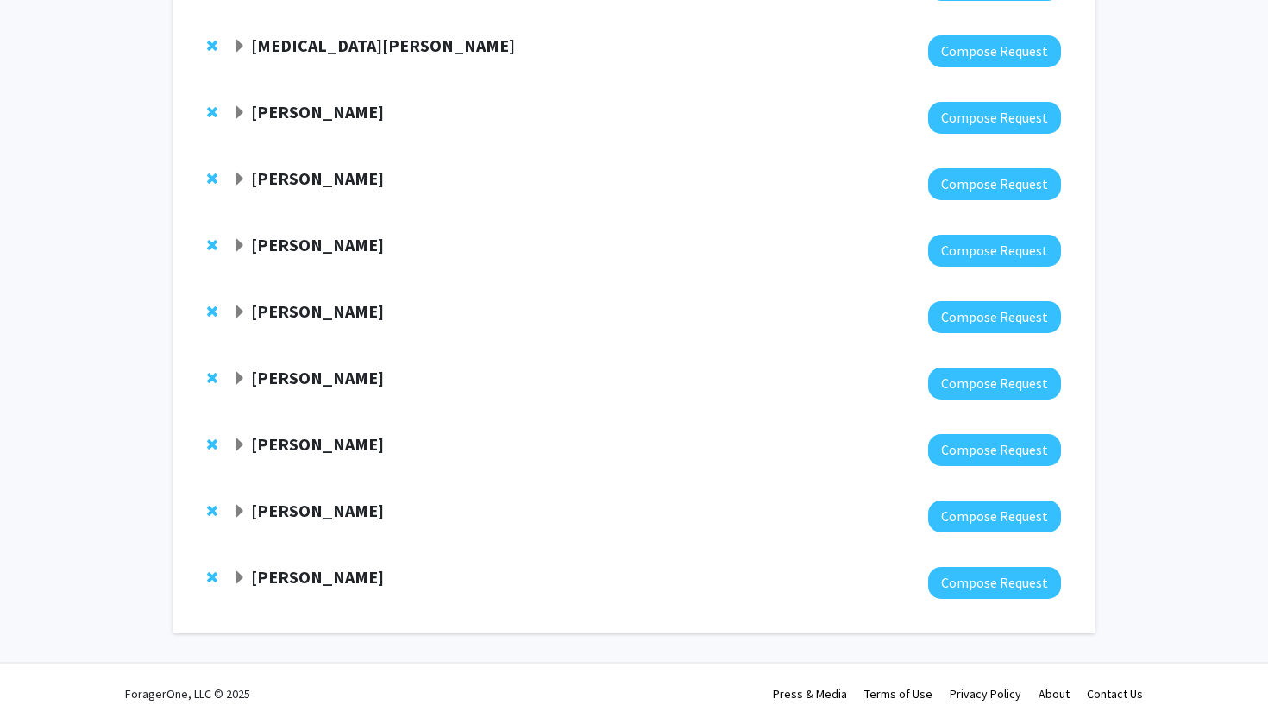
click at [239, 293] on span "Expand Toni Ungaretti Bookmark" at bounding box center [240, 512] width 14 height 14
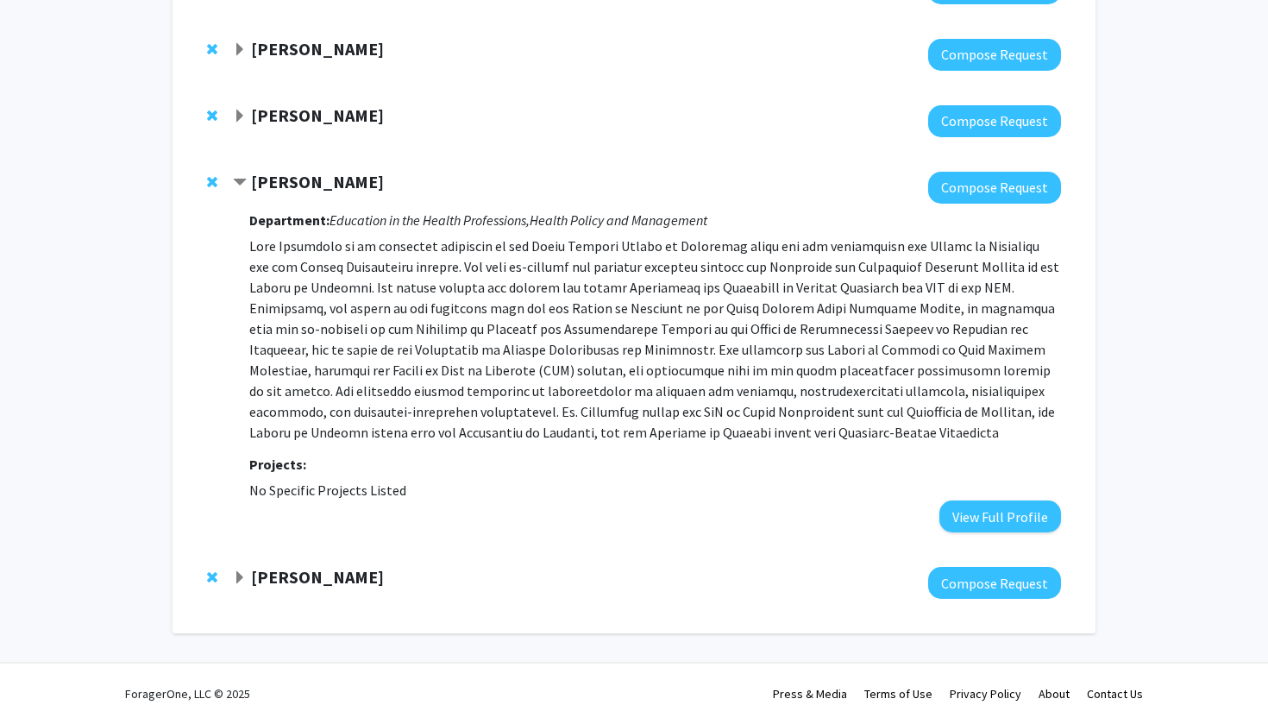
scroll to position [3293, 0]
click at [624, 293] on button "View Full Profile" at bounding box center [1001, 516] width 122 height 32
click at [214, 184] on span "Remove Toni Ungaretti from bookmarks" at bounding box center [212, 182] width 10 height 14
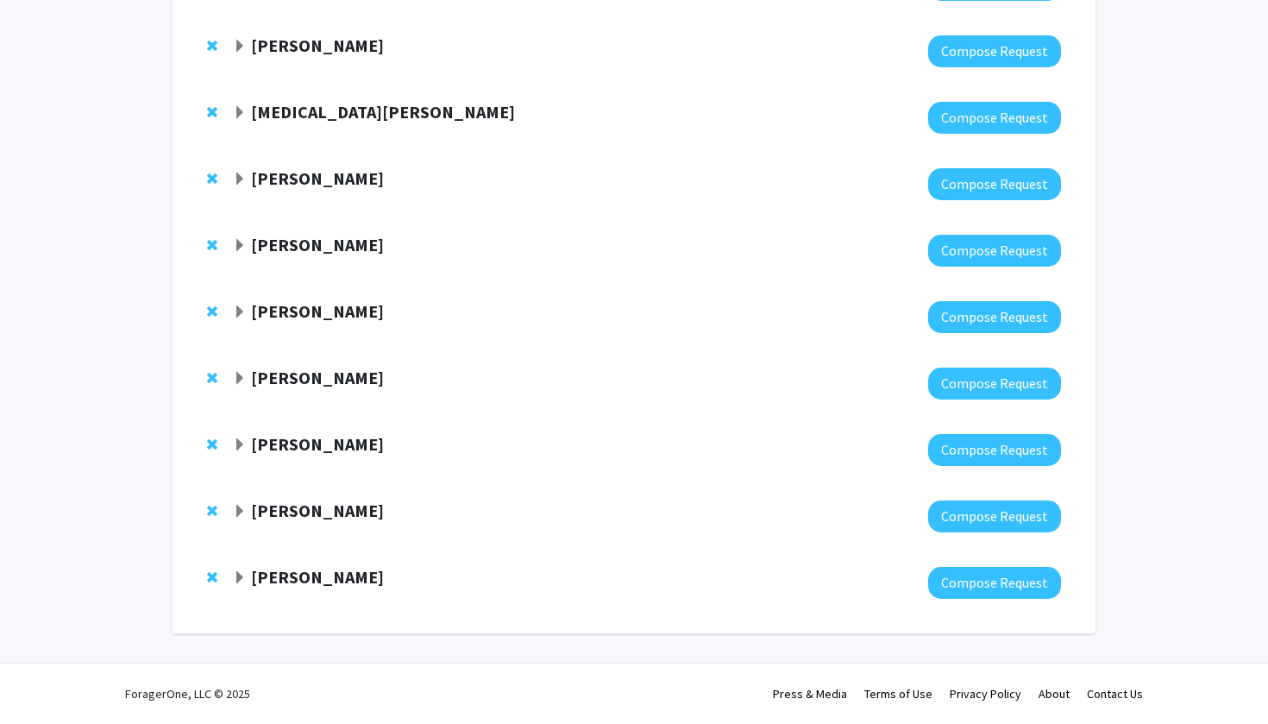
click at [239, 293] on span "Expand Dinesh Neupane Bookmark" at bounding box center [240, 512] width 14 height 14
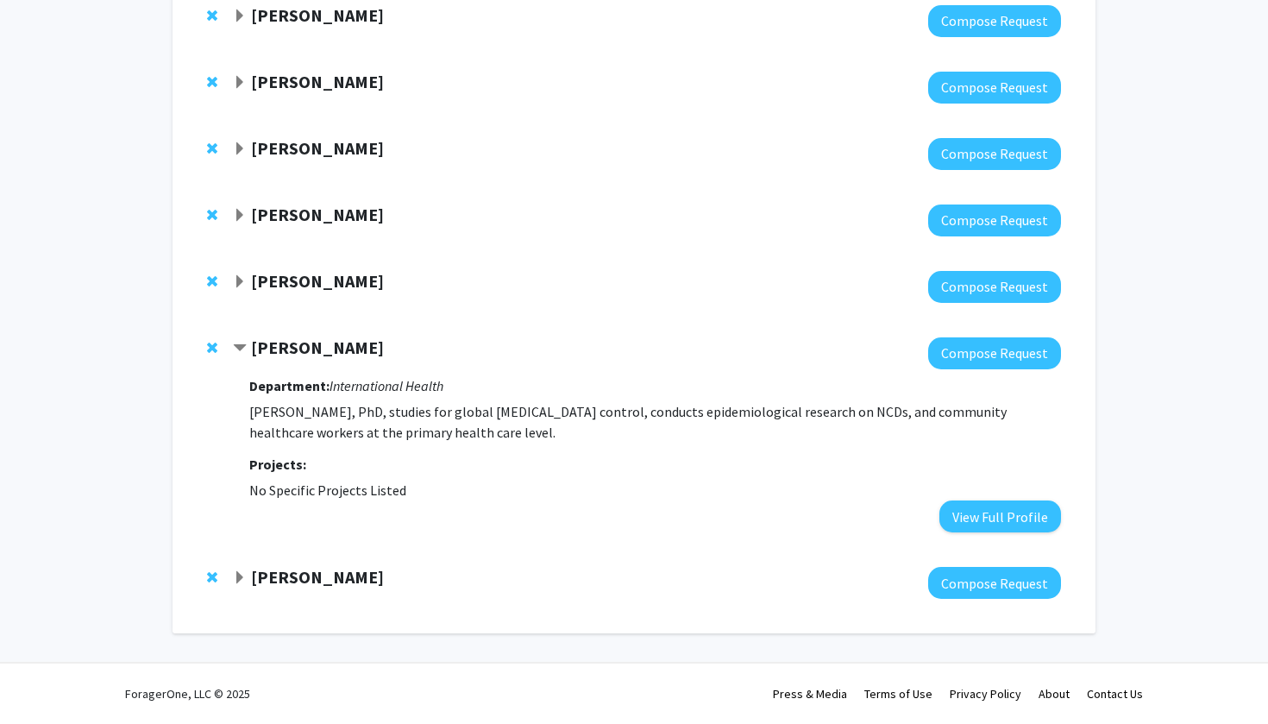
scroll to position [3061, 0]
click at [624, 293] on button "View Full Profile" at bounding box center [1001, 516] width 122 height 32
click at [209, 293] on span "Remove Dinesh Neupane from bookmarks" at bounding box center [212, 348] width 10 height 14
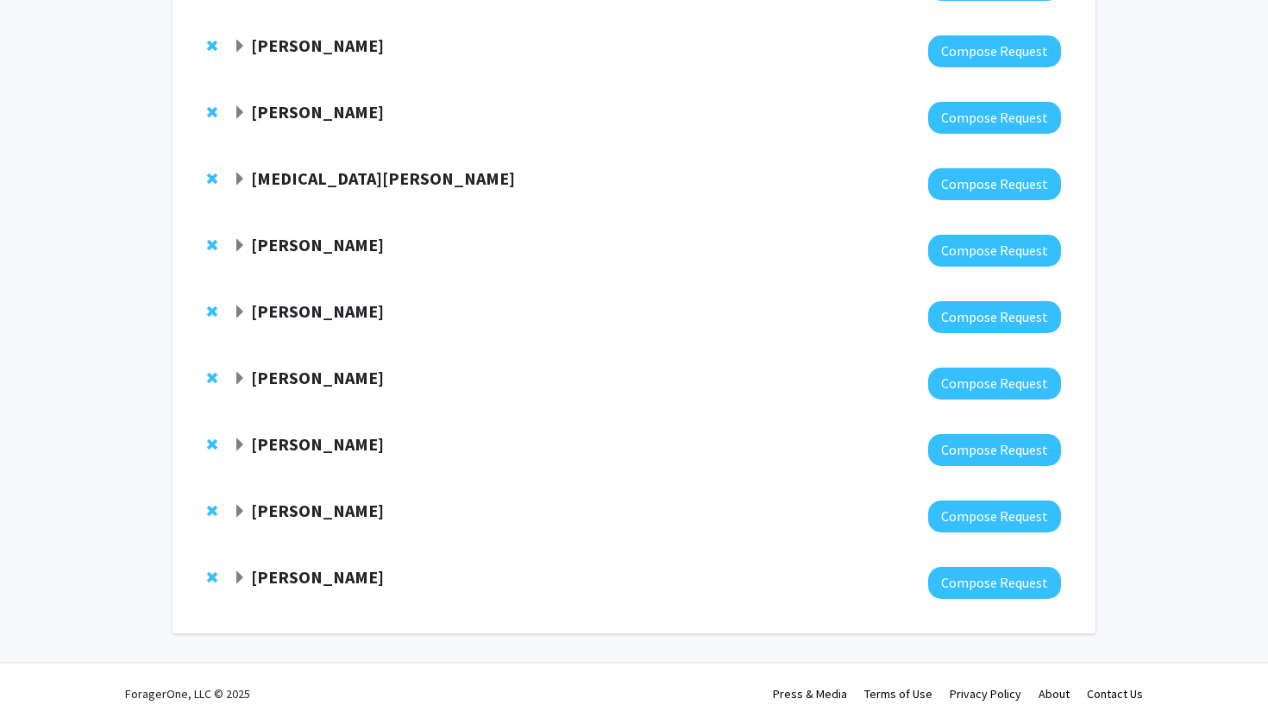
scroll to position [2832, 0]
click at [262, 293] on strong "Annie Antar" at bounding box center [317, 511] width 133 height 22
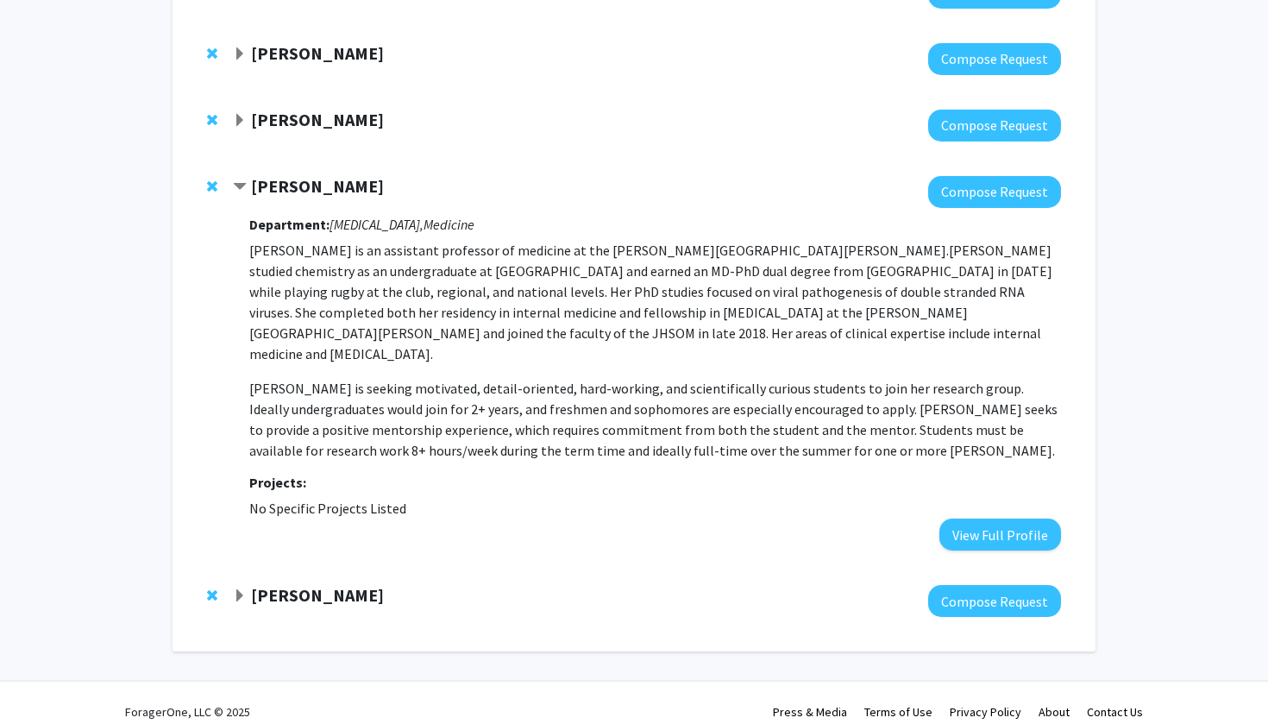
scroll to position [3154, 0]
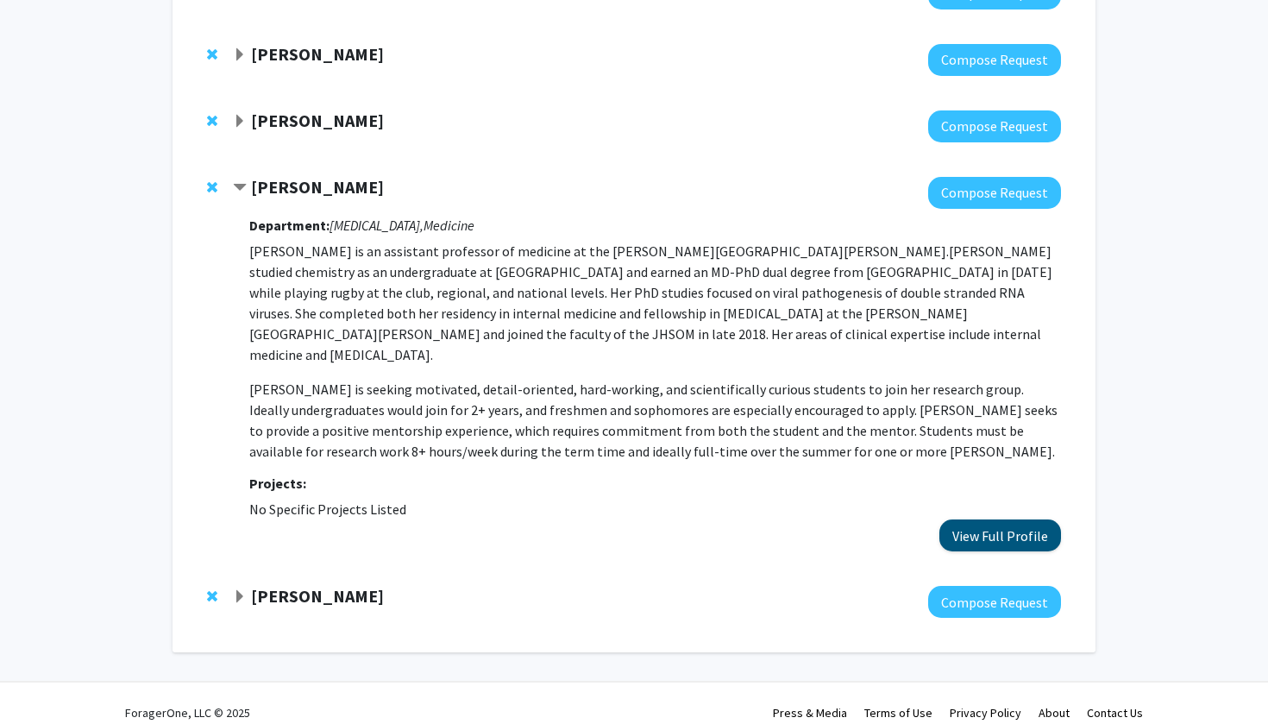
click at [624, 293] on button "View Full Profile" at bounding box center [1001, 535] width 122 height 32
click at [243, 187] on span "Contract Annie Antar Bookmark" at bounding box center [240, 188] width 14 height 14
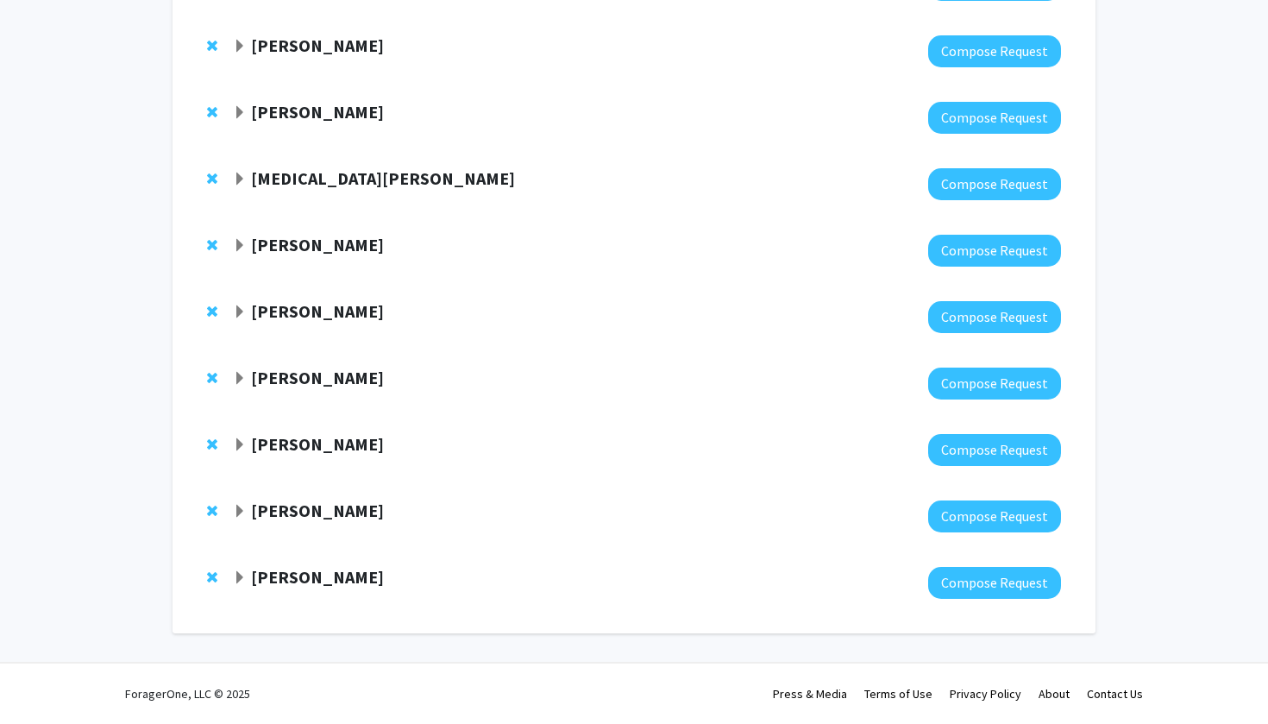
click at [239, 293] on span "Expand Ashley Kiemen Bookmark" at bounding box center [240, 445] width 14 height 14
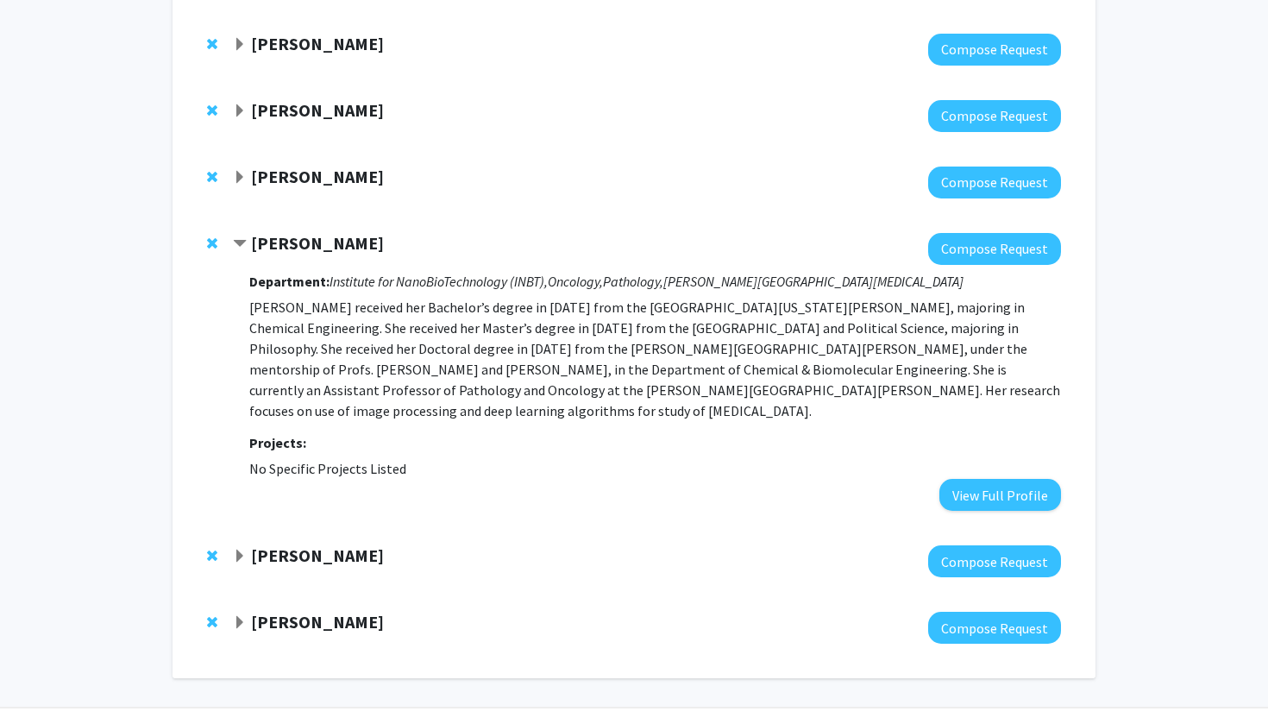
scroll to position [3032, 0]
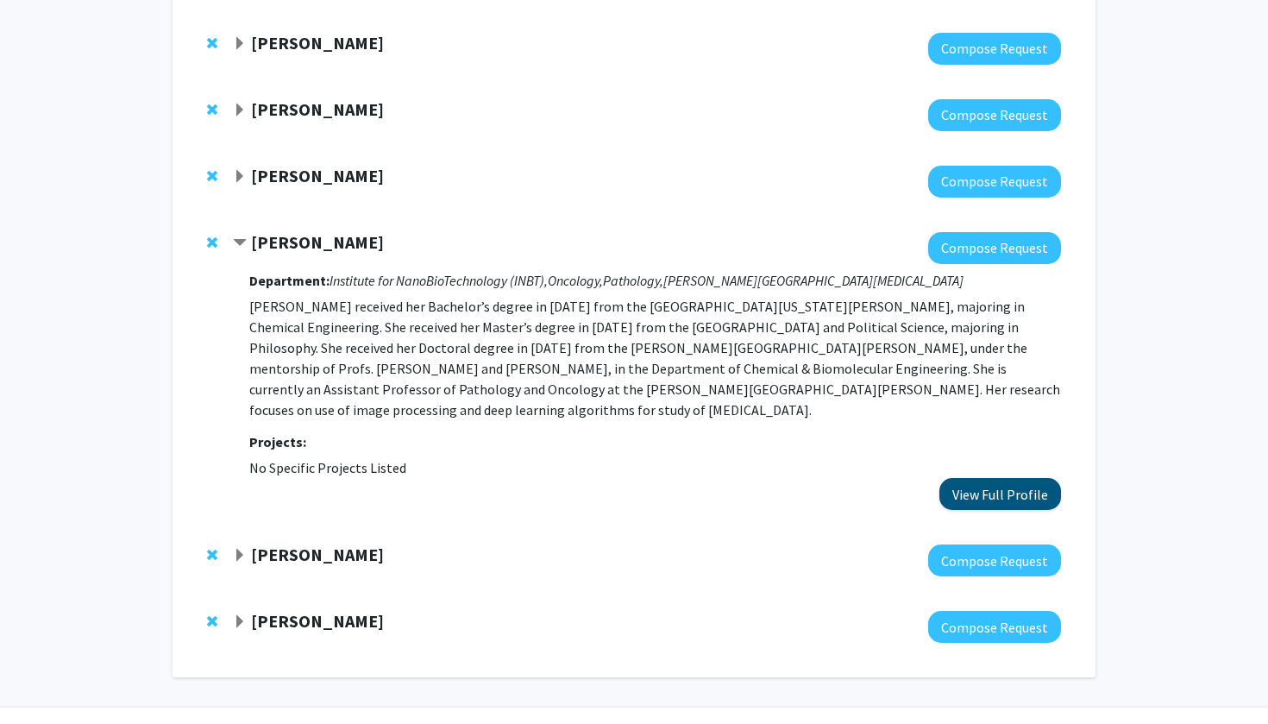
click at [624, 293] on button "View Full Profile" at bounding box center [1001, 494] width 122 height 32
click at [208, 243] on span "Remove Ashley Kiemen from bookmarks" at bounding box center [212, 243] width 10 height 14
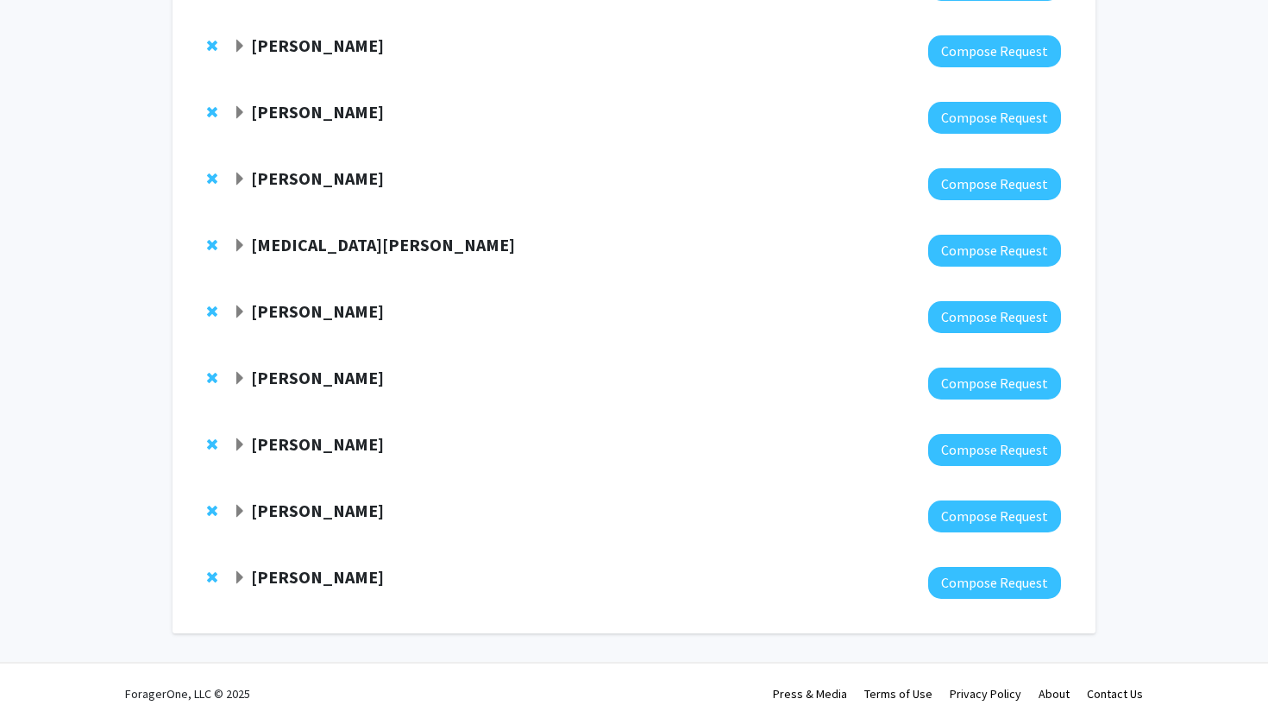
click at [247, 293] on div "David Sidransky" at bounding box center [419, 445] width 373 height 22
click at [236, 293] on span "Expand David Sidransky Bookmark" at bounding box center [240, 445] width 14 height 14
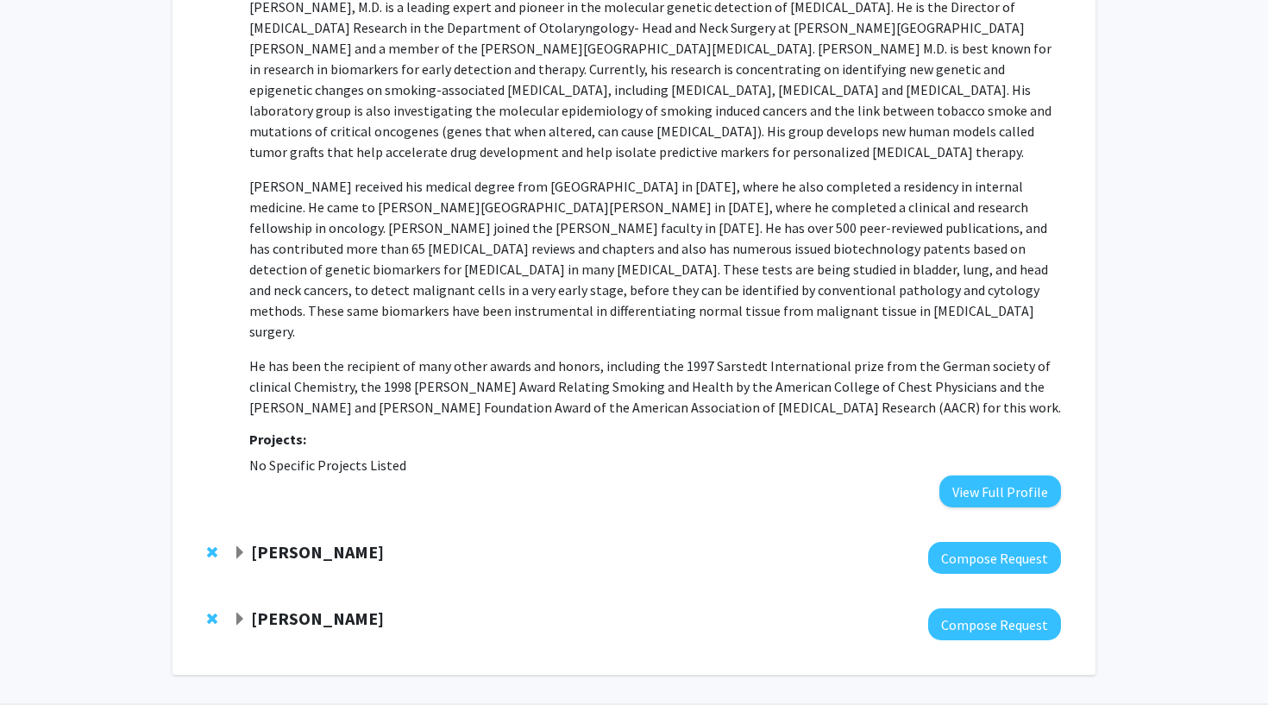
scroll to position [3287, 0]
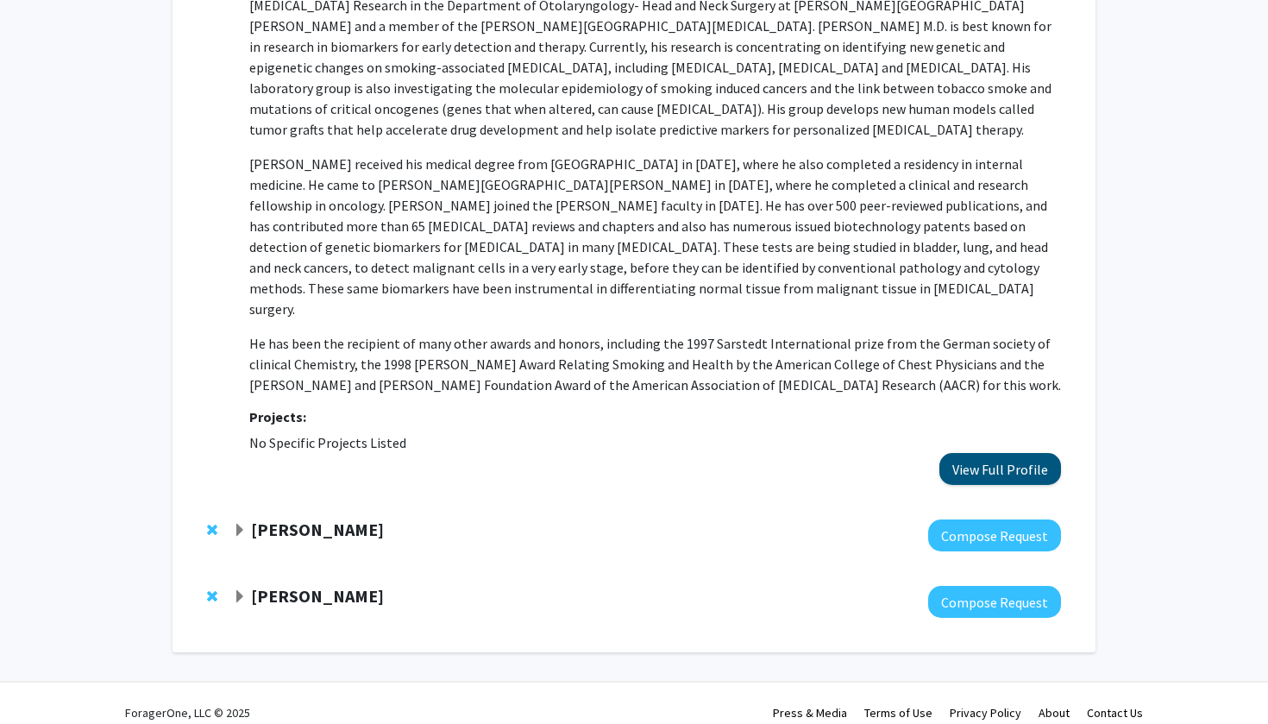
click at [624, 293] on button "View Full Profile" at bounding box center [1001, 469] width 122 height 32
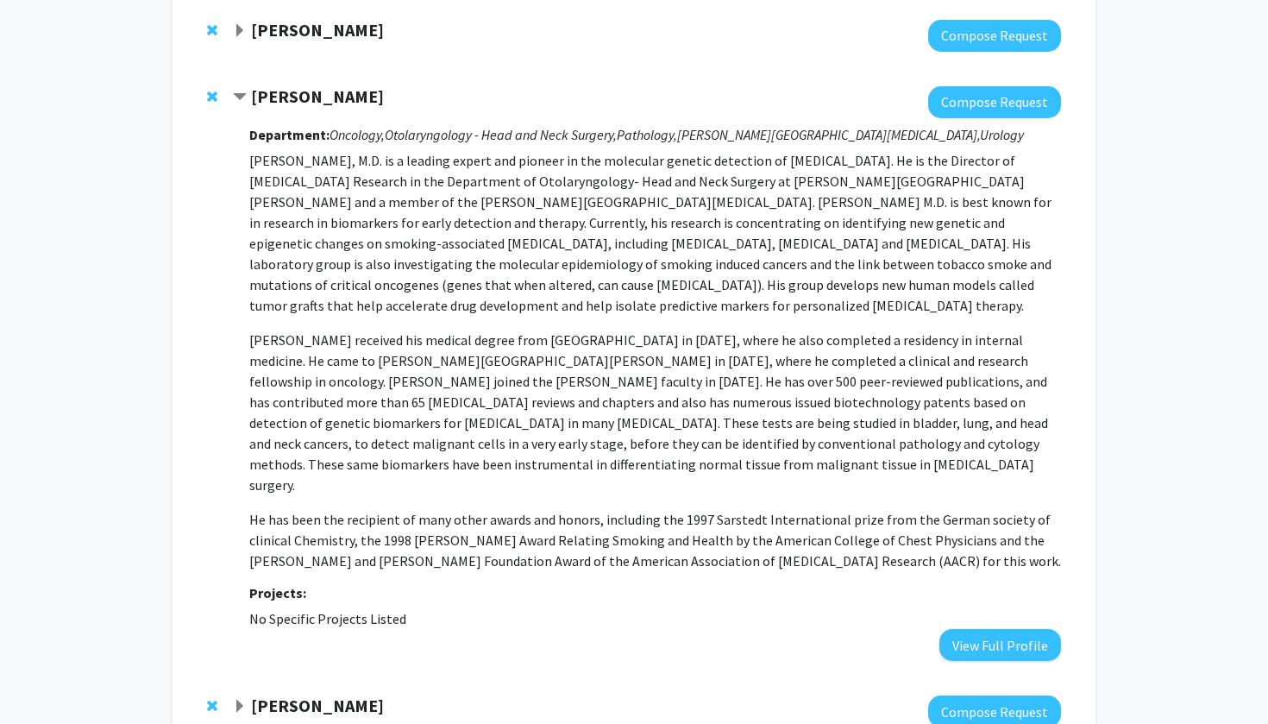
scroll to position [3105, 0]
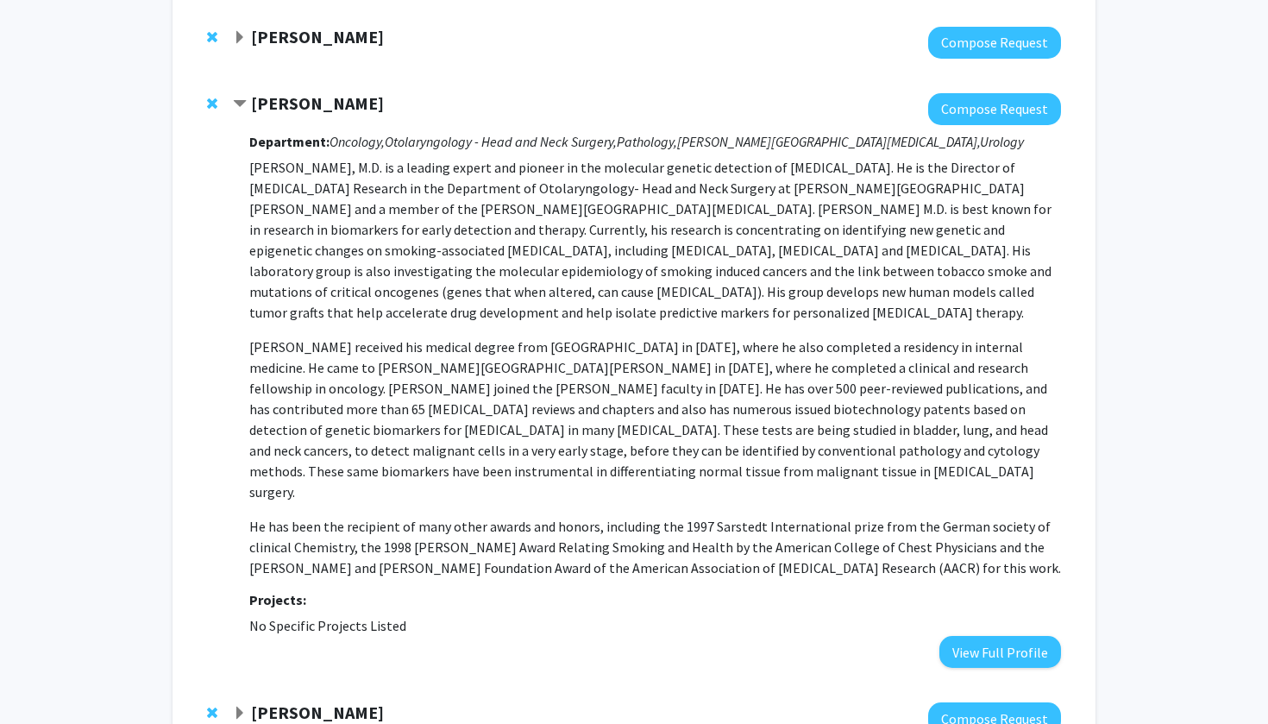
click at [244, 104] on span "Contract David Sidransky Bookmark" at bounding box center [240, 105] width 14 height 14
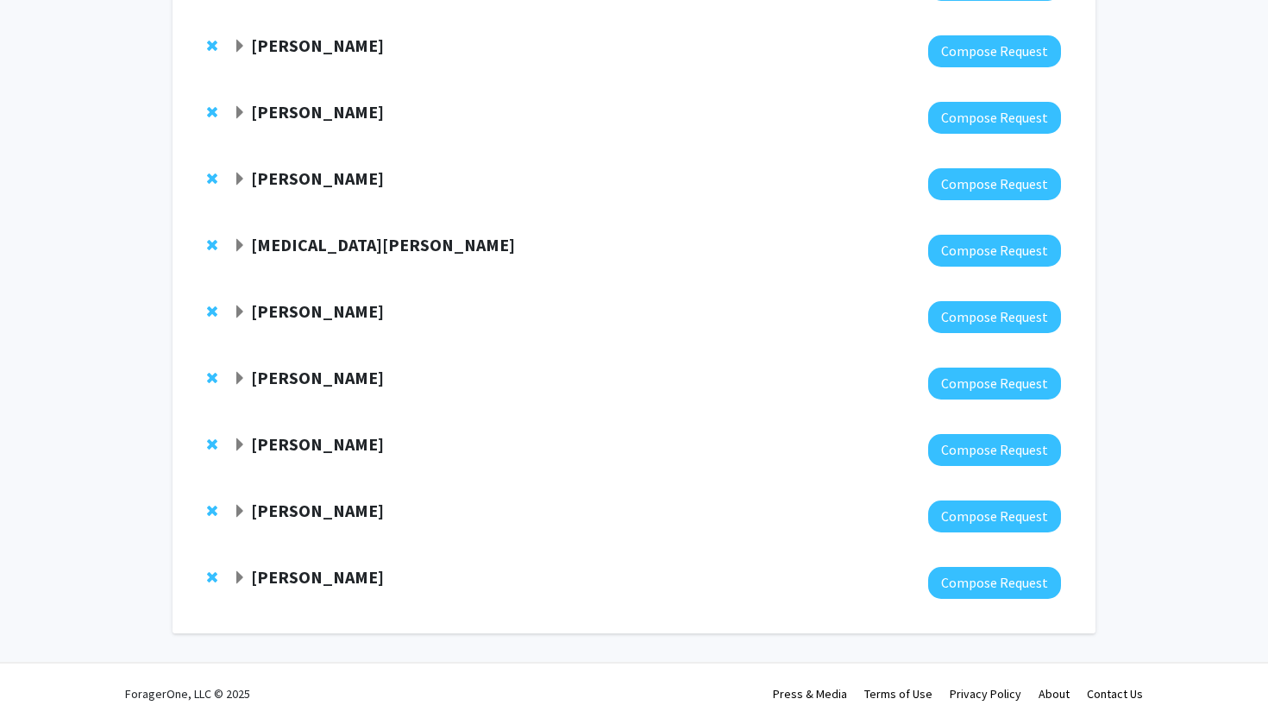
click at [243, 293] on span "Expand Tian-Li Wang Bookmark" at bounding box center [240, 379] width 14 height 14
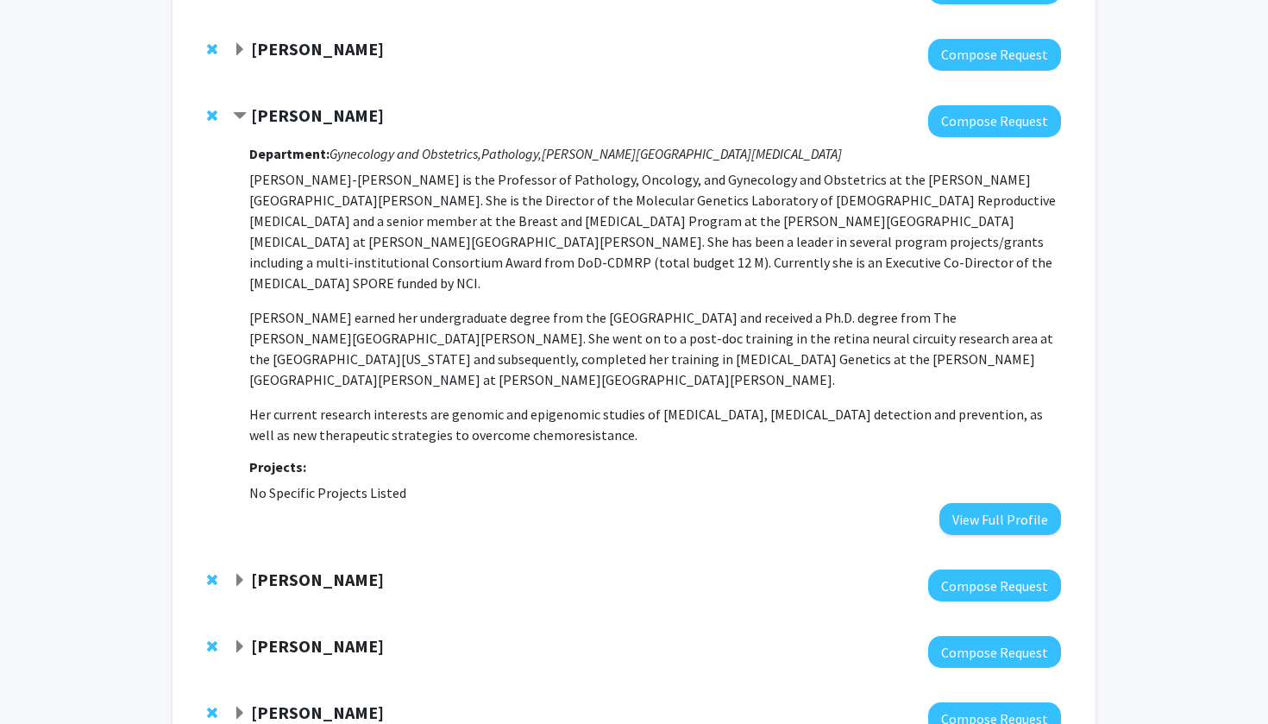
scroll to position [3026, 0]
click at [624, 293] on button "View Full Profile" at bounding box center [1001, 519] width 122 height 32
click at [237, 116] on span "Contract Tian-Li Wang Bookmark" at bounding box center [240, 117] width 14 height 14
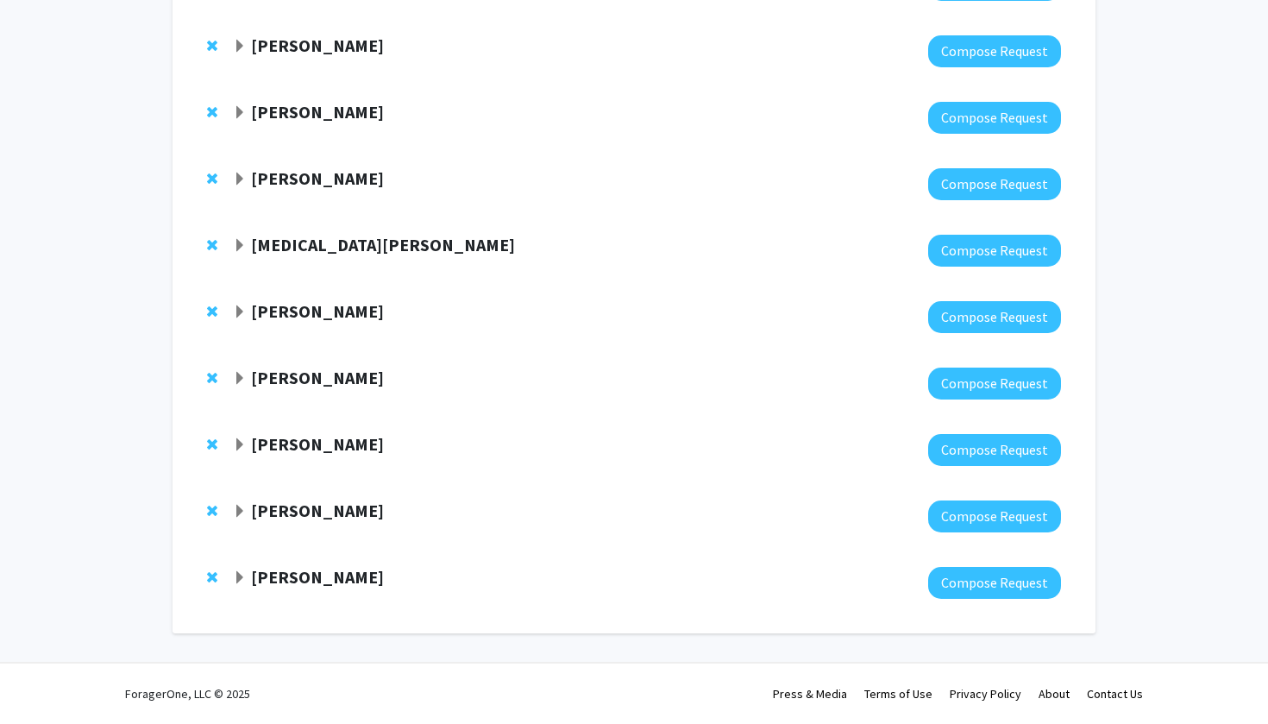
click at [235, 293] on span "Expand Arun Venkatesan Bookmark" at bounding box center [240, 312] width 14 height 14
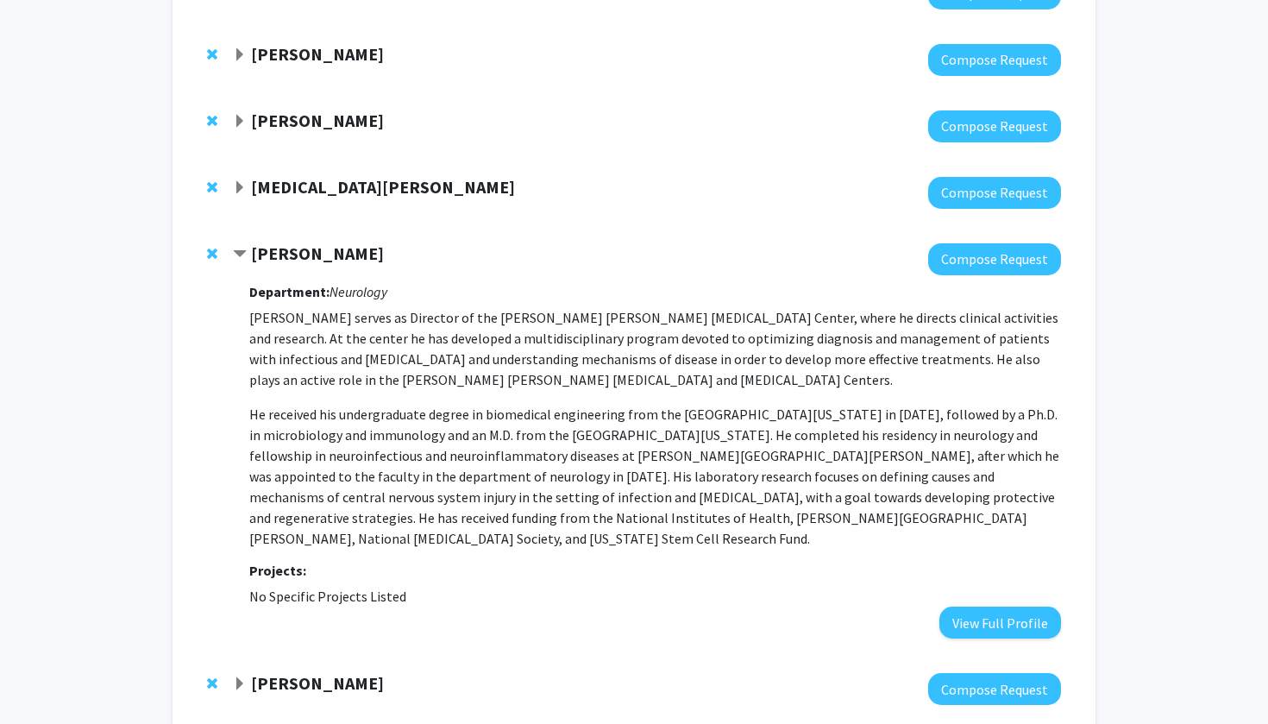
scroll to position [2835, 0]
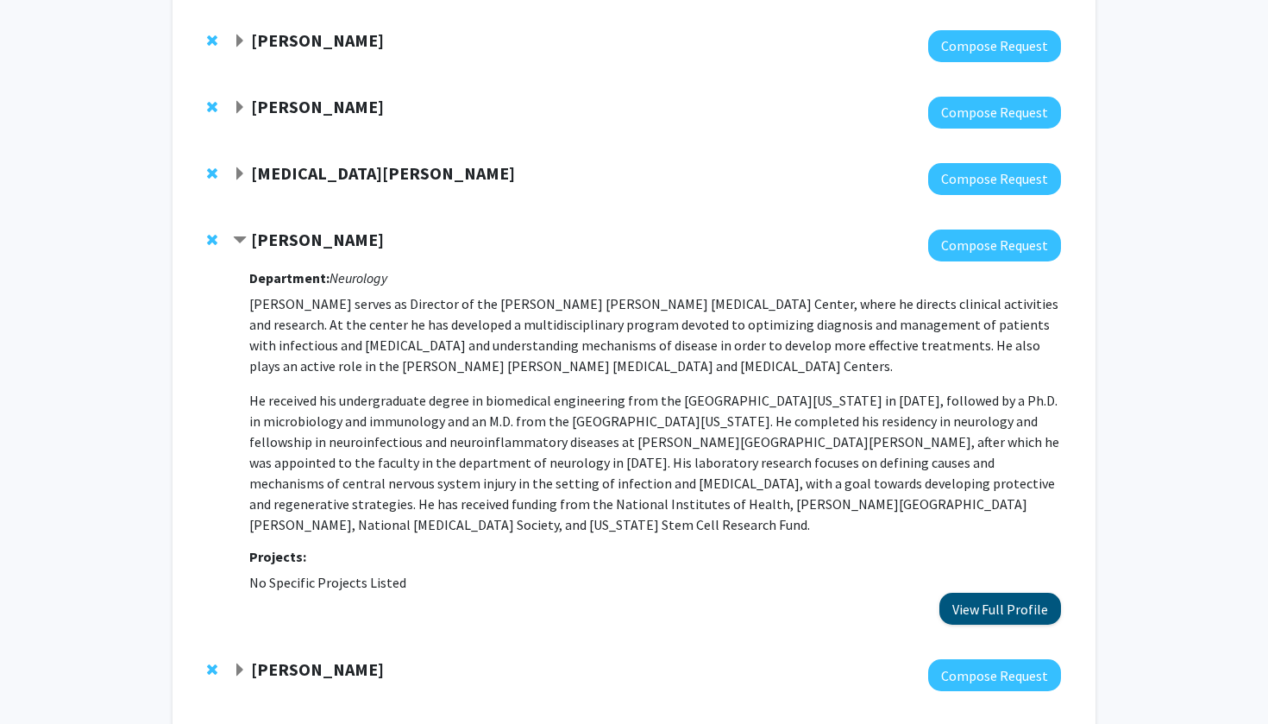
click at [624, 293] on button "View Full Profile" at bounding box center [1001, 609] width 122 height 32
click at [213, 242] on span "Remove Arun Venkatesan from bookmarks" at bounding box center [212, 240] width 10 height 14
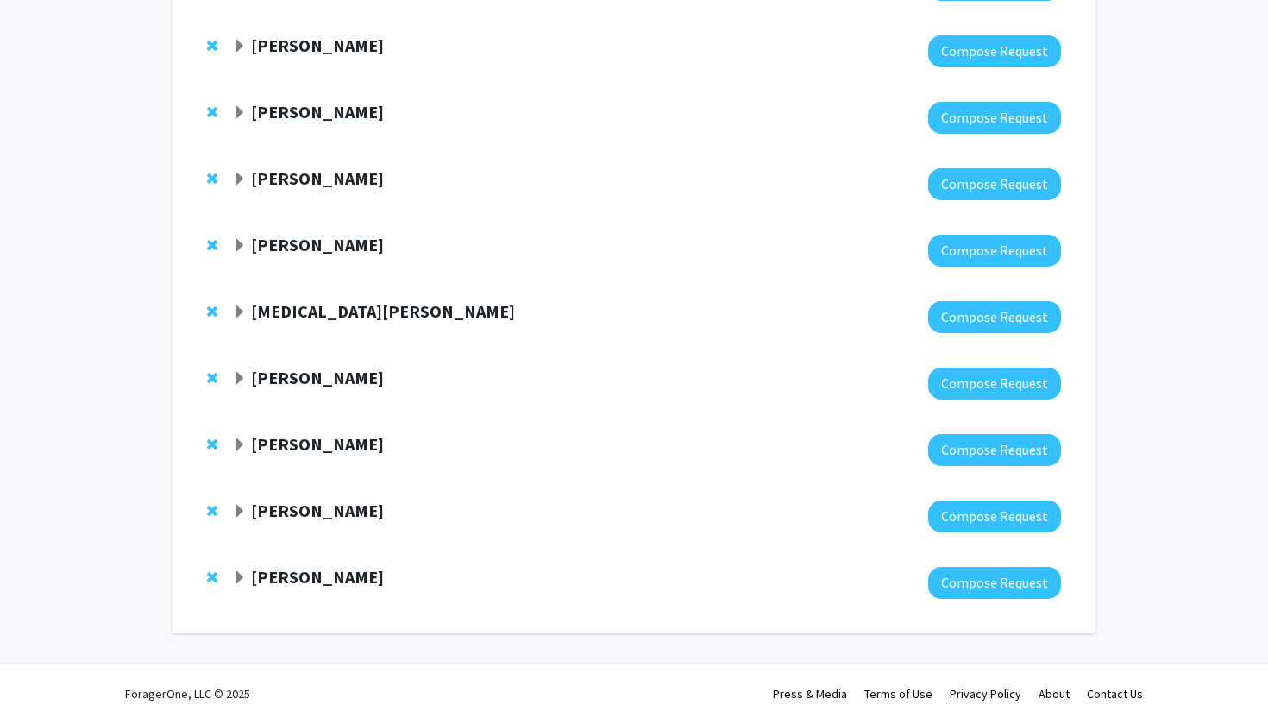
click at [261, 293] on strong "Tao Wang" at bounding box center [383, 311] width 264 height 22
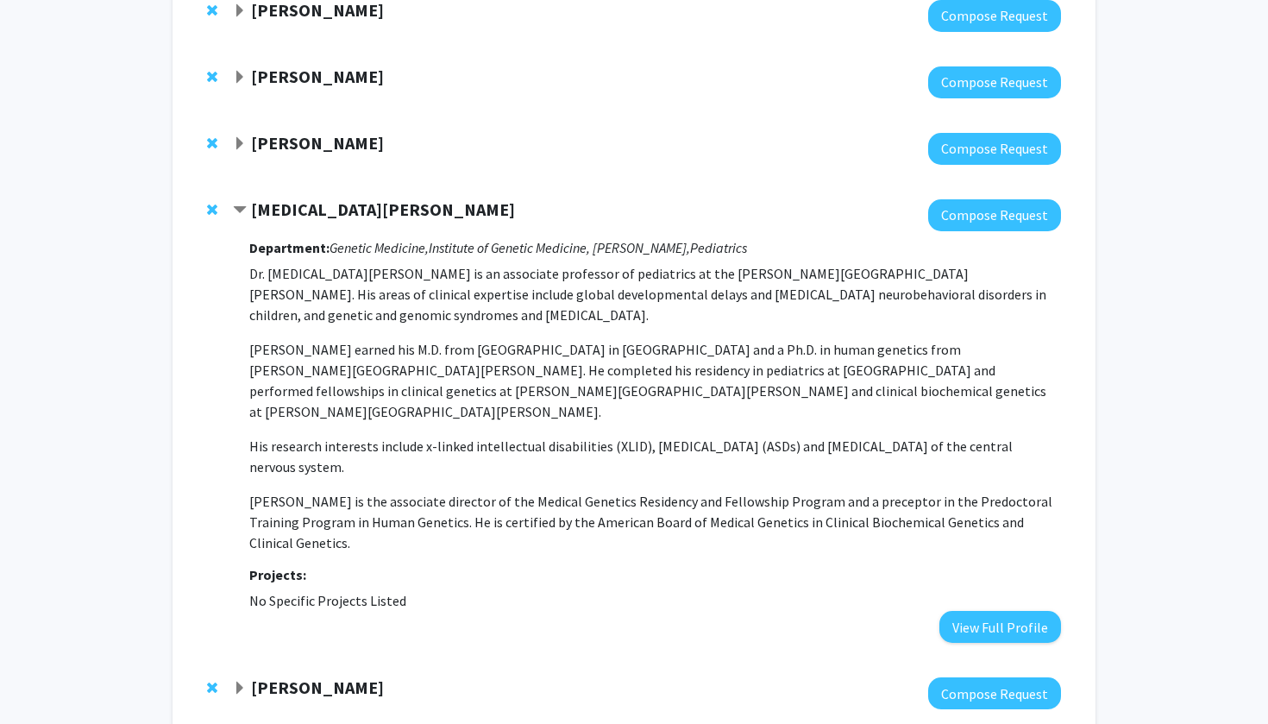
scroll to position [2802, 0]
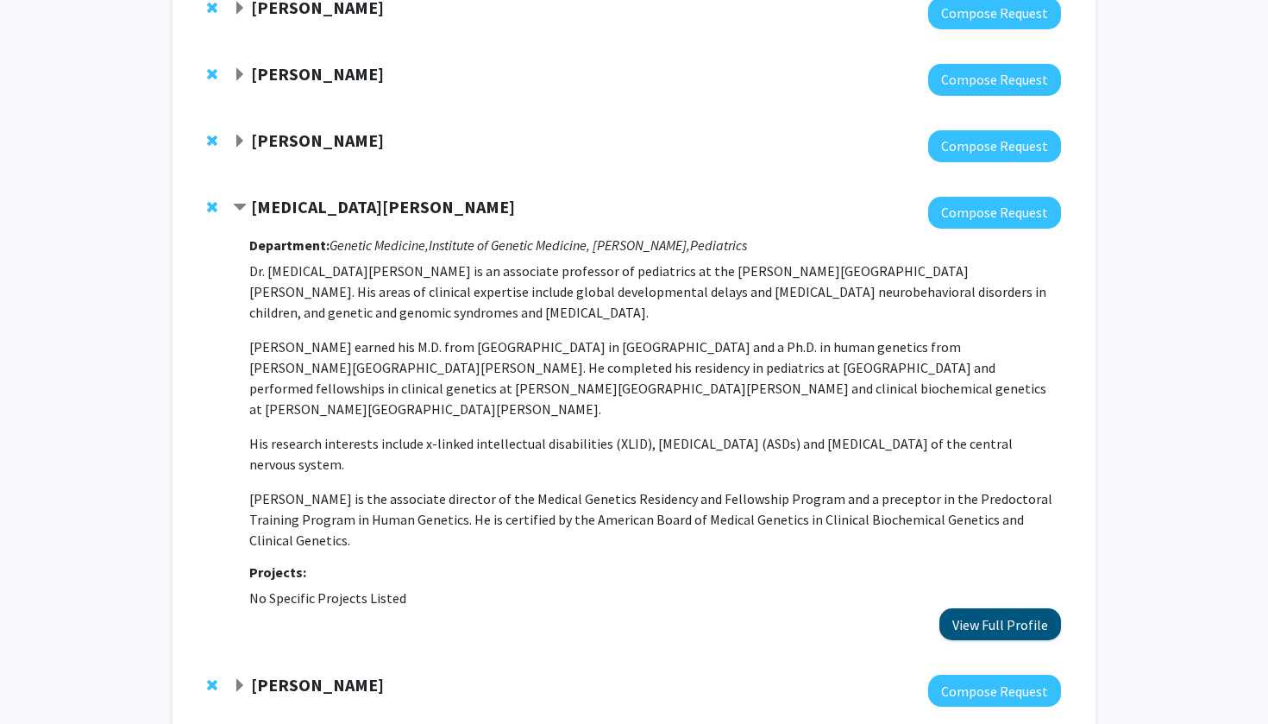
click at [624, 293] on button "View Full Profile" at bounding box center [1001, 624] width 122 height 32
click at [263, 209] on strong "Tao Wang" at bounding box center [383, 207] width 264 height 22
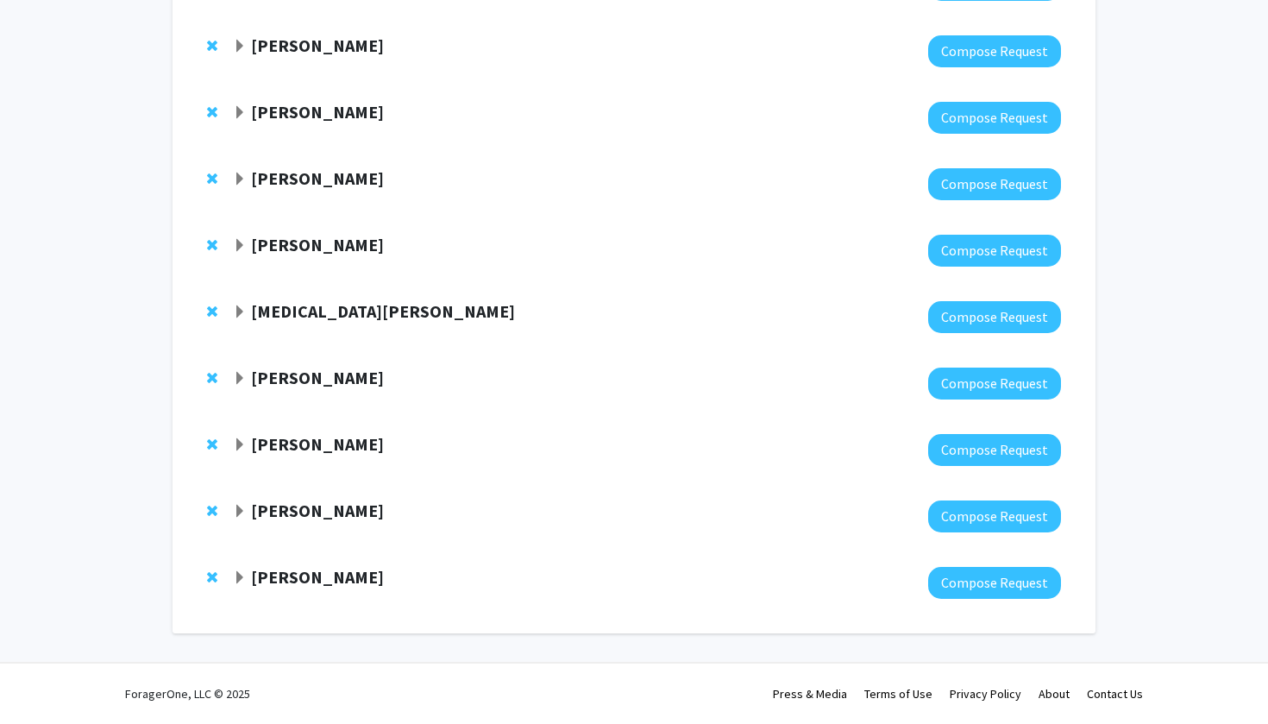
scroll to position [2699, 0]
click at [302, 239] on strong "[PERSON_NAME]" at bounding box center [317, 245] width 133 height 22
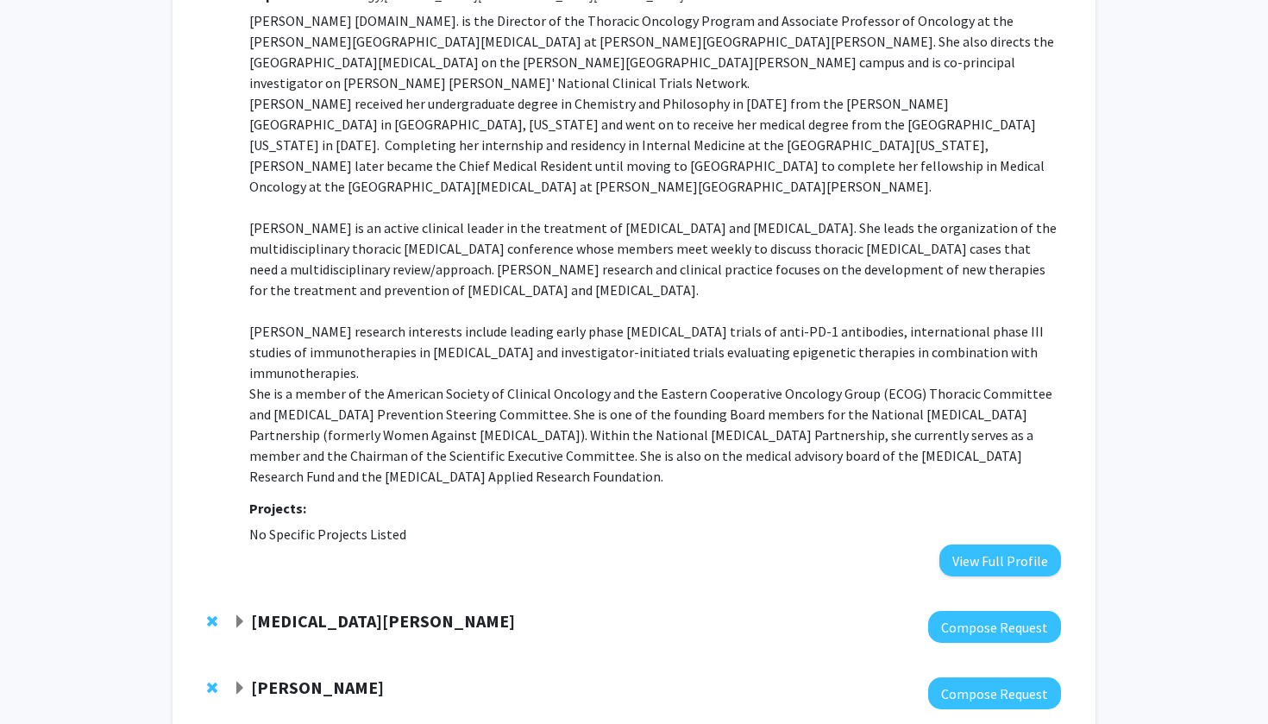
scroll to position [2979, 0]
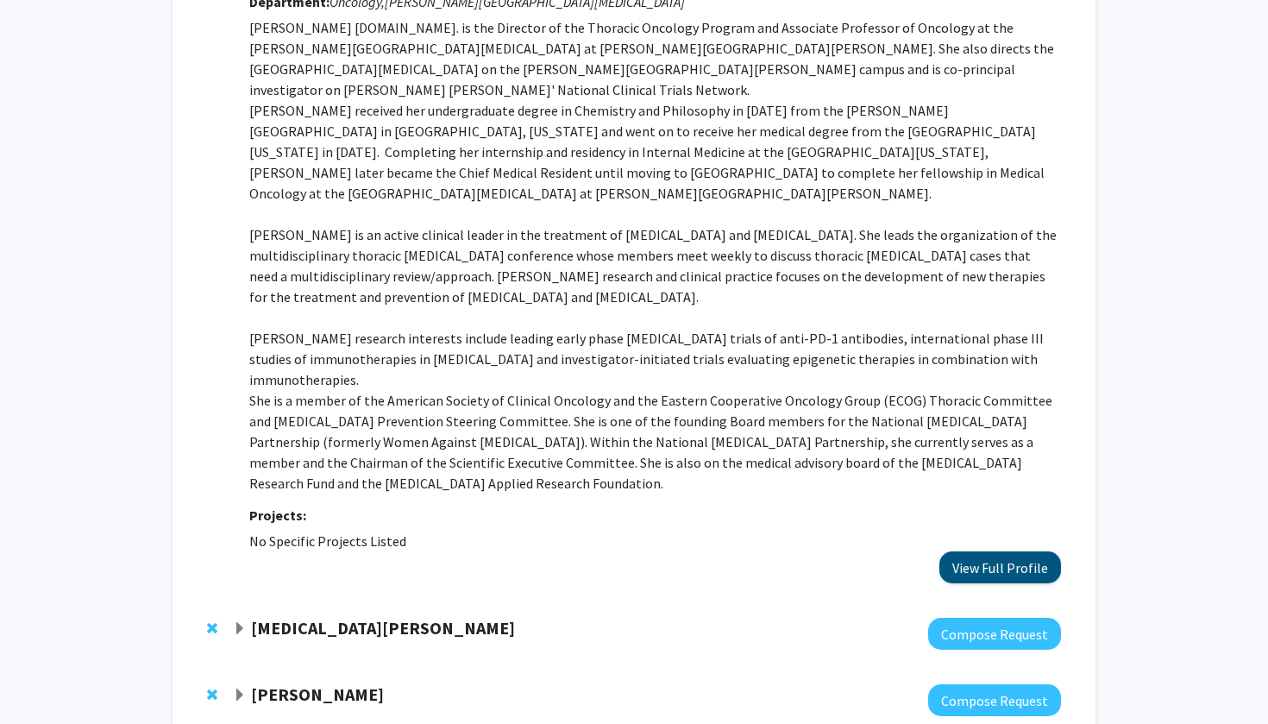
click at [624, 293] on button "View Full Profile" at bounding box center [1001, 567] width 122 height 32
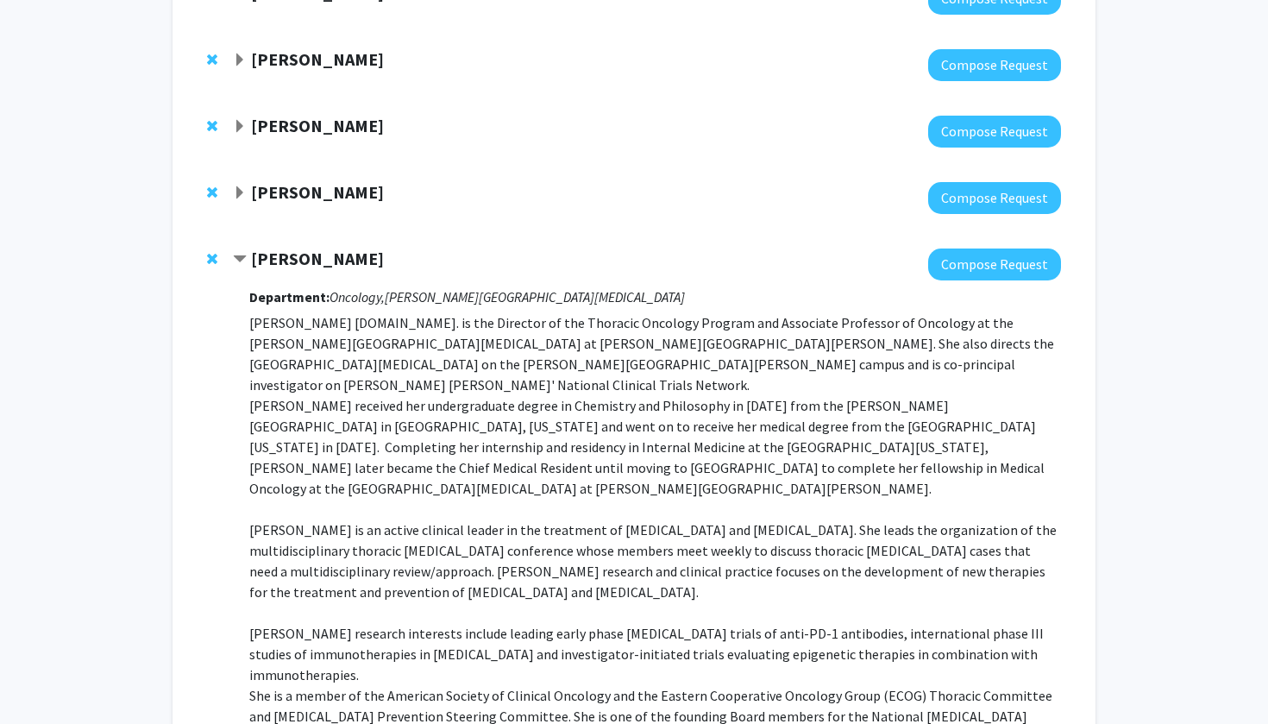
scroll to position [2655, 0]
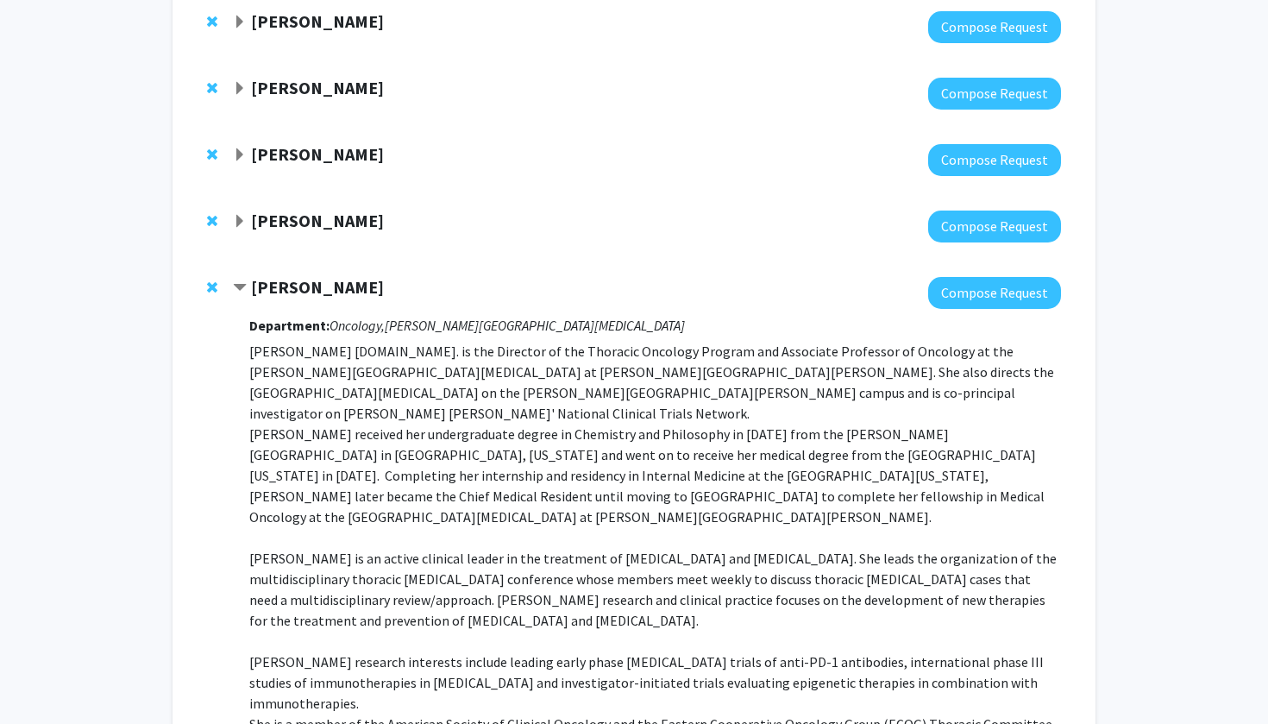
click at [261, 293] on strong "[PERSON_NAME]" at bounding box center [317, 287] width 133 height 22
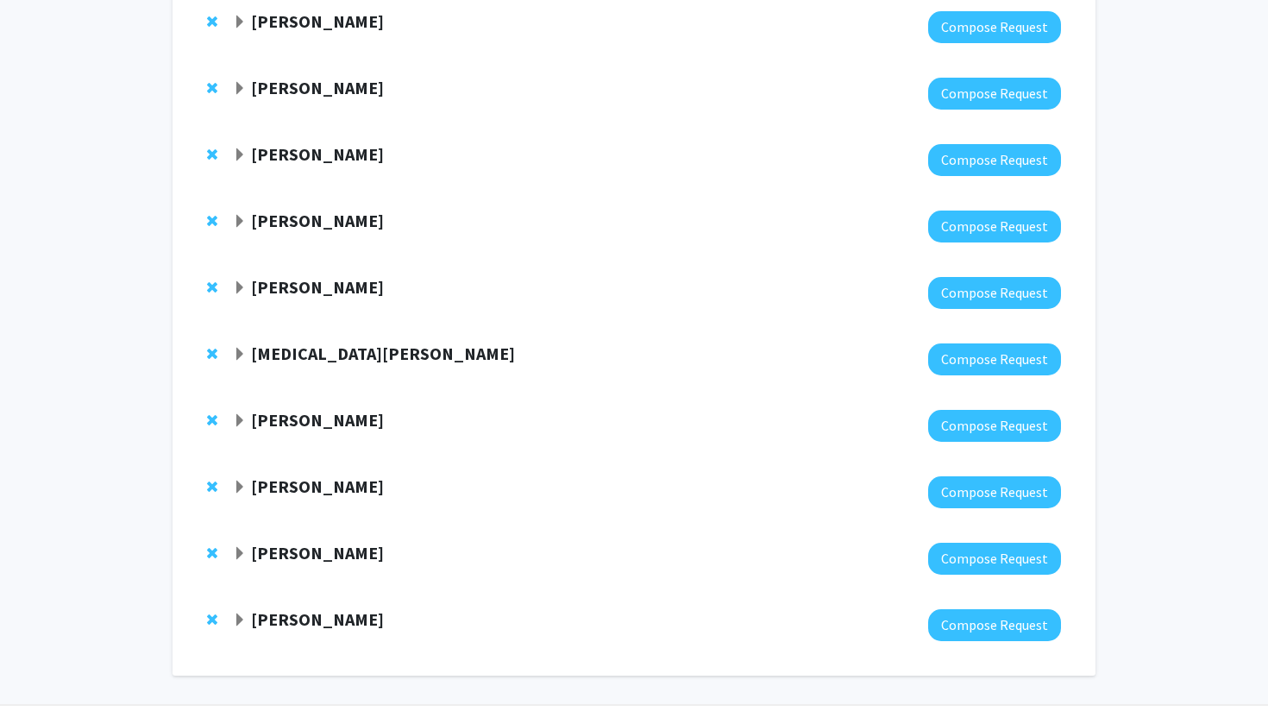
click at [318, 227] on strong "Richard Roden" at bounding box center [317, 221] width 133 height 22
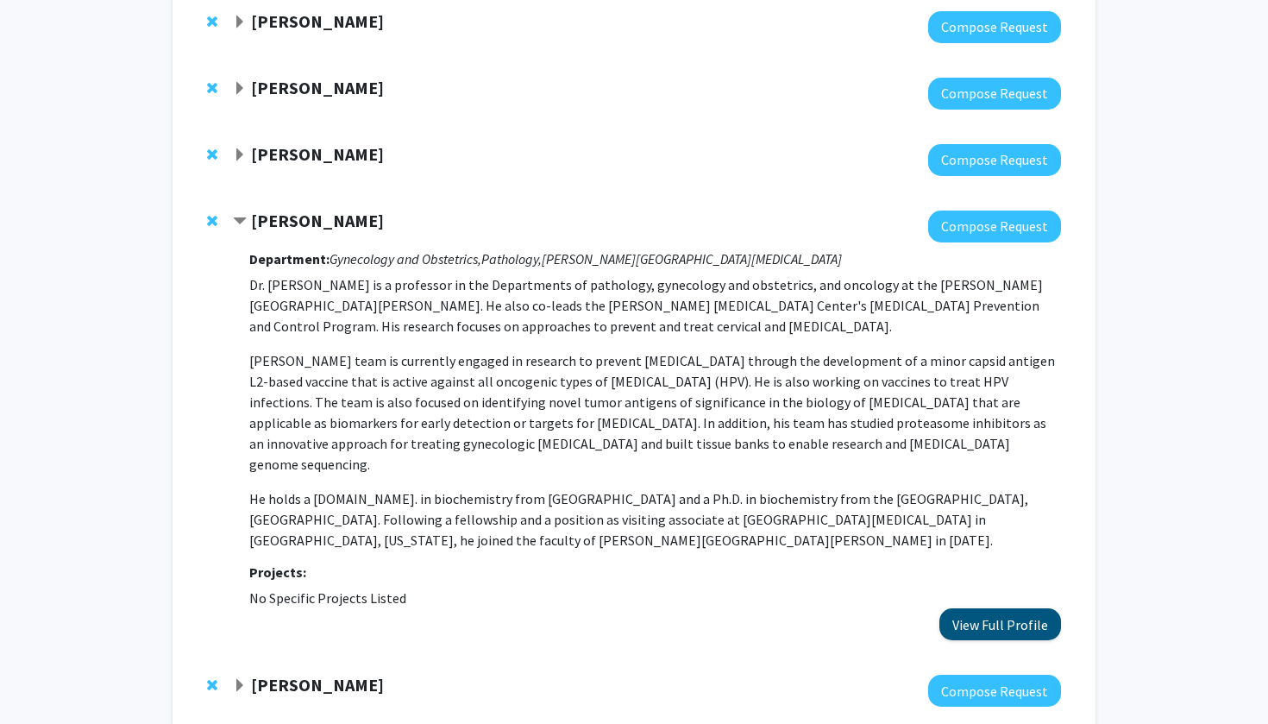
click at [624, 293] on button "View Full Profile" at bounding box center [1001, 624] width 122 height 32
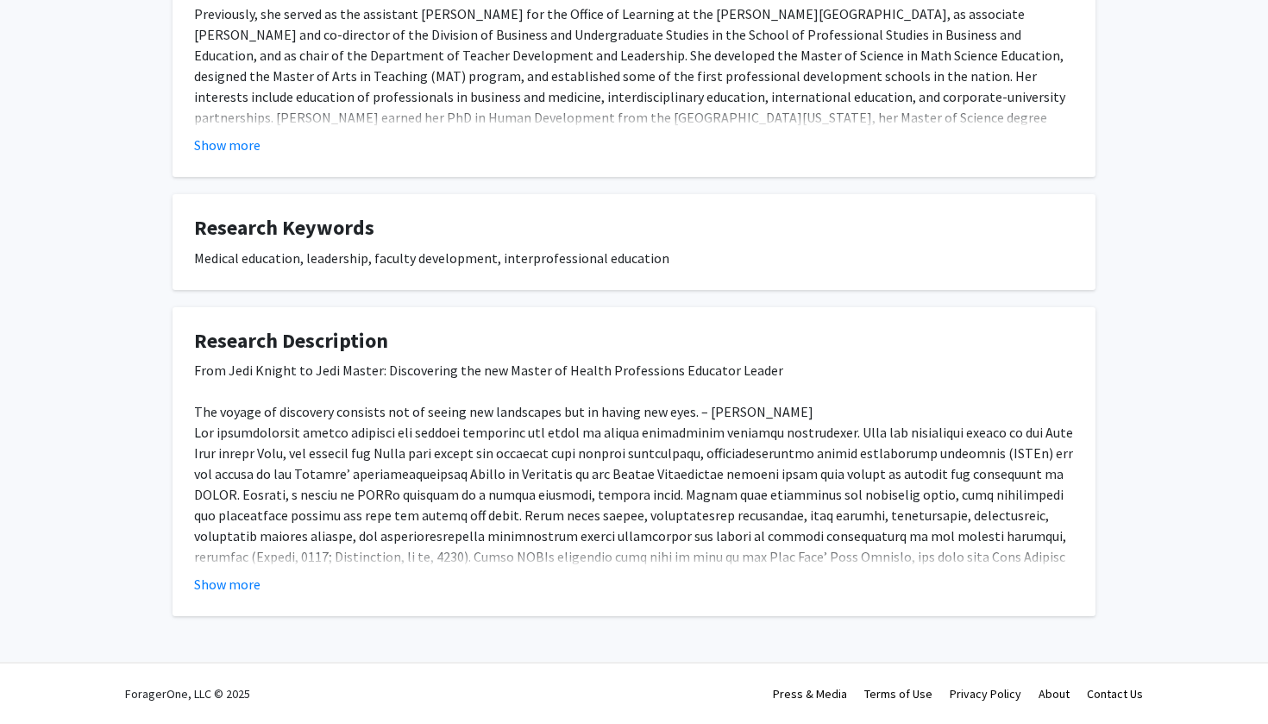
scroll to position [468, 0]
click at [234, 583] on button "Show more" at bounding box center [227, 584] width 66 height 21
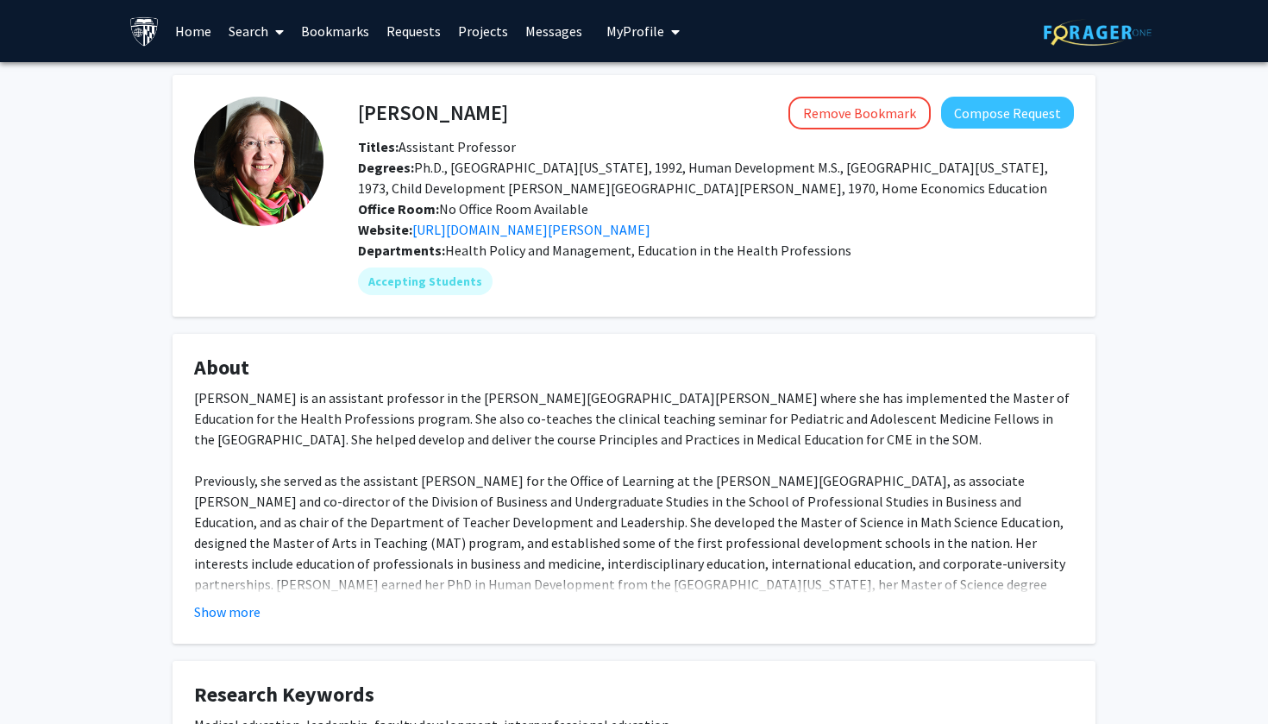
scroll to position [0, 0]
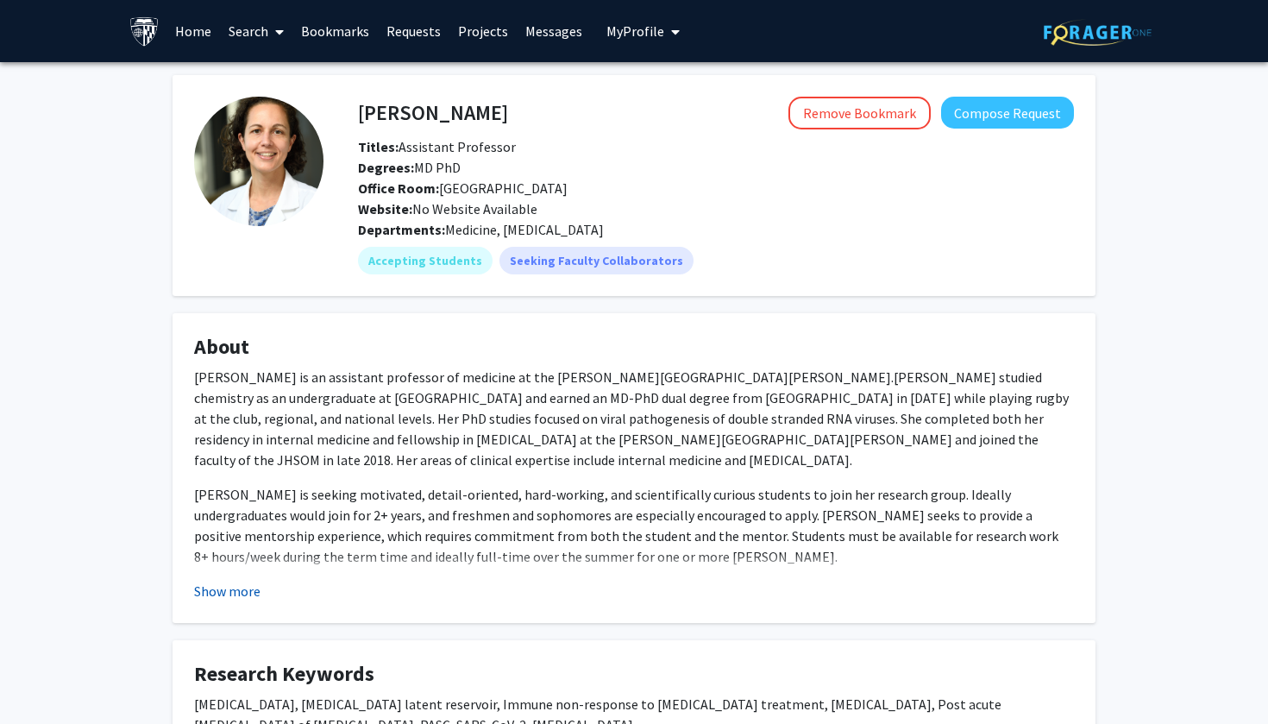
click at [238, 596] on button "Show more" at bounding box center [227, 591] width 66 height 21
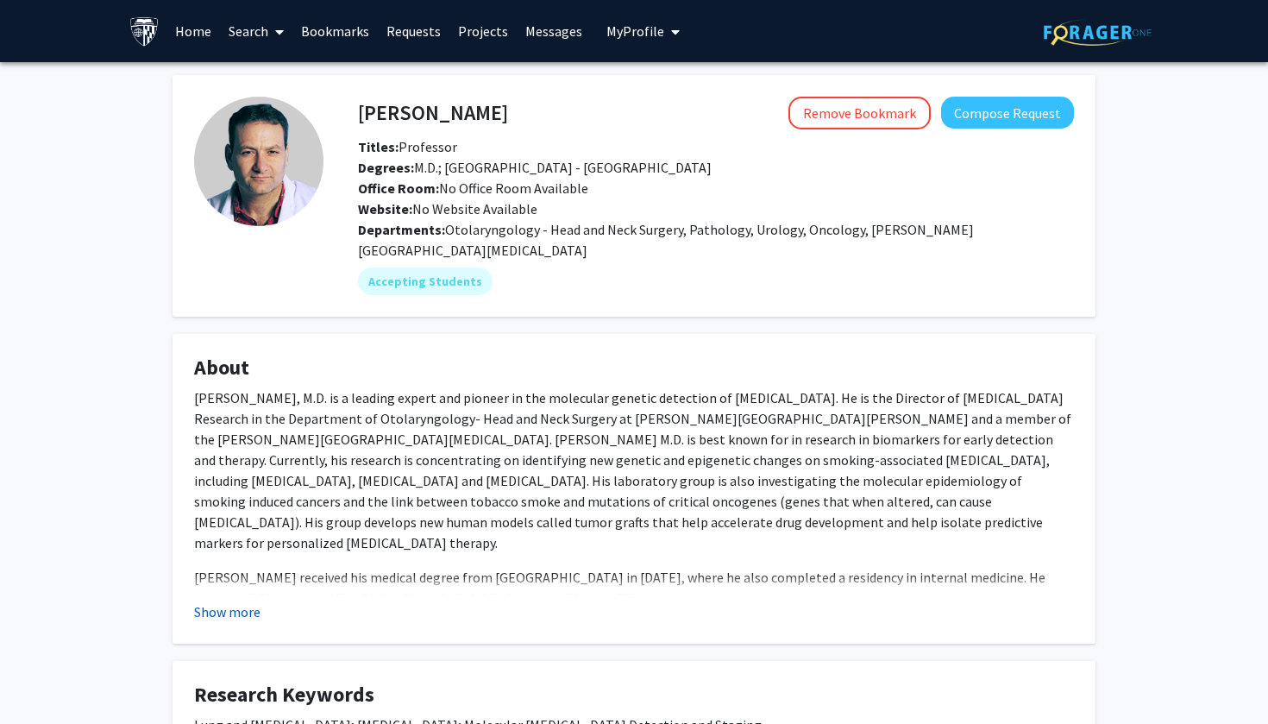
click at [242, 608] on button "Show more" at bounding box center [227, 611] width 66 height 21
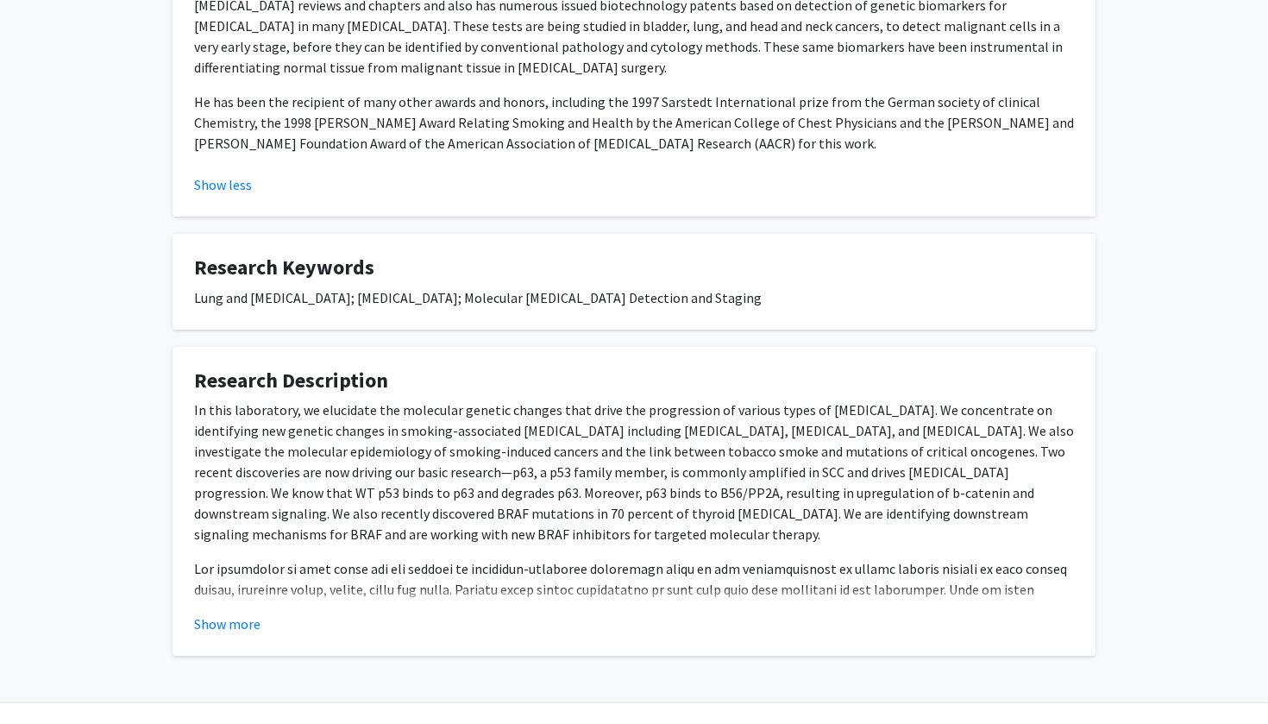
scroll to position [633, 0]
click at [230, 614] on button "Show more" at bounding box center [227, 624] width 66 height 21
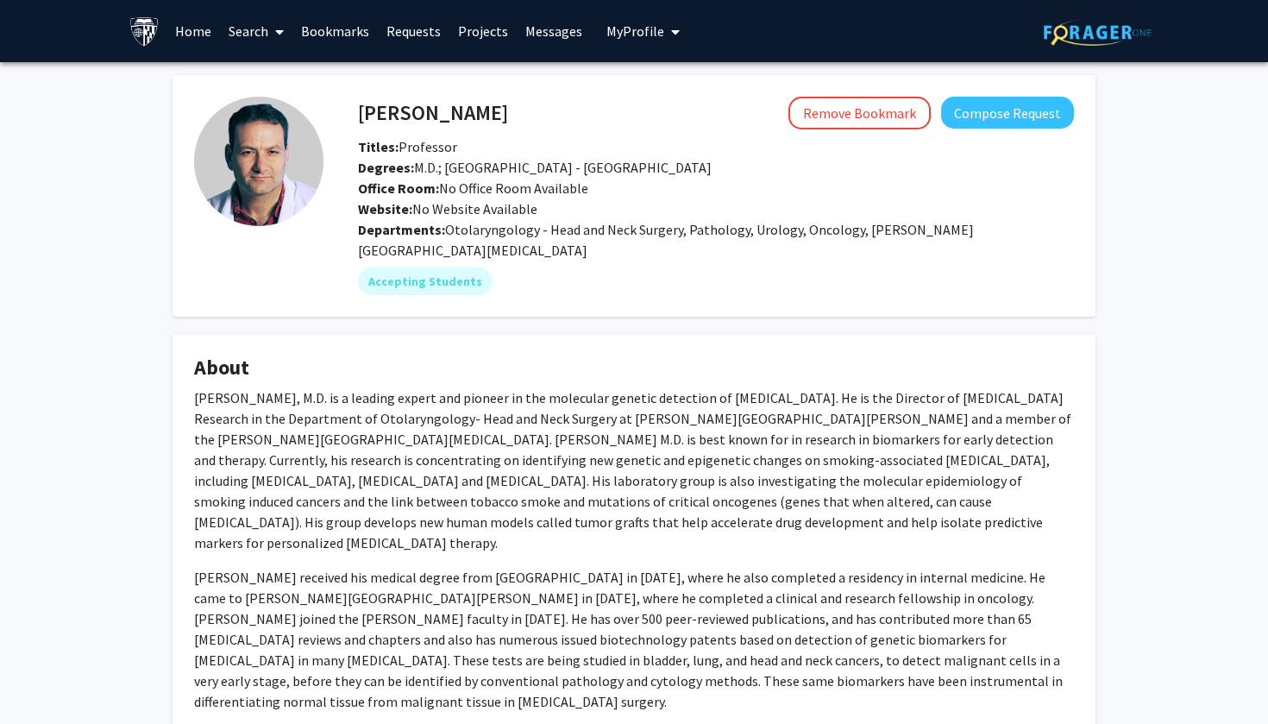
scroll to position [0, 0]
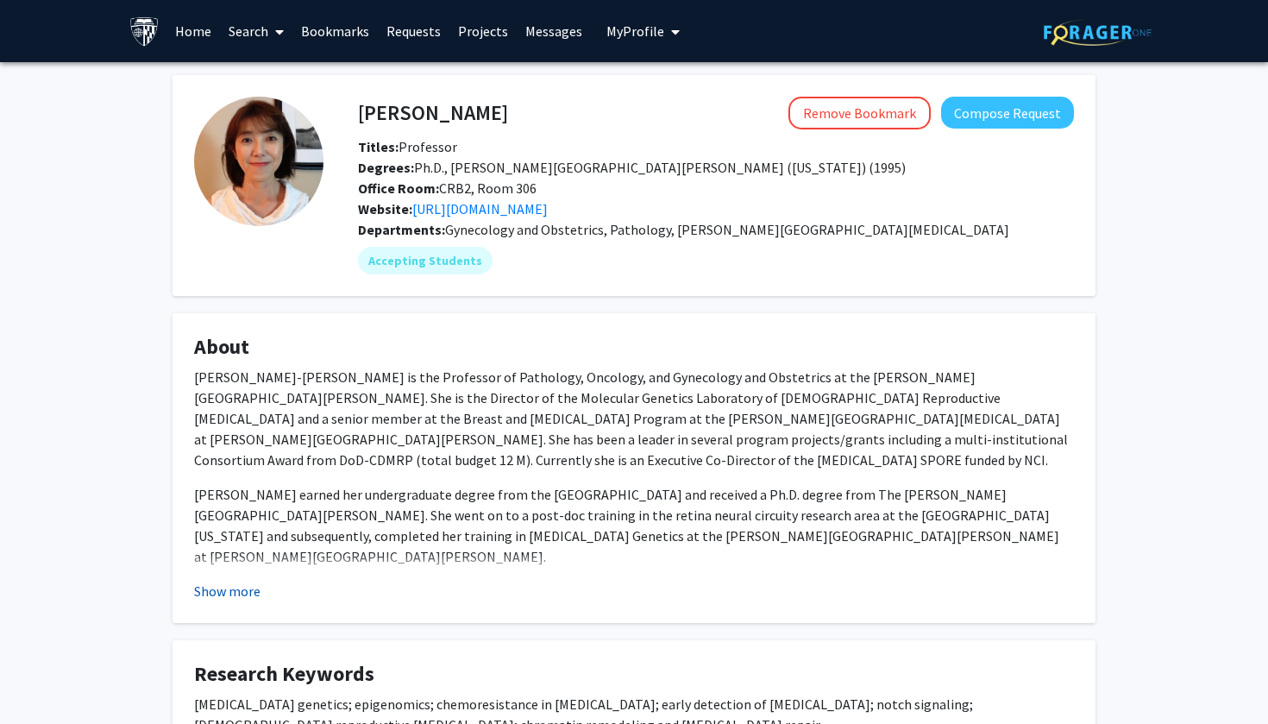
click at [211, 594] on button "Show more" at bounding box center [227, 591] width 66 height 21
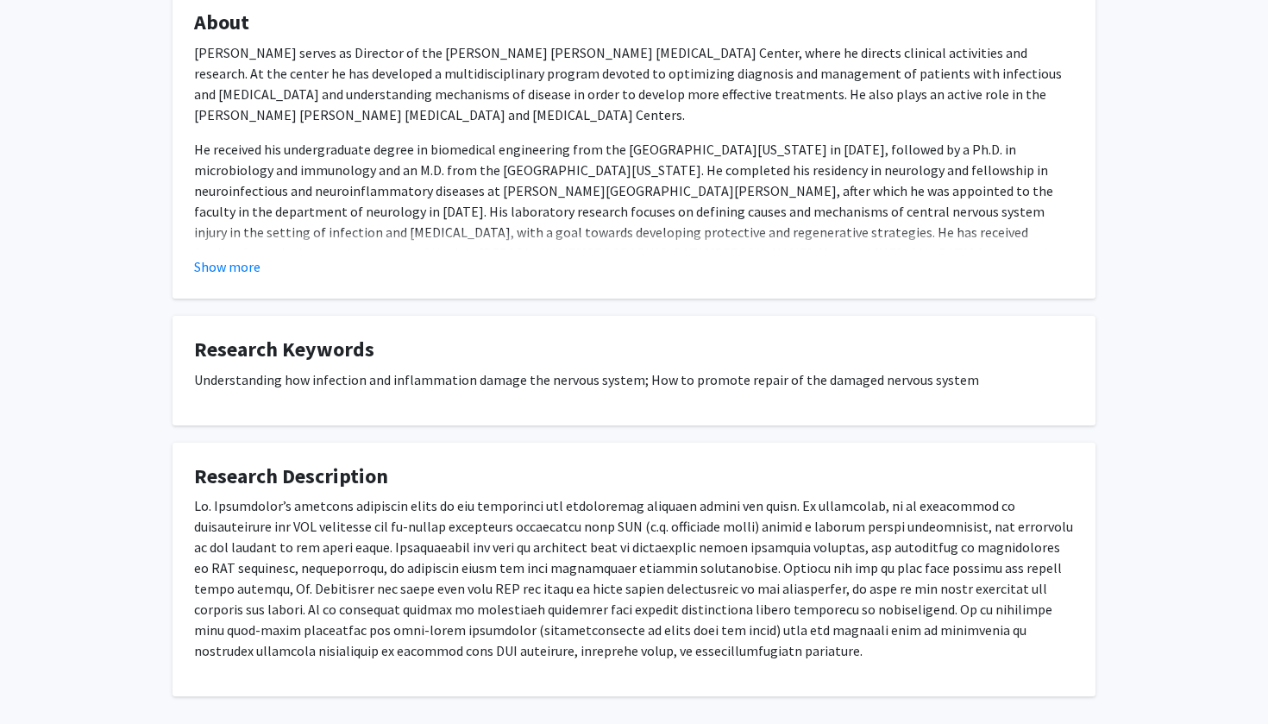
scroll to position [326, 0]
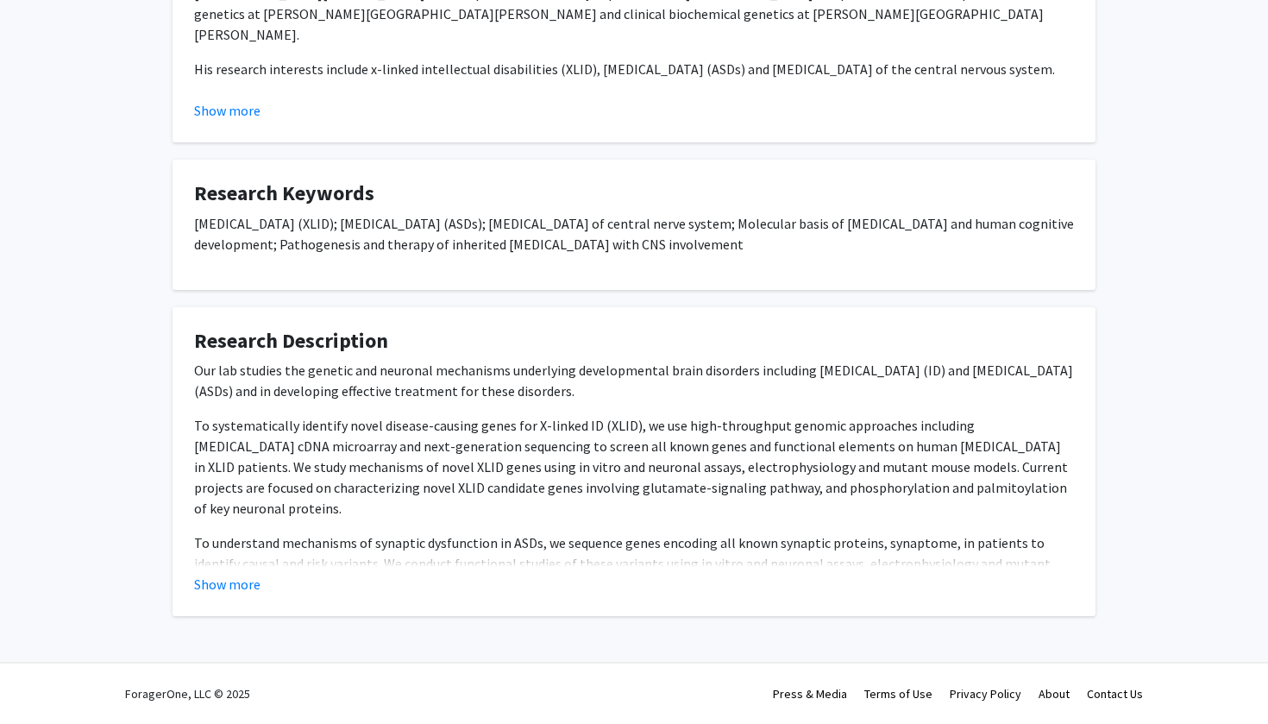
scroll to position [481, 0]
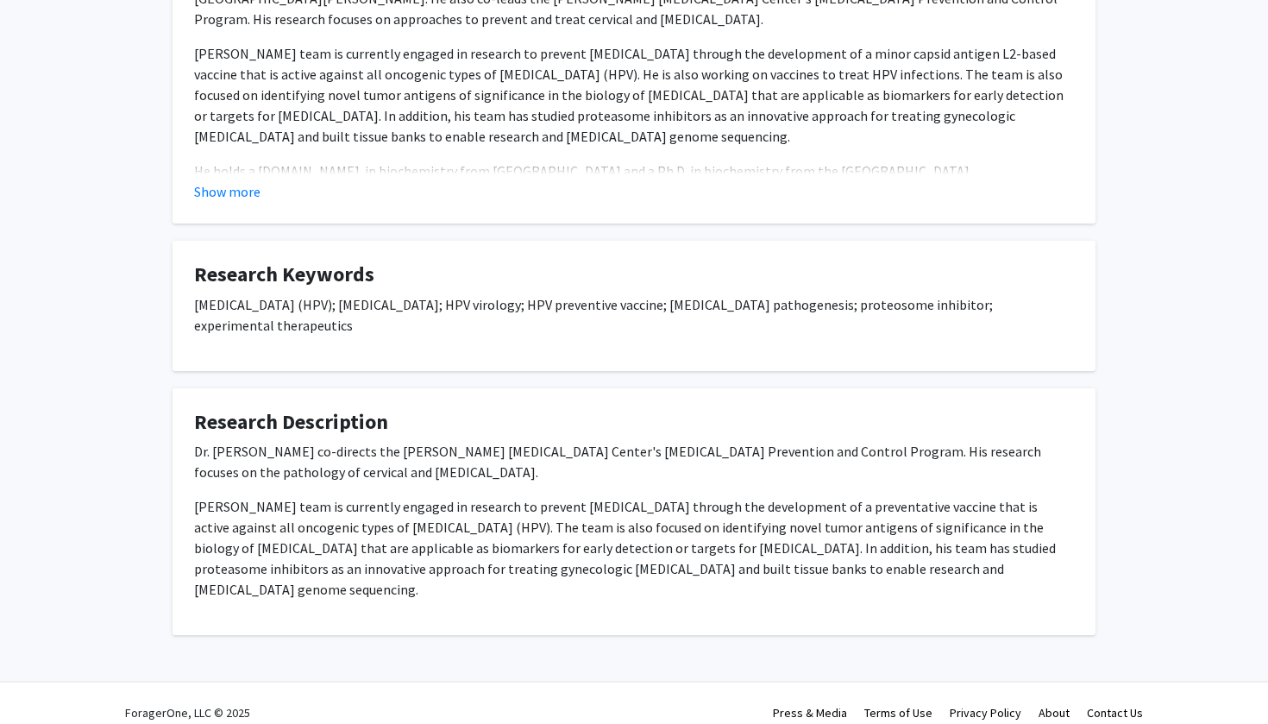
scroll to position [399, 0]
